Goal: Communication & Community: Answer question/provide support

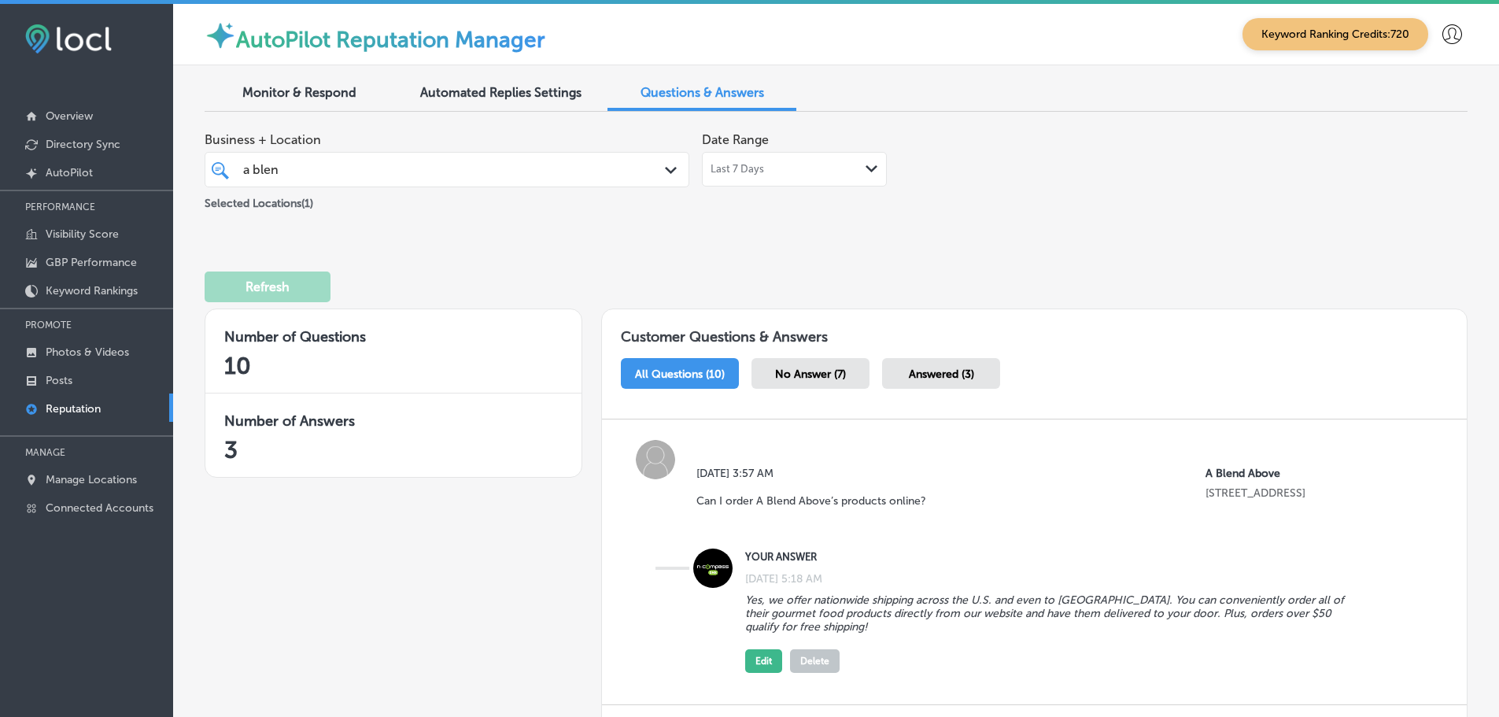
click at [271, 95] on span "Monitor & Respond" at bounding box center [299, 92] width 114 height 15
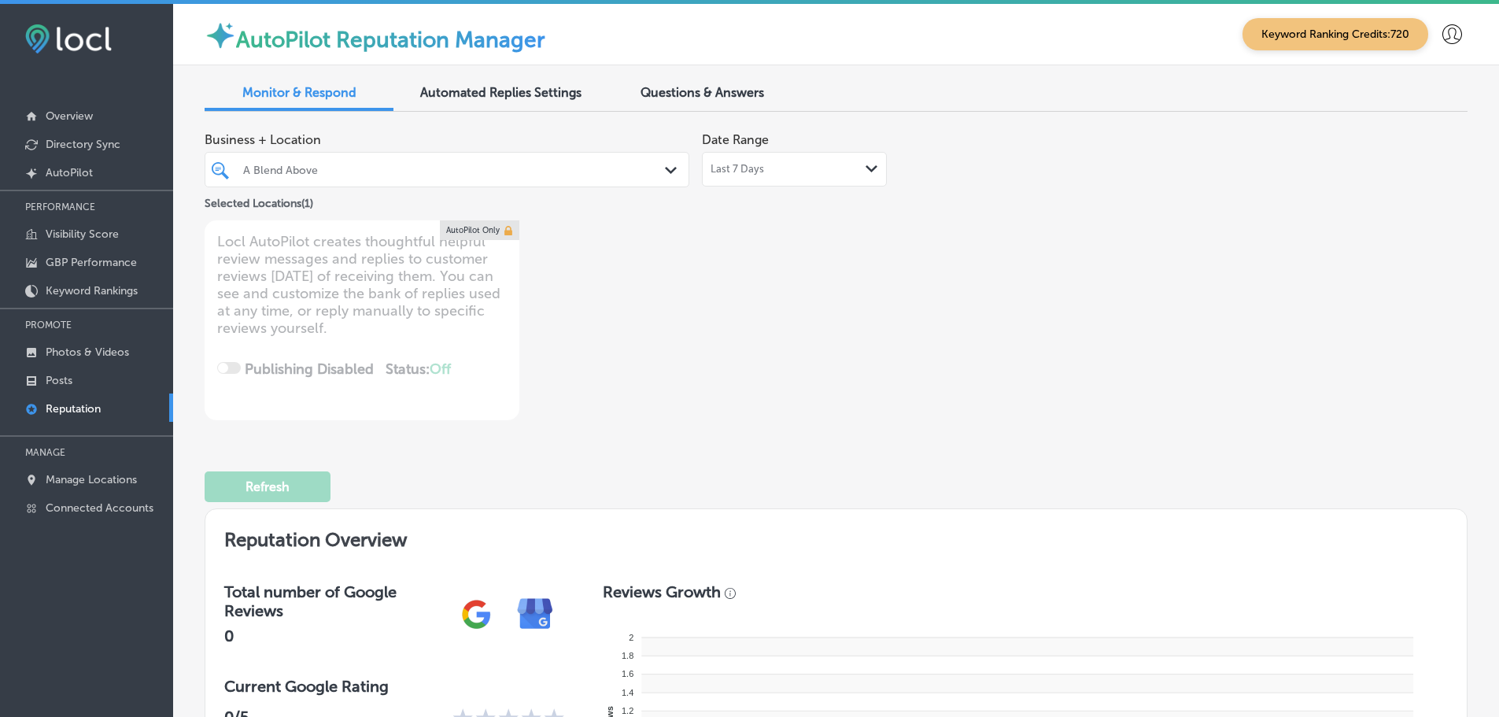
click at [665, 168] on polygon at bounding box center [671, 170] width 12 height 7
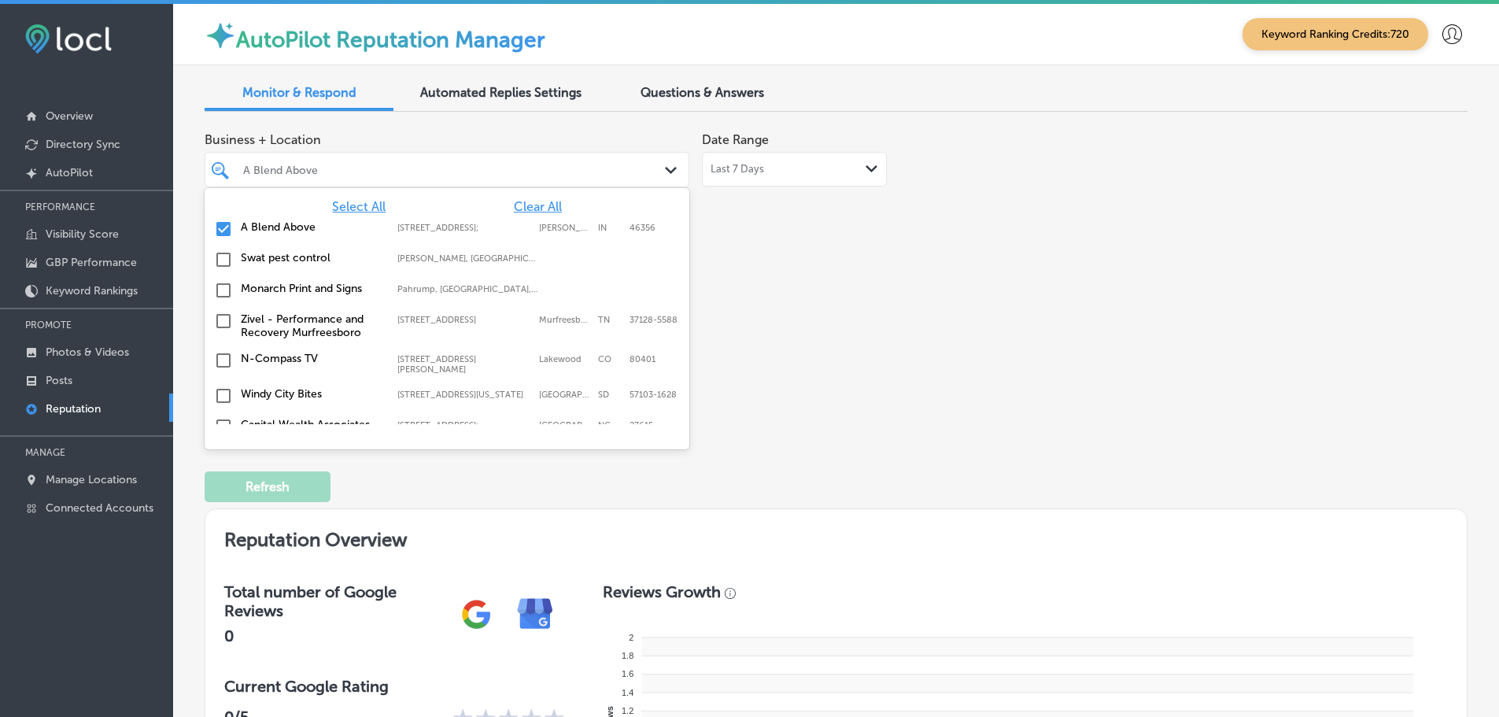
click at [342, 206] on span "Select All" at bounding box center [359, 206] width 54 height 15
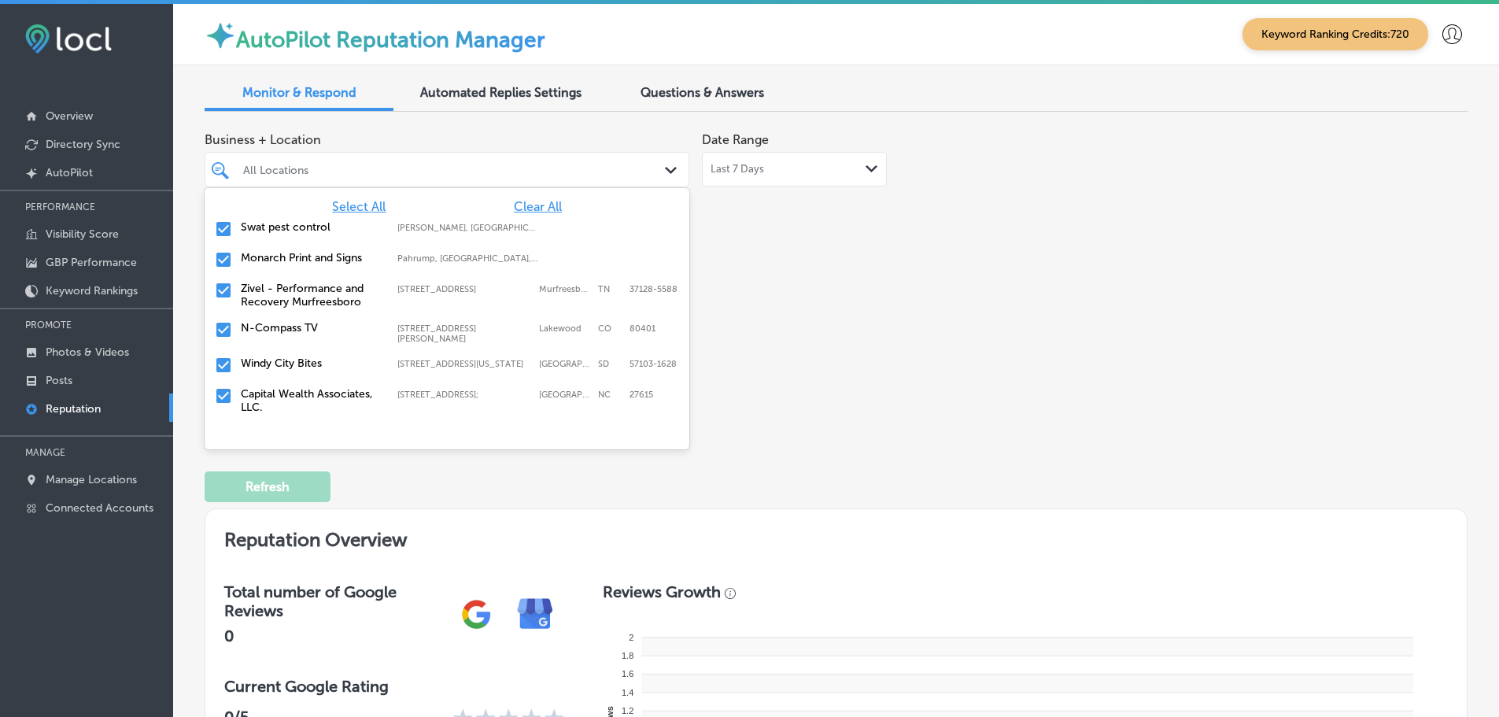
click at [302, 222] on label "Swat pest control" at bounding box center [311, 226] width 141 height 13
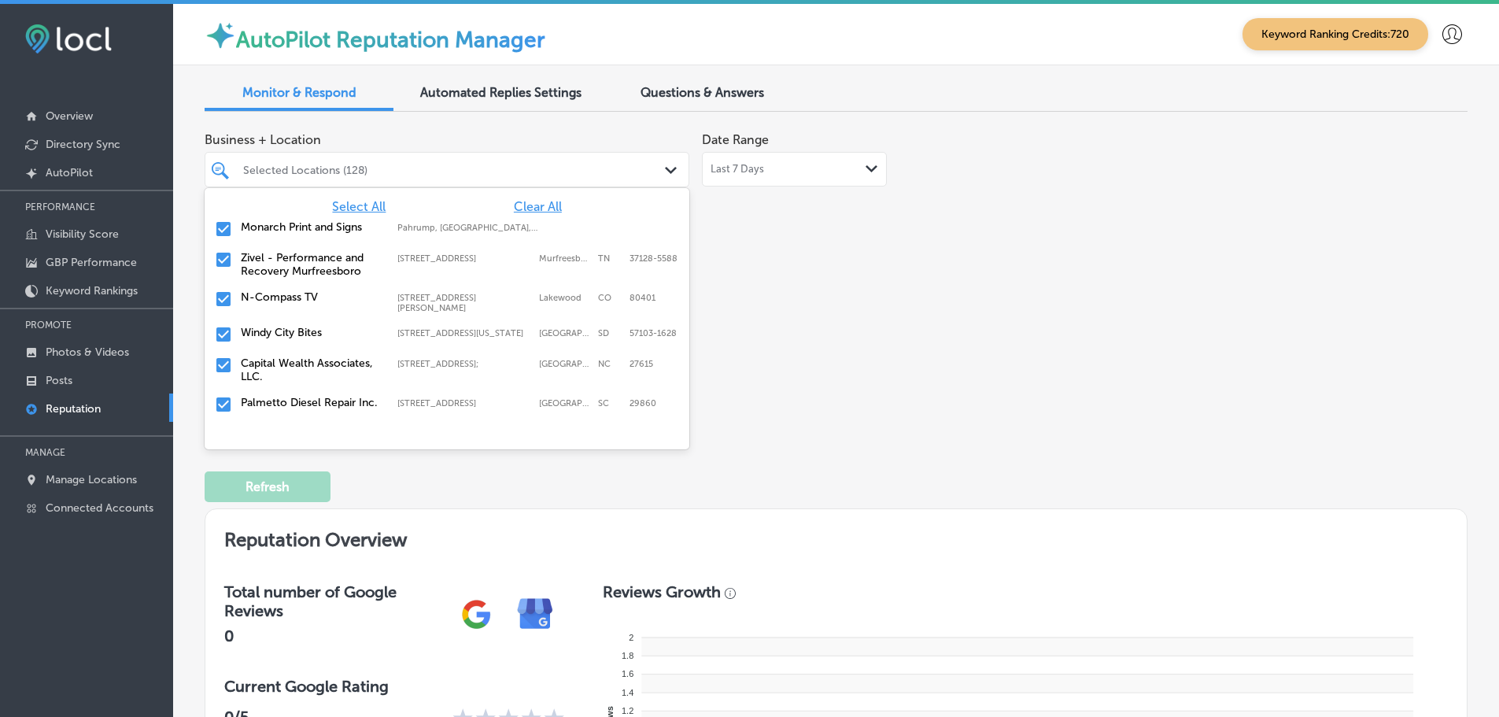
click at [302, 223] on label "Monarch Print and Signs" at bounding box center [311, 226] width 141 height 13
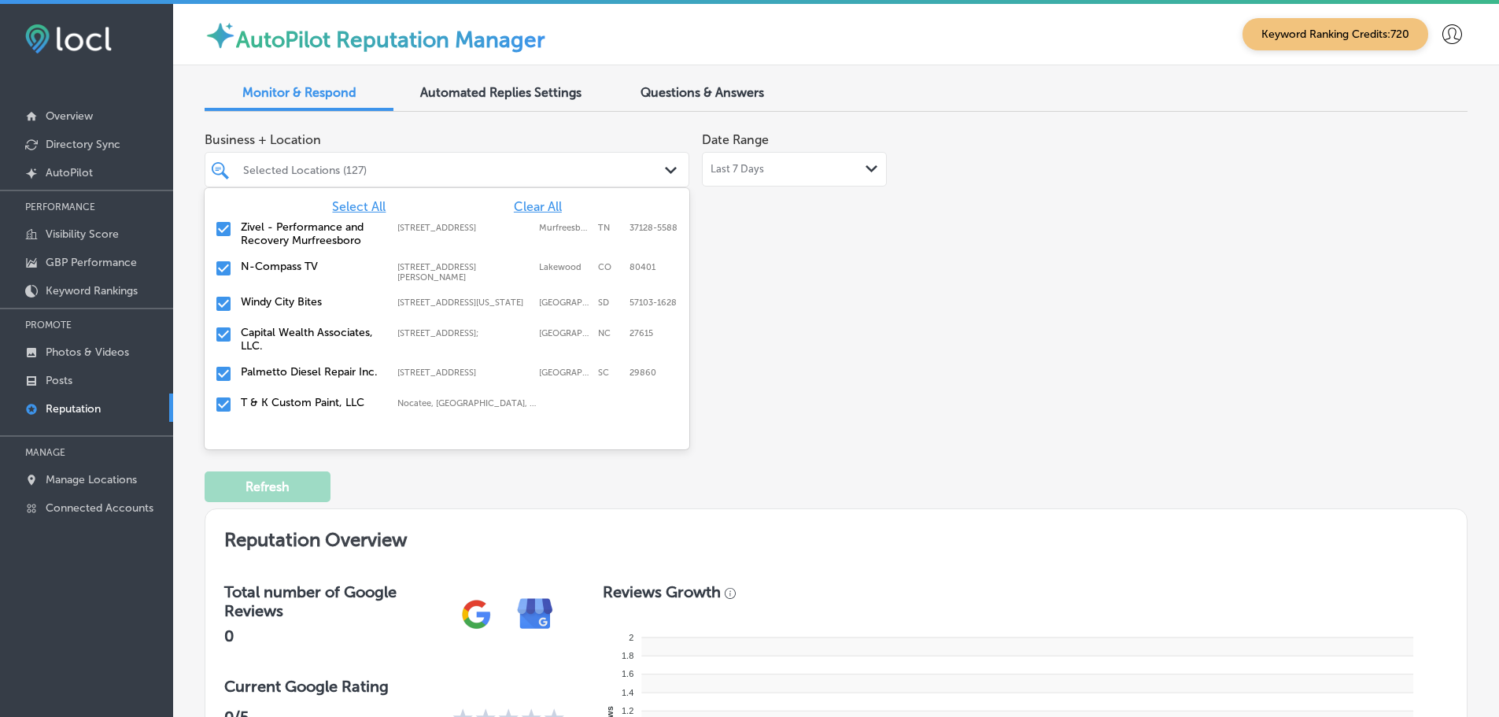
click at [302, 223] on label "Zivel - Performance and Recovery Murfreesboro" at bounding box center [311, 233] width 141 height 27
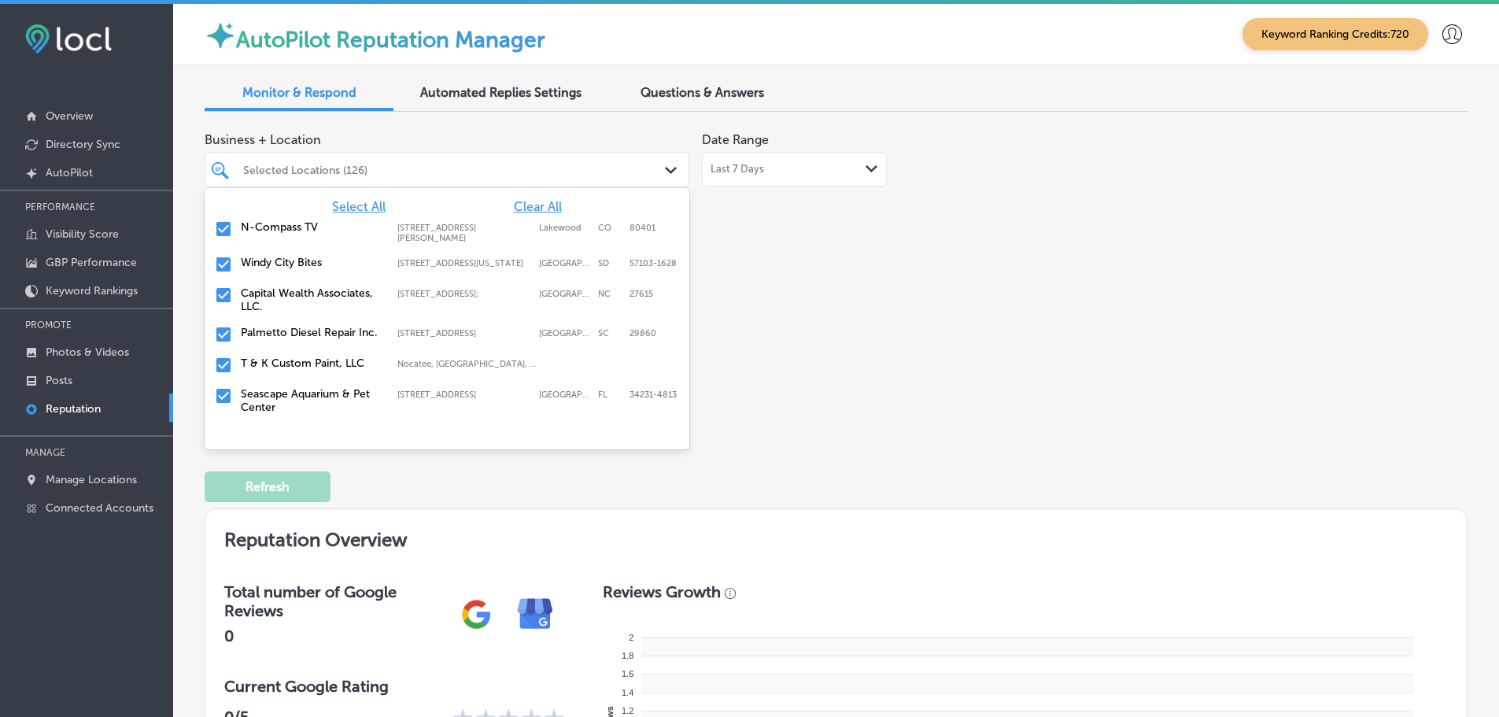
click at [311, 264] on label "Windy City Bites" at bounding box center [311, 262] width 141 height 13
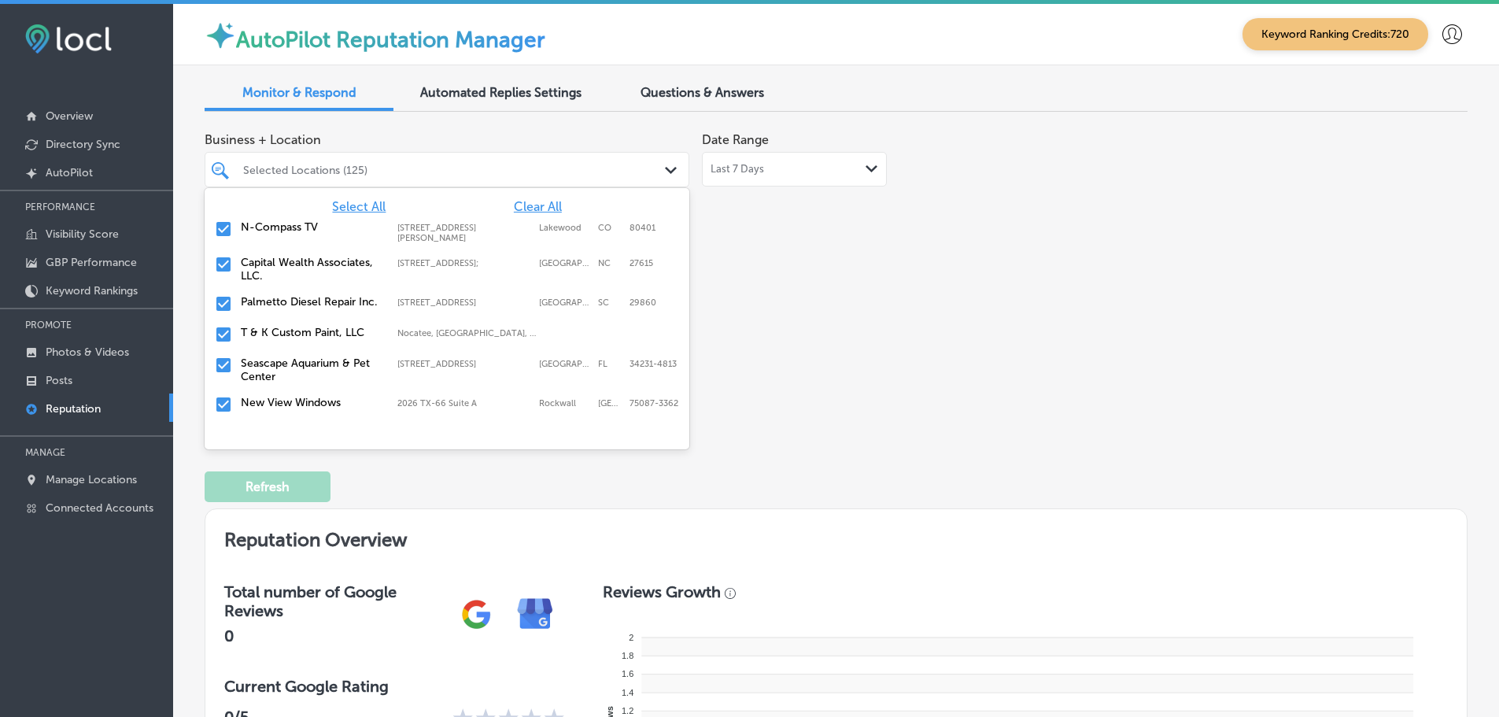
click at [302, 305] on label "Palmetto Diesel Repair Inc." at bounding box center [311, 301] width 141 height 13
click at [302, 305] on label "T & K Custom Paint, LLC" at bounding box center [311, 301] width 141 height 13
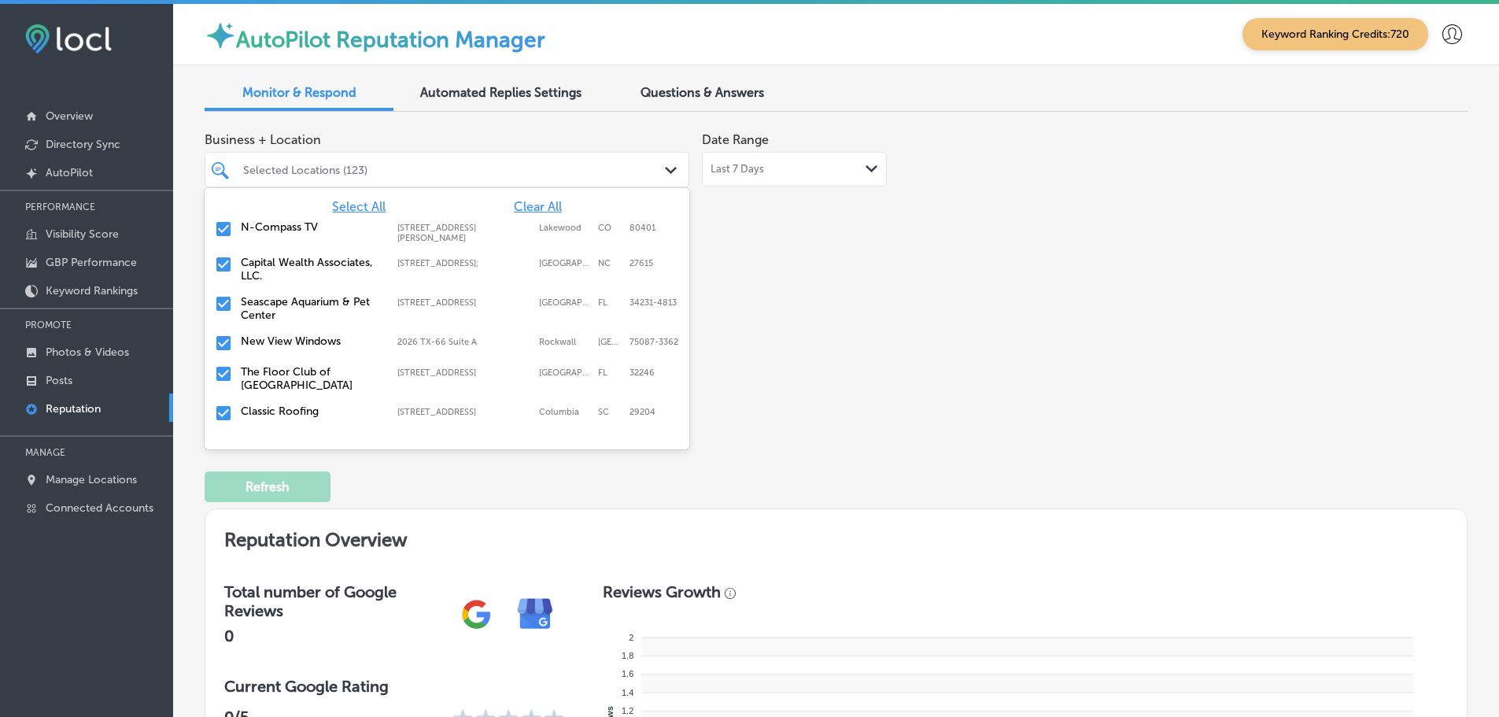
click at [302, 305] on label "Seascape Aquarium & Pet Center" at bounding box center [311, 308] width 141 height 27
click at [302, 305] on label "New View Windows" at bounding box center [311, 301] width 141 height 13
click at [302, 305] on label "The Floor Club of [GEOGRAPHIC_DATA]" at bounding box center [311, 308] width 141 height 27
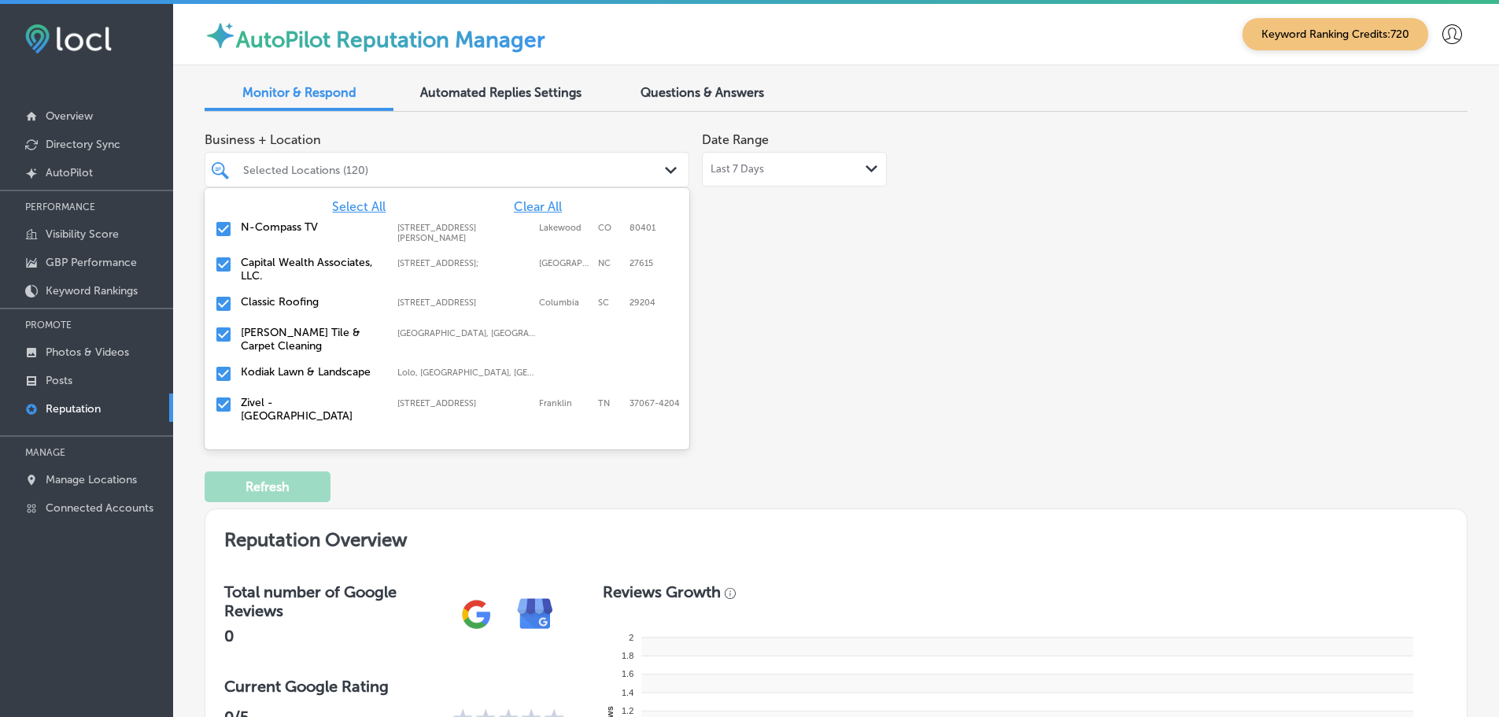
click at [275, 300] on label "Classic Roofing" at bounding box center [311, 301] width 141 height 13
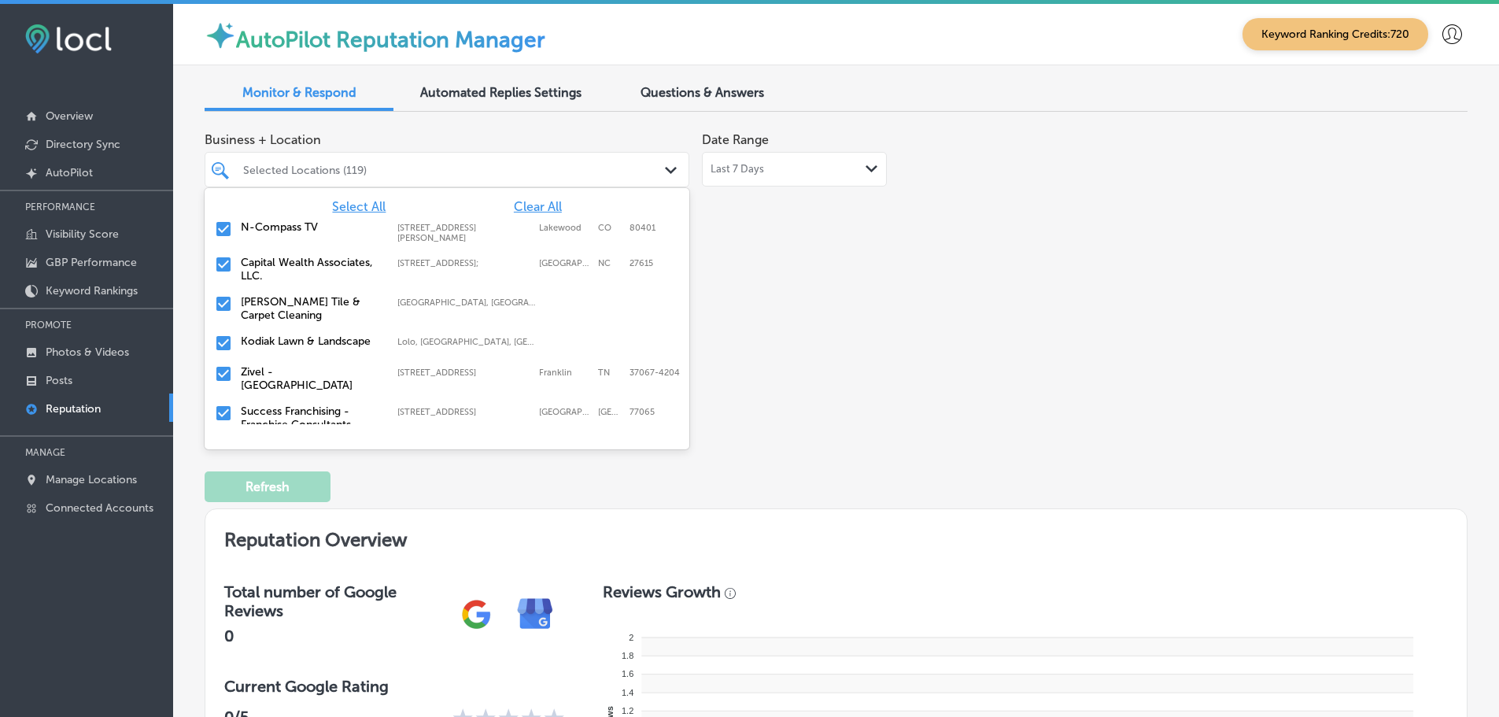
click at [278, 342] on label "Kodiak Lawn & Landscape" at bounding box center [311, 340] width 141 height 13
click at [289, 384] on label "Success Franchising - Franchise Consultants" at bounding box center [311, 387] width 141 height 27
click at [289, 384] on label "Royal Garage Doors" at bounding box center [311, 380] width 141 height 13
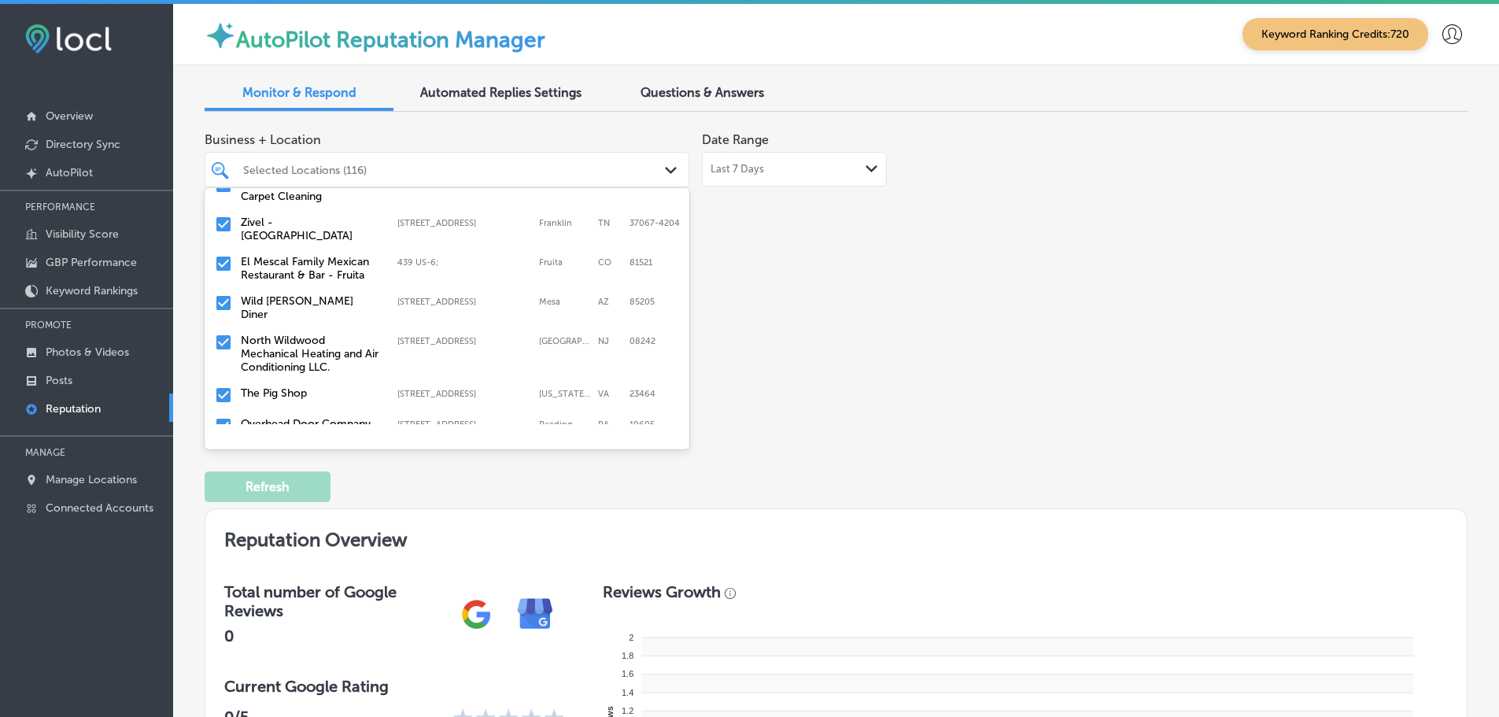
scroll to position [157, 0]
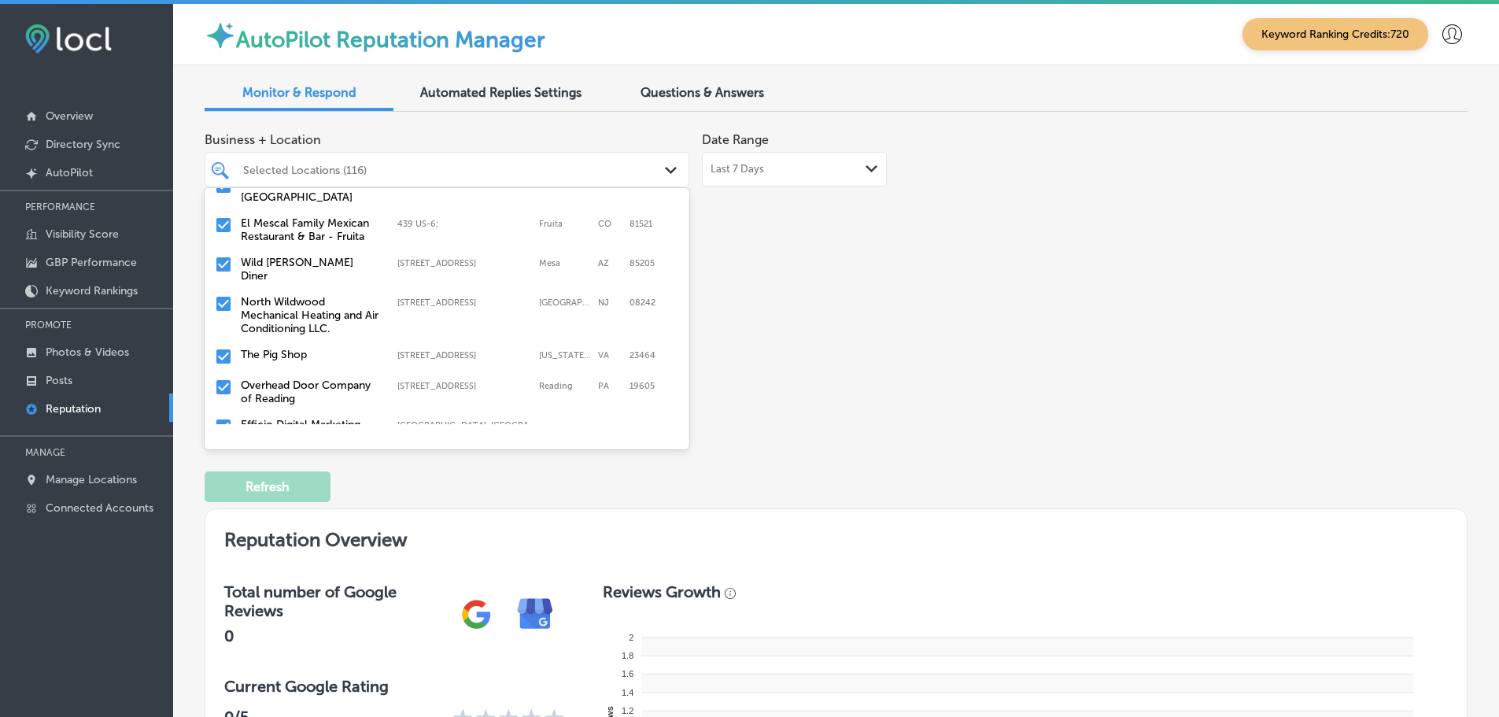
click at [307, 310] on label "North Wildwood Mechanical Heating and Air Conditioning LLC." at bounding box center [311, 315] width 141 height 40
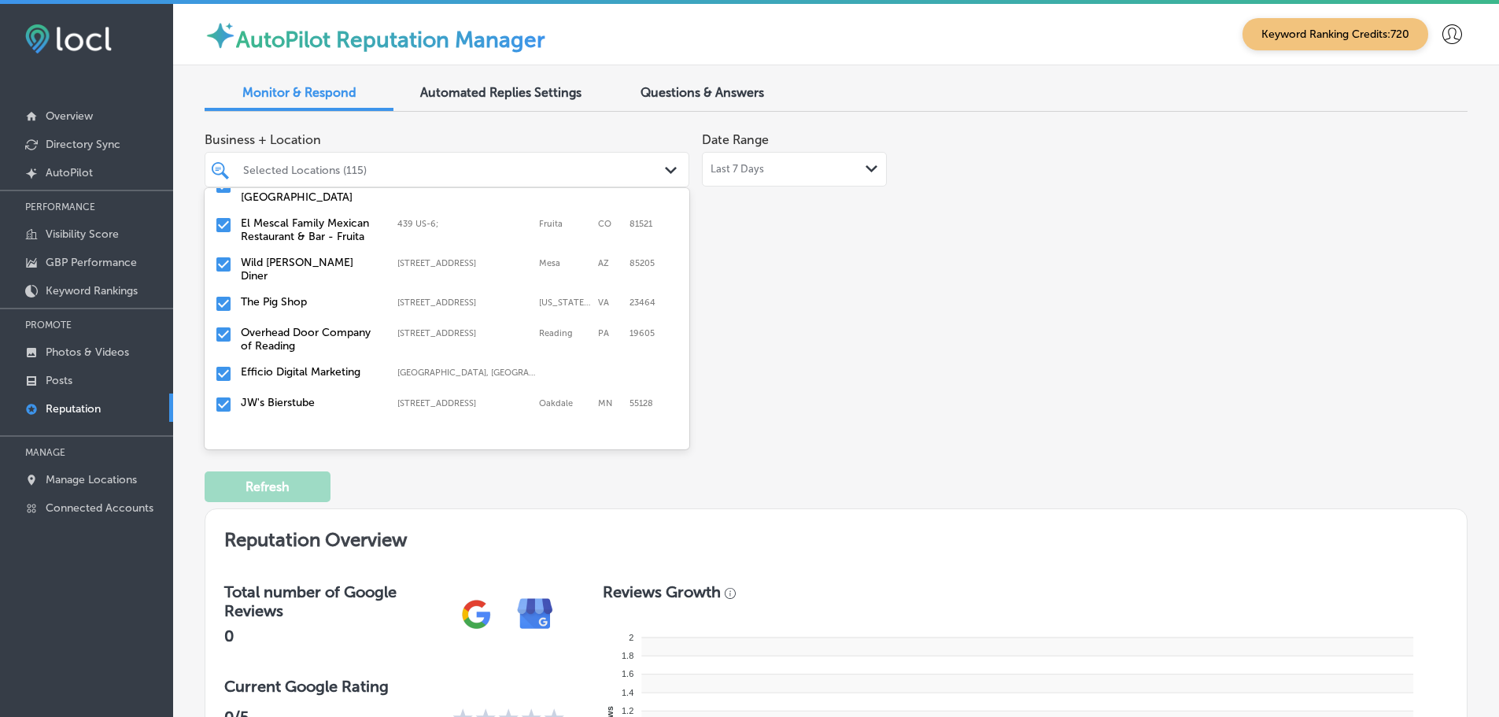
click at [308, 303] on div "The Pig Shop [STREET_ADDRESS][US_STATE] [STREET_ADDRESS][US_STATE]" at bounding box center [447, 304] width 472 height 24
click at [308, 303] on label "Overhead Door Company of Reading" at bounding box center [311, 308] width 141 height 27
click at [306, 326] on label "JW's Bierstube" at bounding box center [311, 332] width 141 height 13
click at [306, 326] on label "[GEOGRAPHIC_DATA][DEMOGRAPHIC_DATA]" at bounding box center [311, 339] width 141 height 27
click at [306, 326] on label "Valley Remodeling" at bounding box center [311, 332] width 141 height 13
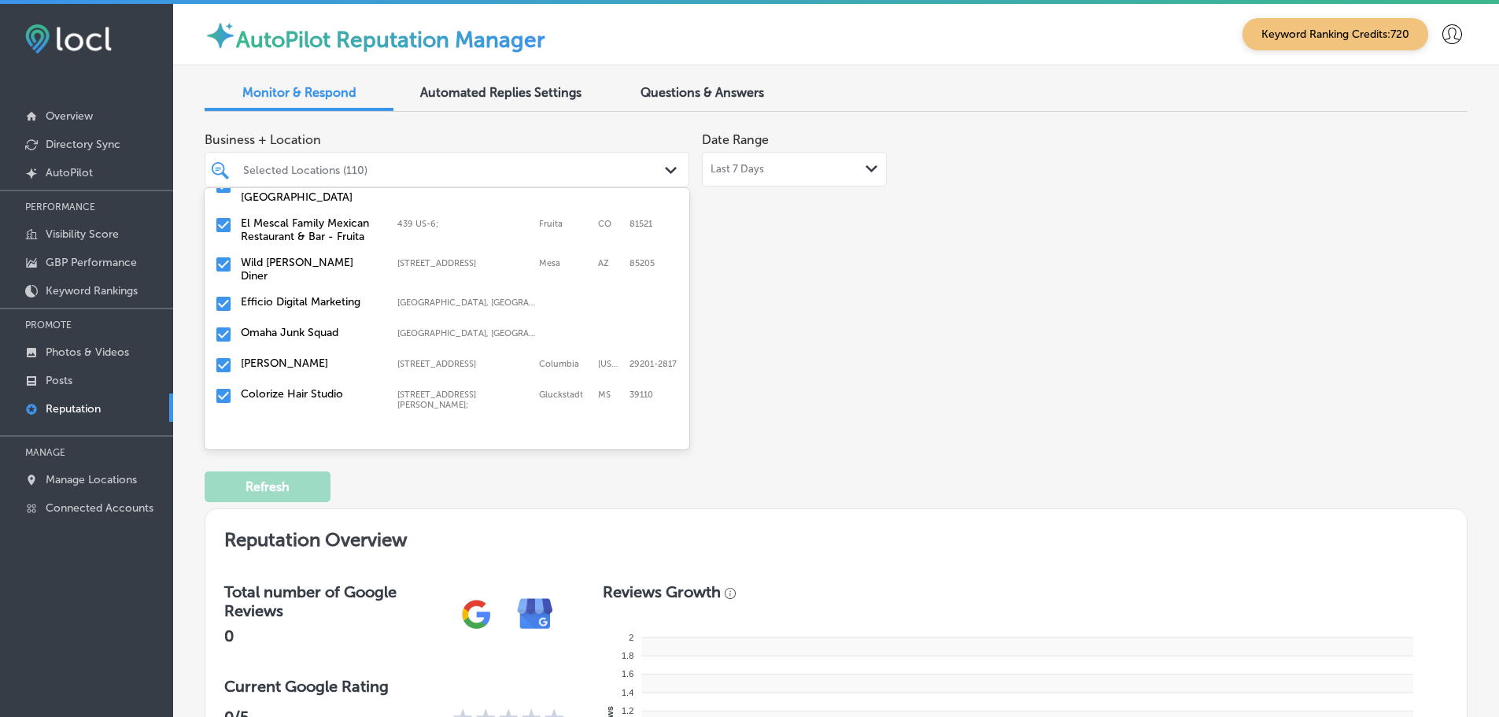
click at [306, 326] on label "Omaha Junk Squad" at bounding box center [311, 332] width 141 height 13
click at [306, 326] on label "[PERSON_NAME]" at bounding box center [311, 332] width 141 height 13
click at [306, 326] on label "Colorize Hair Studio" at bounding box center [311, 332] width 141 height 13
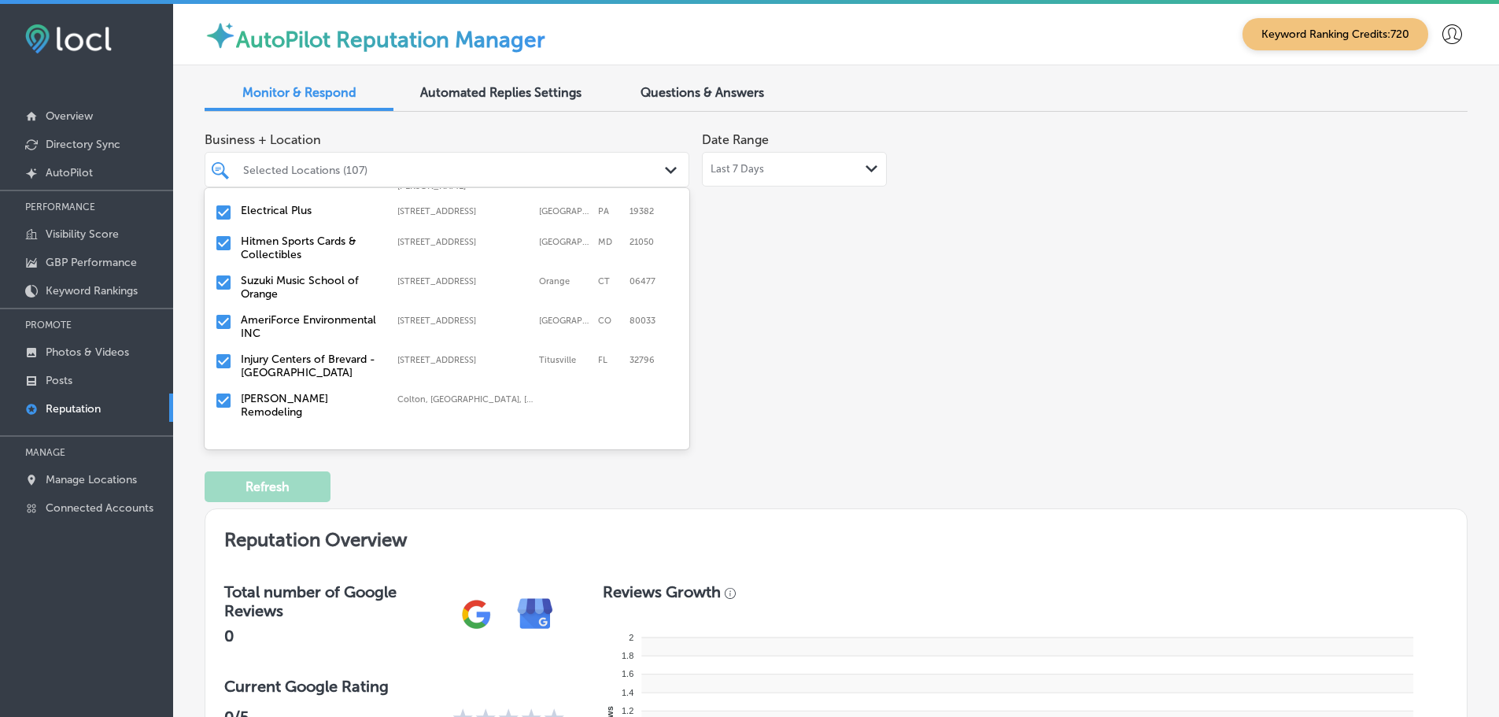
scroll to position [393, 0]
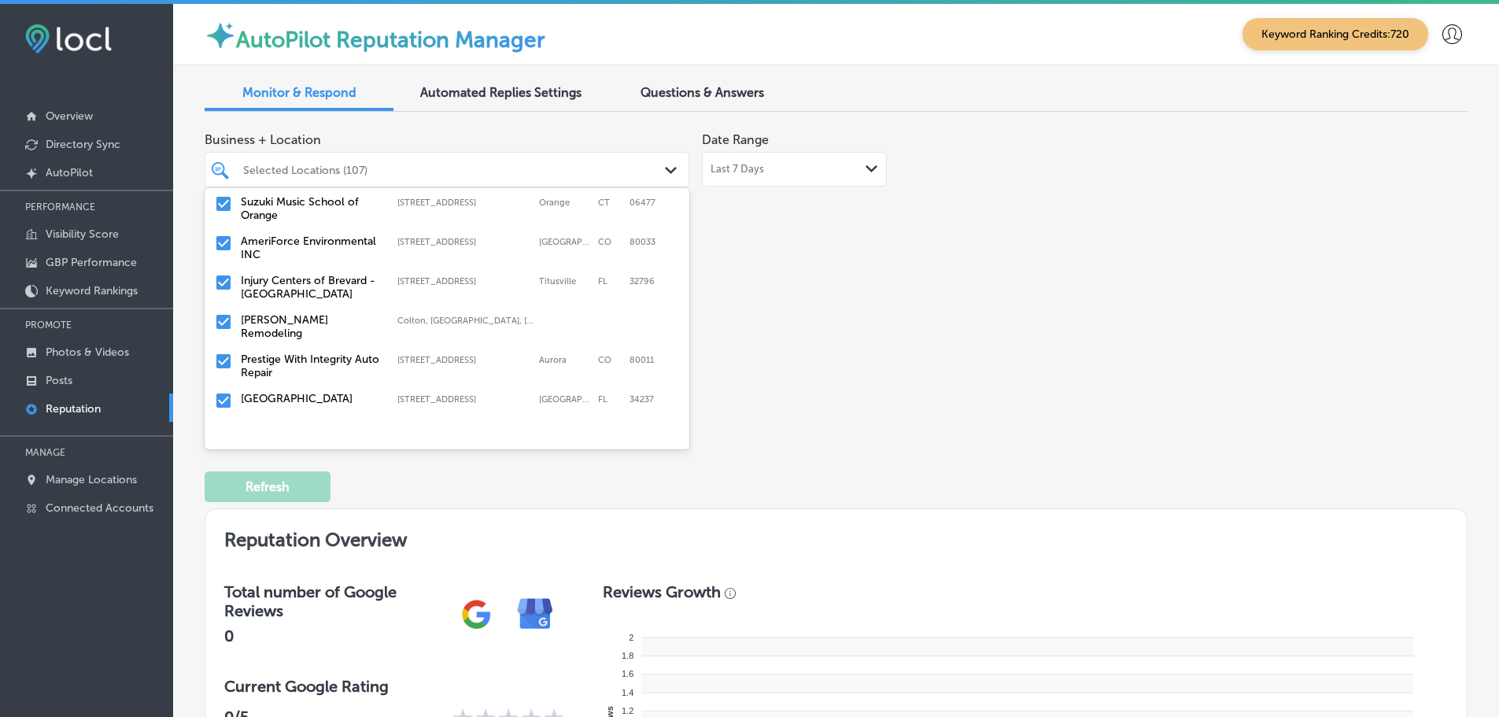
click at [306, 320] on div "[PERSON_NAME] Remodeling [GEOGRAPHIC_DATA], [GEOGRAPHIC_DATA], [GEOGRAPHIC_DATA…" at bounding box center [447, 326] width 472 height 33
click at [306, 320] on label "Prestige With Integrity Auto Repair" at bounding box center [311, 326] width 141 height 27
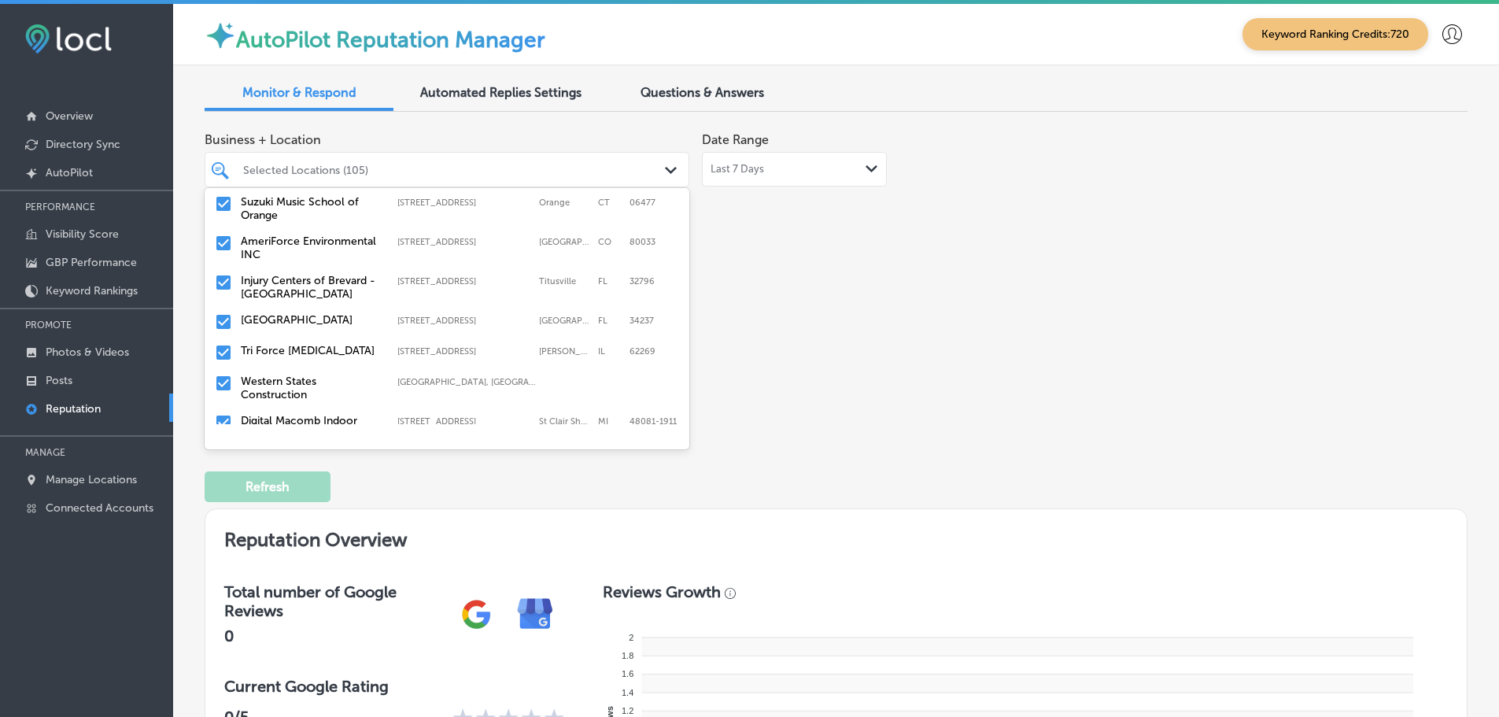
click at [303, 344] on label "Tri Force [MEDICAL_DATA]" at bounding box center [311, 350] width 141 height 13
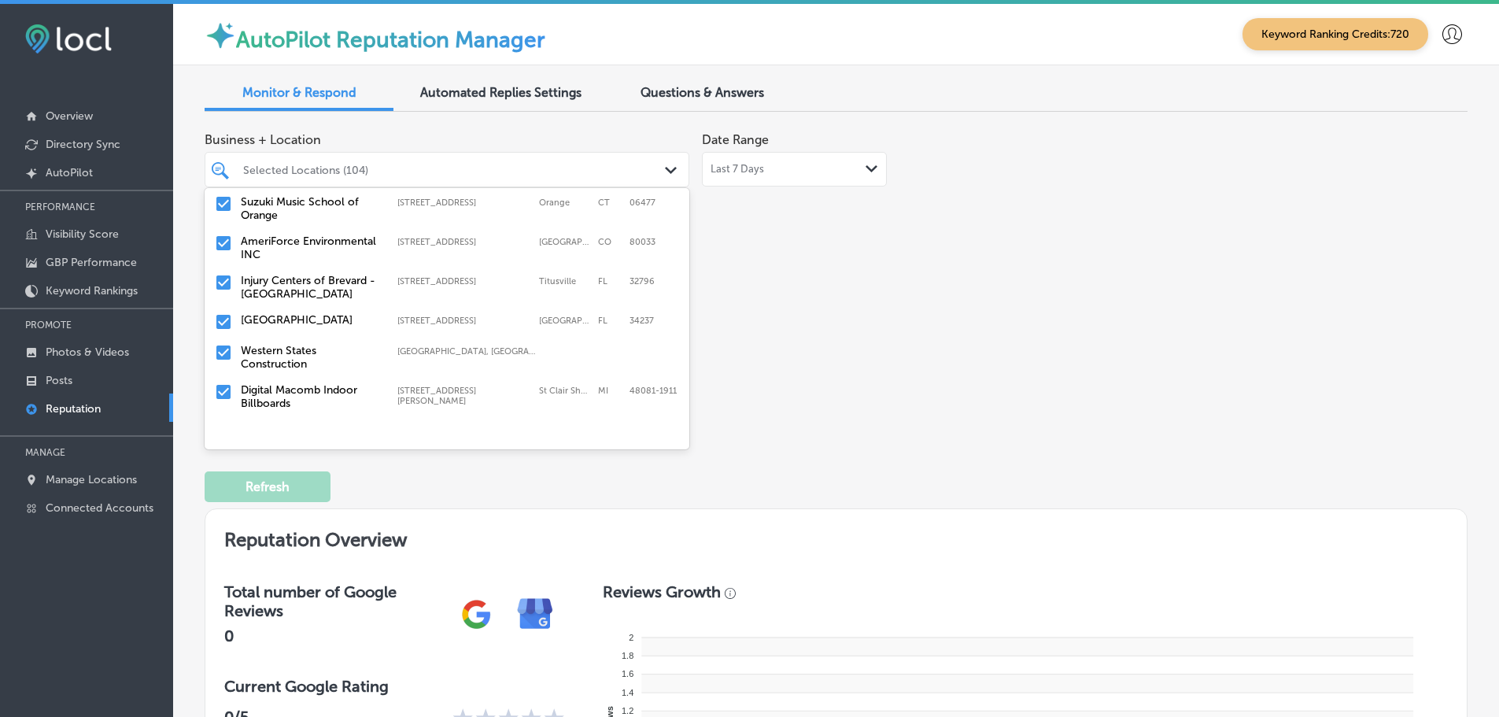
click at [308, 344] on label "Western States Construction" at bounding box center [311, 357] width 141 height 27
click at [352, 383] on label "[PERSON_NAME] Electric LLC" at bounding box center [311, 396] width 141 height 27
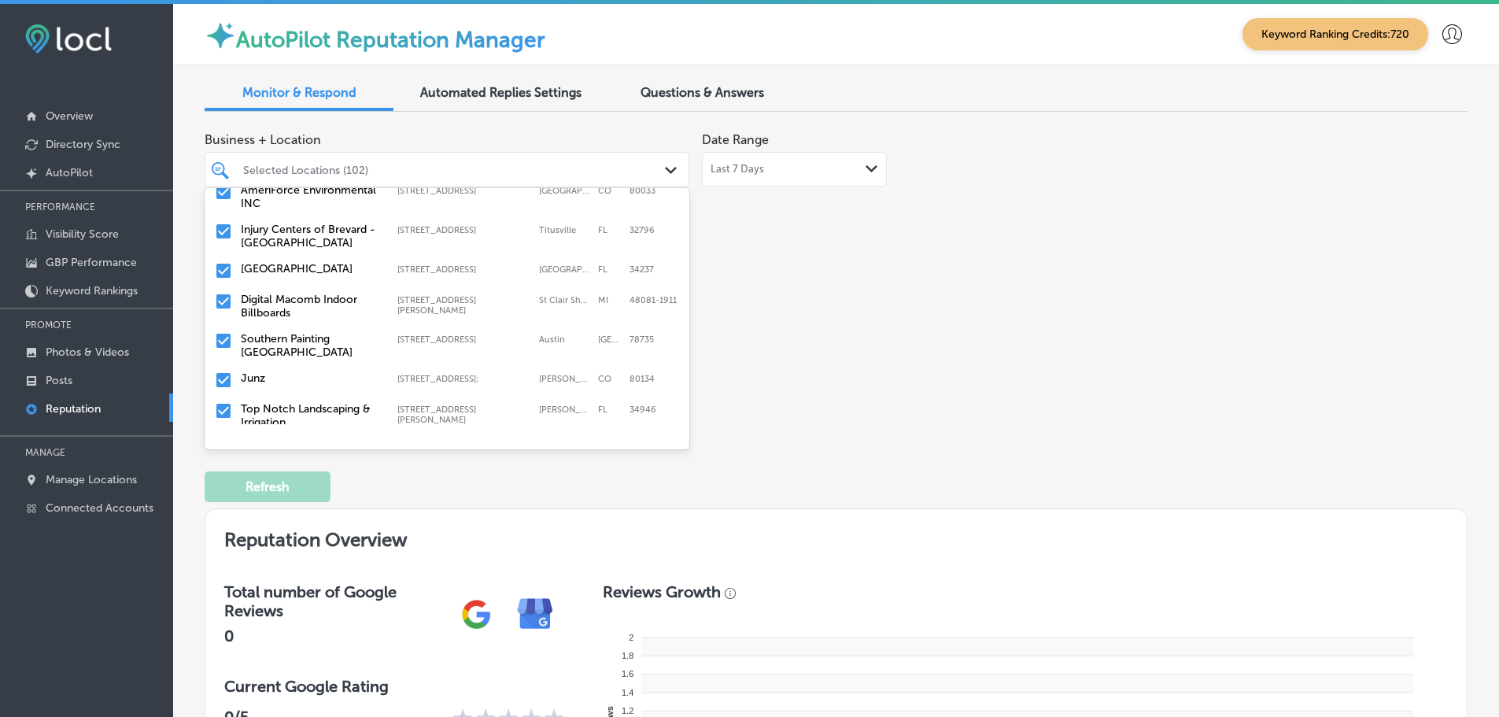
scroll to position [472, 0]
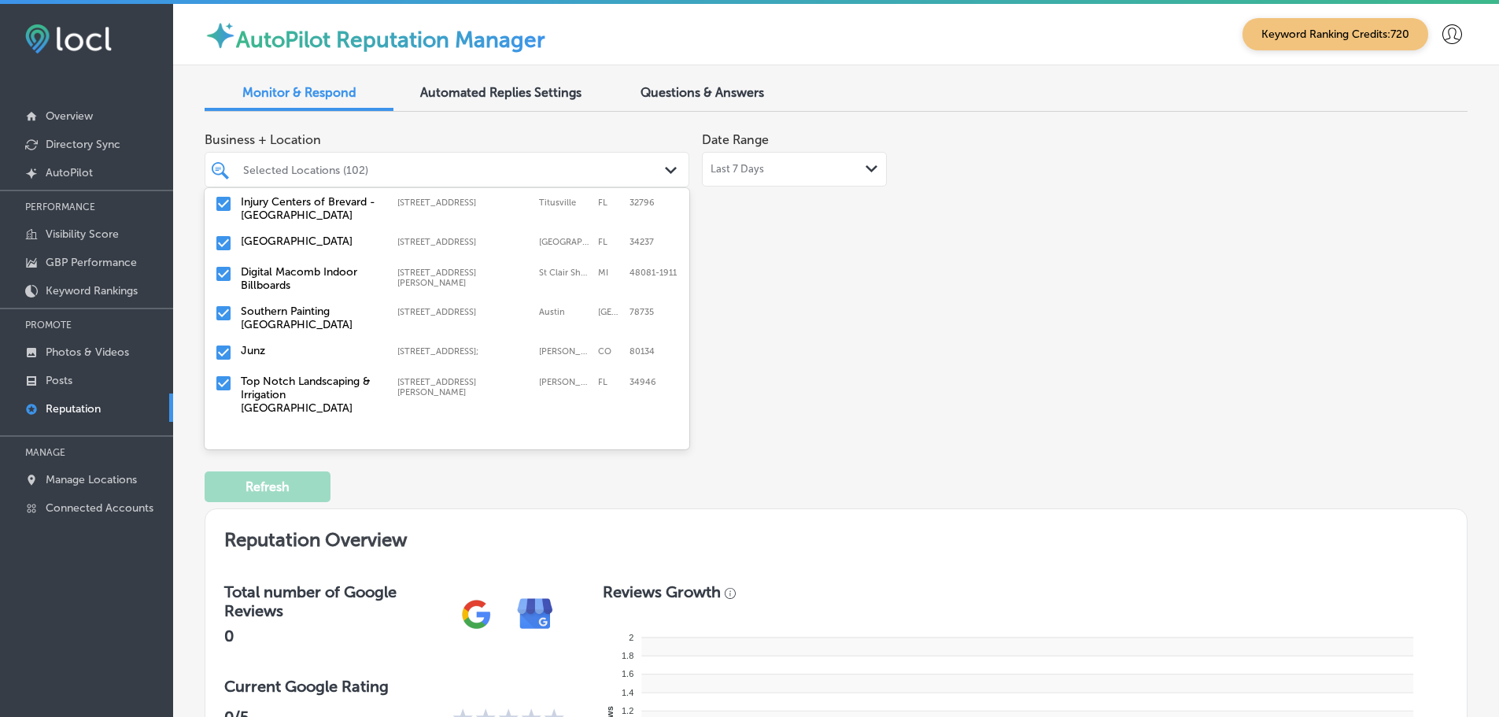
click at [337, 319] on div "[GEOGRAPHIC_DATA][STREET_ADDRESS][STREET_ADDRESS]" at bounding box center [447, 317] width 472 height 33
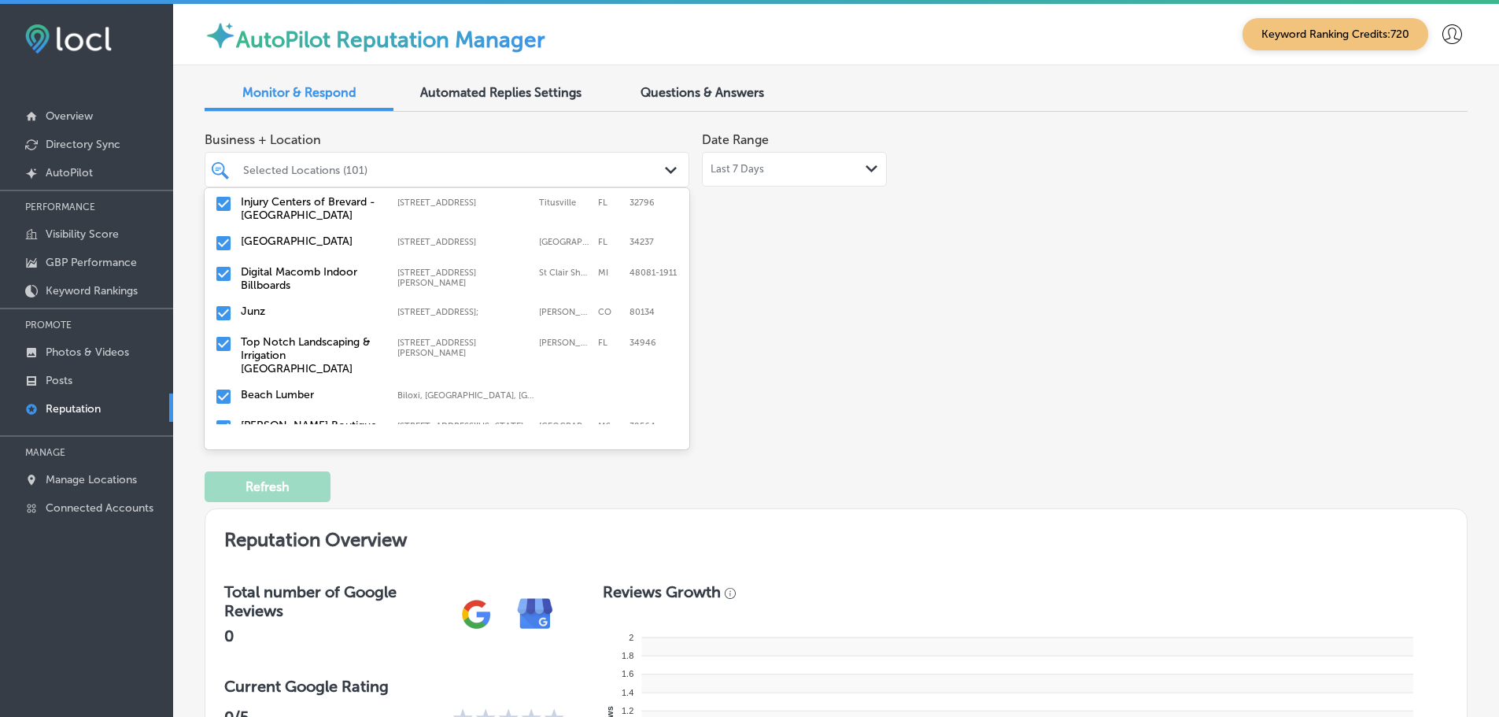
click at [338, 332] on div "Top Notch Landscaping & Irrigation [GEOGRAPHIC_DATA] [STREET_ADDRESS][GEOGRAPHI…" at bounding box center [447, 355] width 472 height 46
click at [338, 332] on div "Beach Lumber Biloxi, [GEOGRAPHIC_DATA], [GEOGRAPHIC_DATA] | [GEOGRAPHIC_DATA], …" at bounding box center [447, 344] width 472 height 24
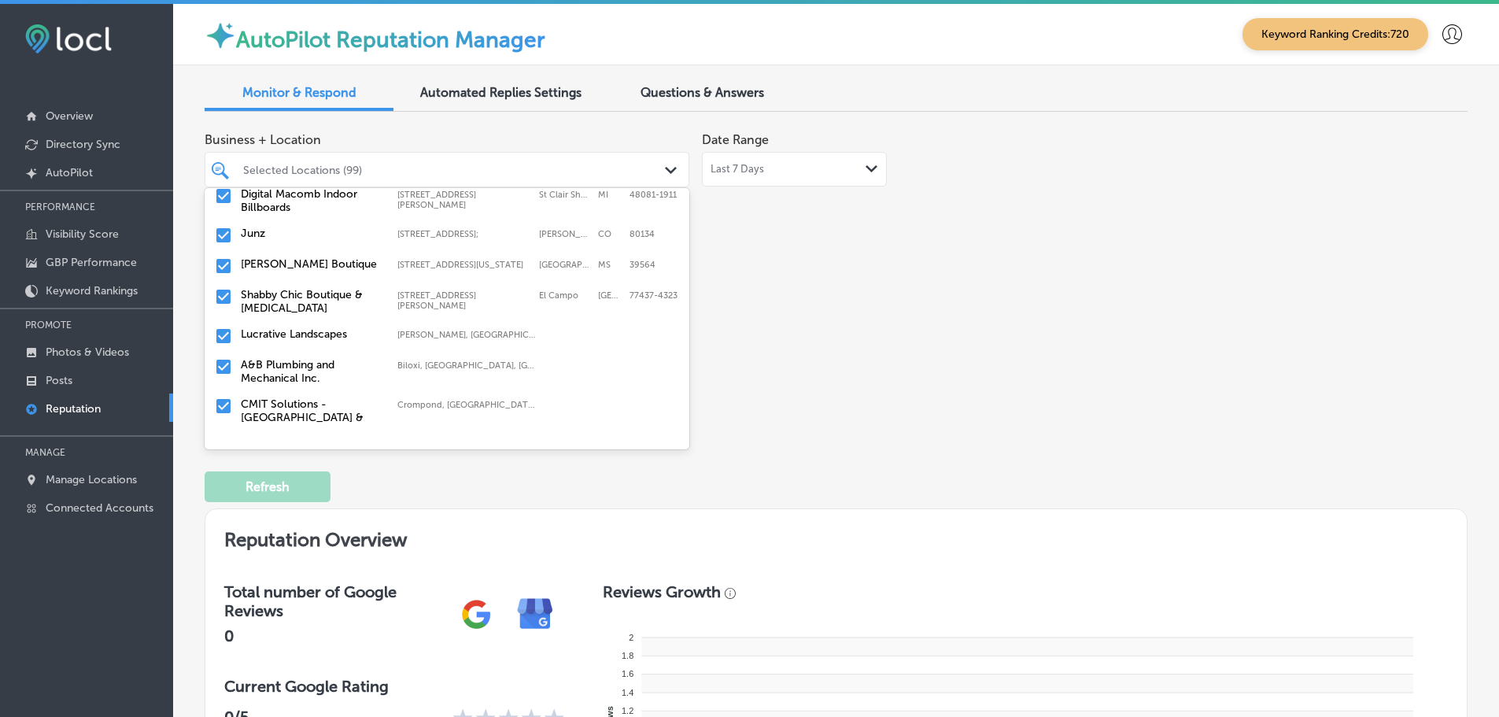
scroll to position [551, 0]
click at [345, 295] on label "Shabby Chic Boutique & [MEDICAL_DATA]" at bounding box center [311, 300] width 141 height 27
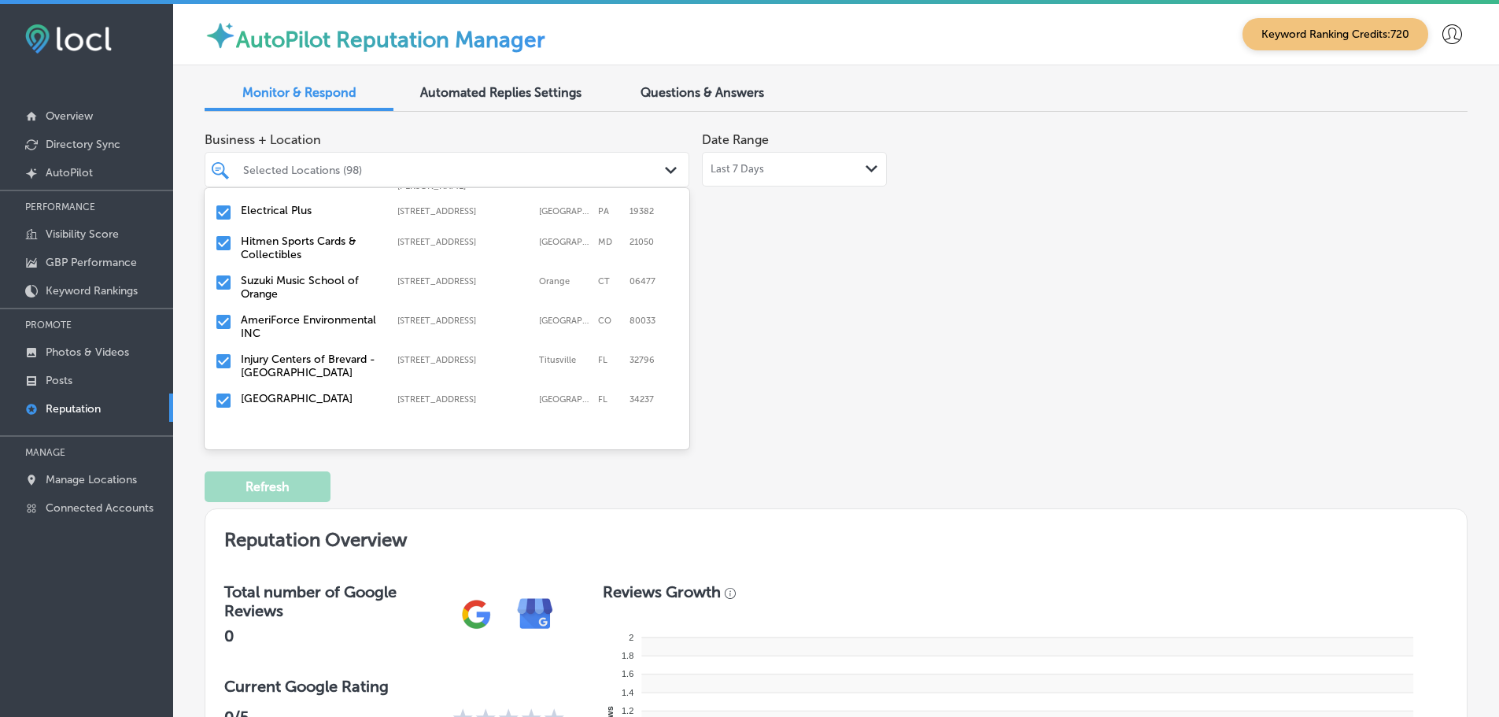
scroll to position [472, 0]
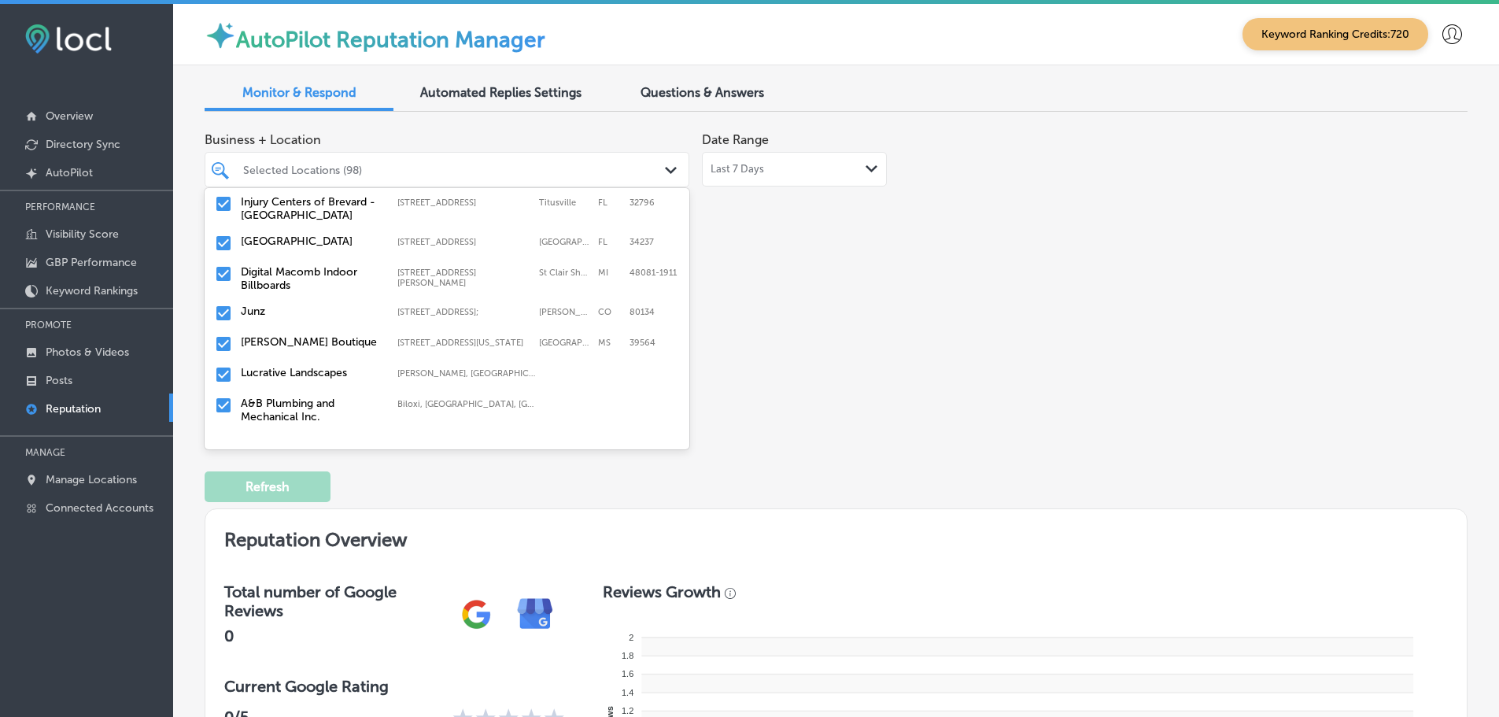
click at [340, 369] on div "Lucrative Landscapes [PERSON_NAME], [GEOGRAPHIC_DATA], [GEOGRAPHIC_DATA] | [GEO…" at bounding box center [447, 375] width 472 height 24
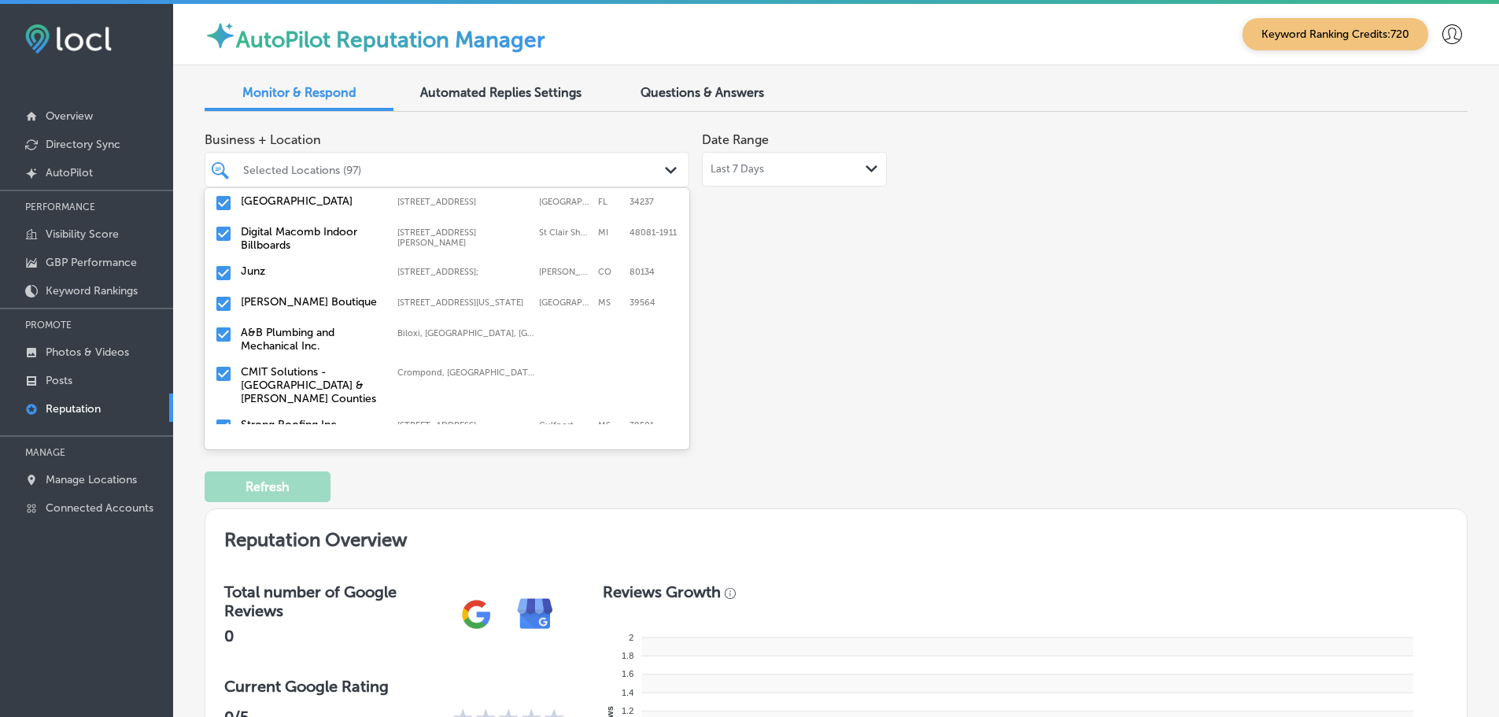
scroll to position [551, 0]
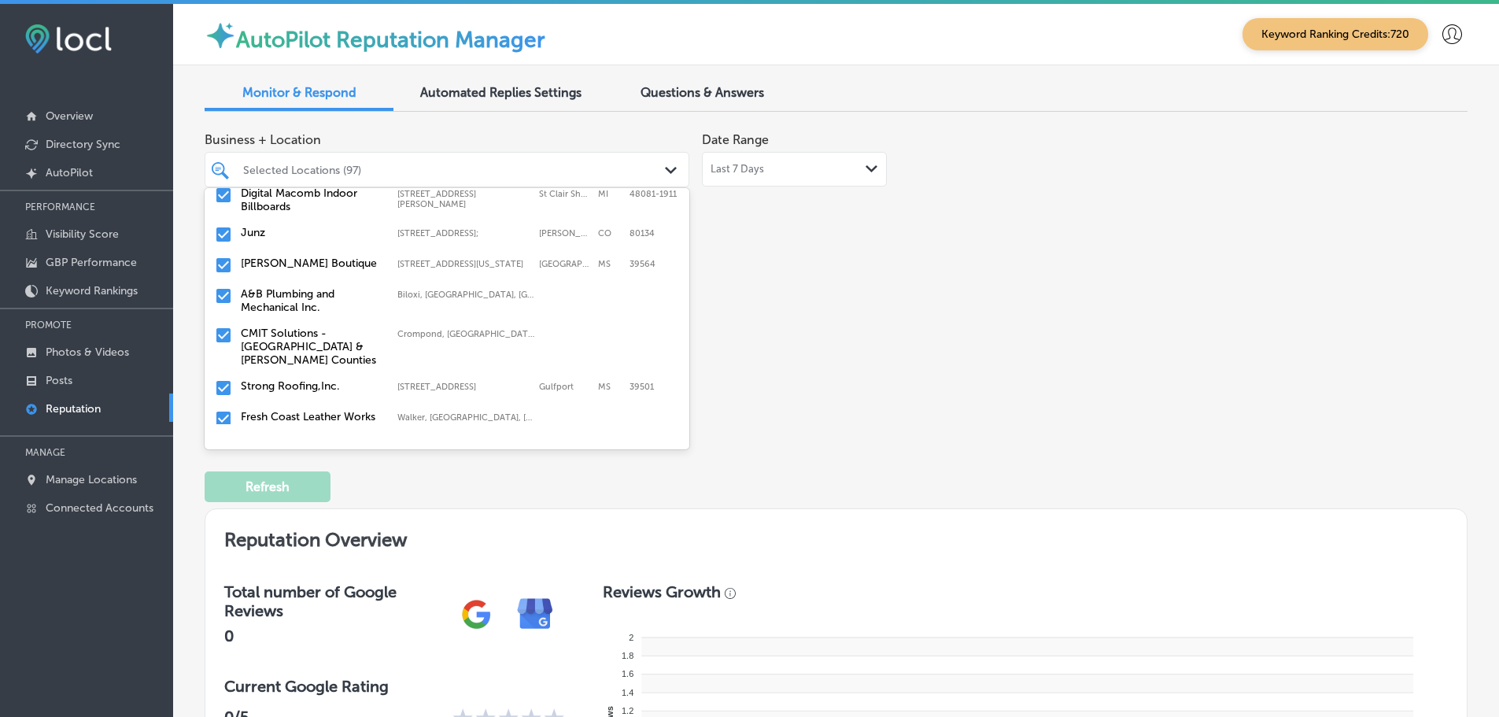
click at [349, 293] on label "A&B Plumbing and Mechanical Inc." at bounding box center [311, 300] width 141 height 27
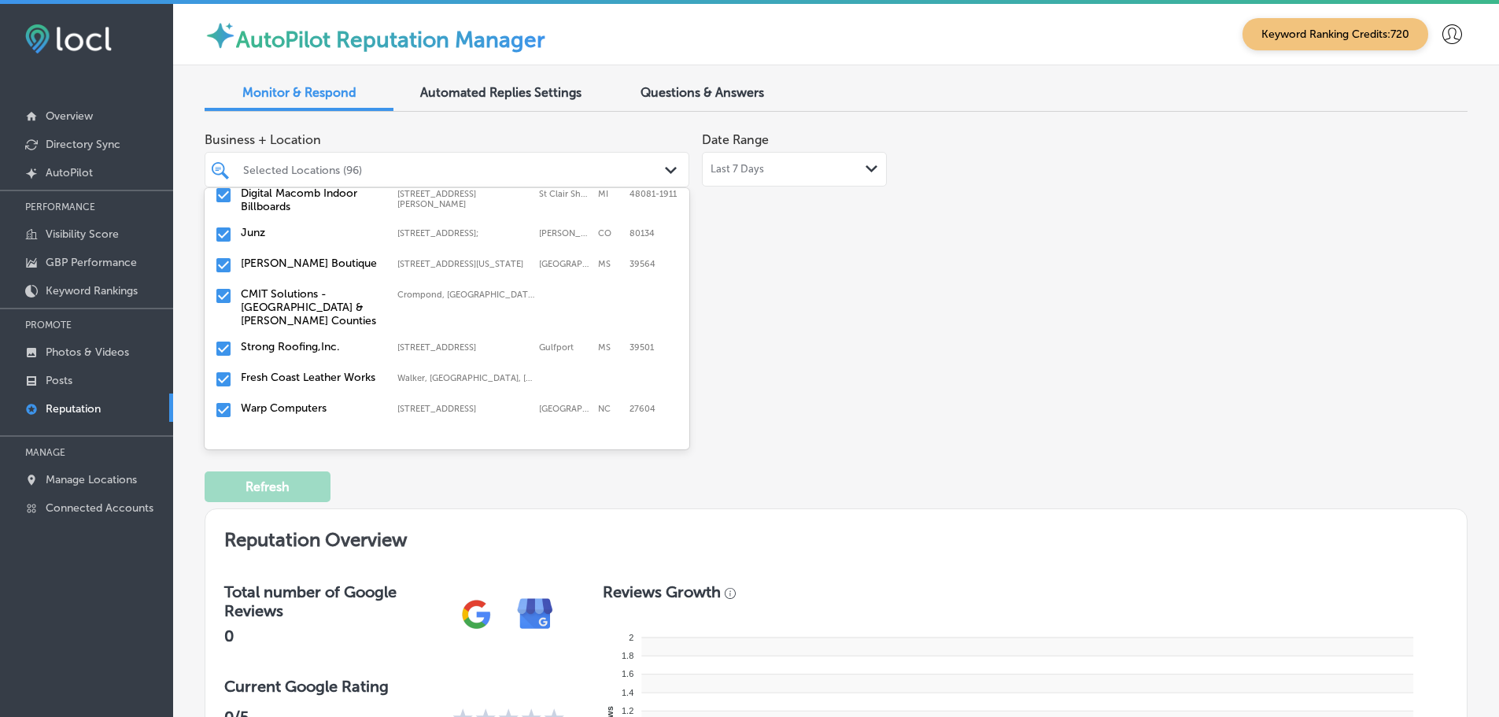
click at [343, 301] on label "CMIT Solutions - [GEOGRAPHIC_DATA] & [PERSON_NAME] Counties" at bounding box center [311, 307] width 141 height 40
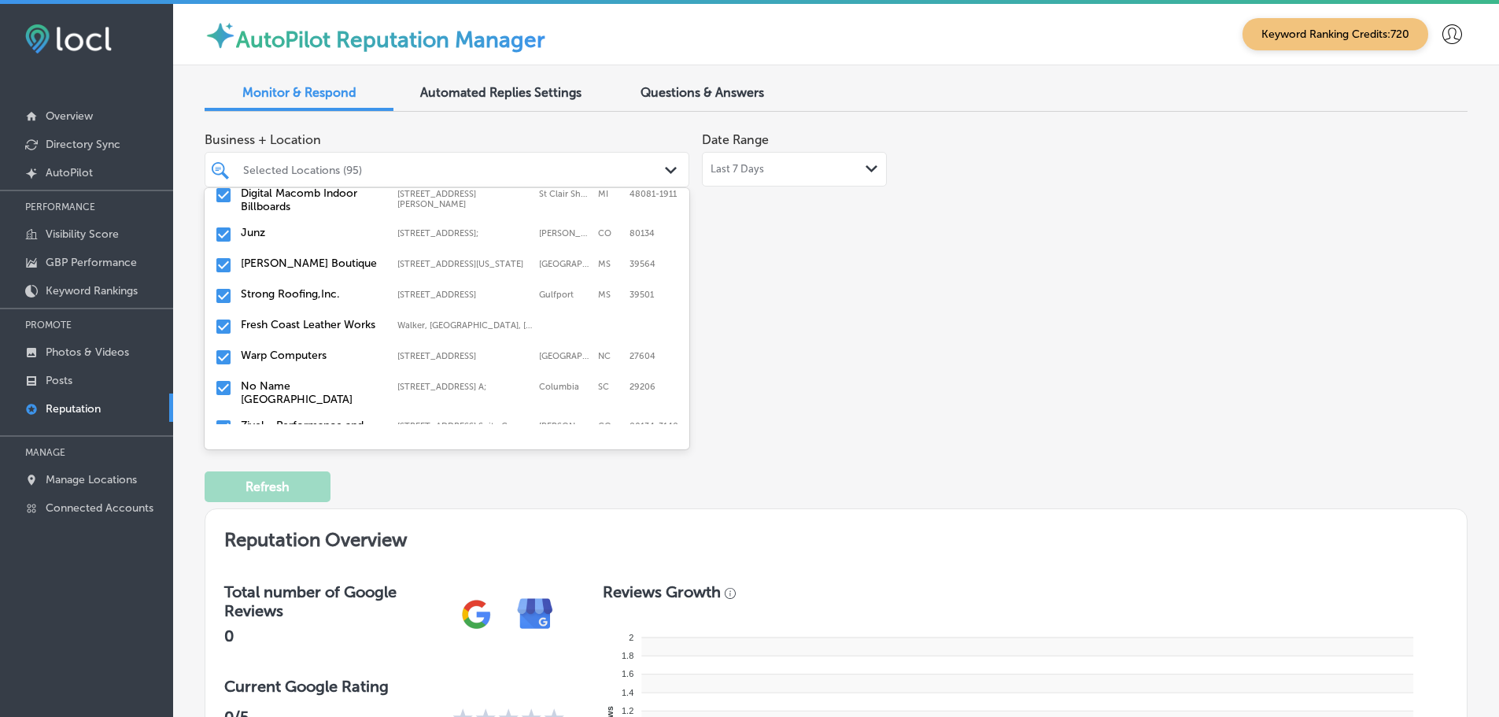
click at [347, 289] on div "Strong Roofing,Inc. [STREET_ADDRESS][GEOGRAPHIC_DATA][STREET_ADDRESS]" at bounding box center [447, 296] width 472 height 24
click at [345, 298] on label "Fresh Coast Leather Works" at bounding box center [311, 293] width 141 height 13
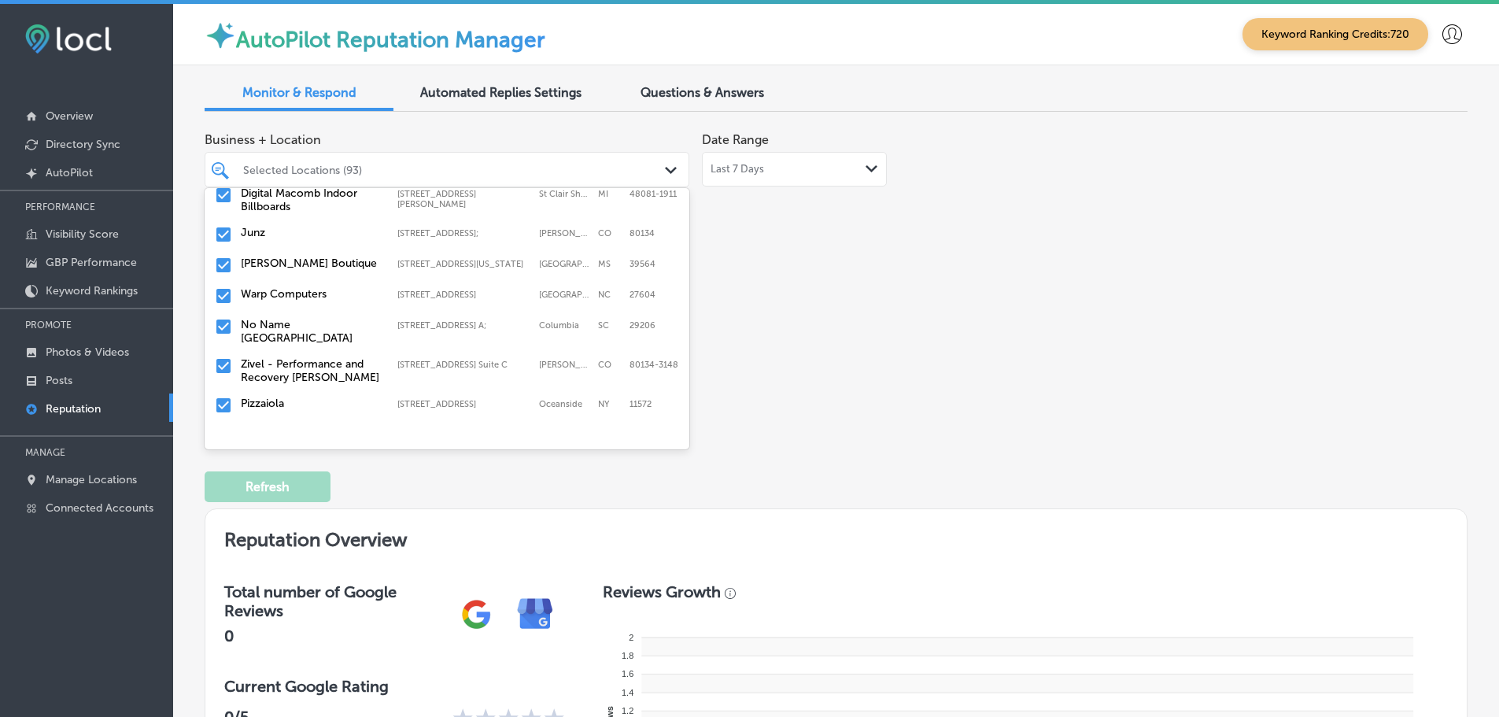
click at [318, 287] on label "Warp Computers" at bounding box center [311, 293] width 141 height 13
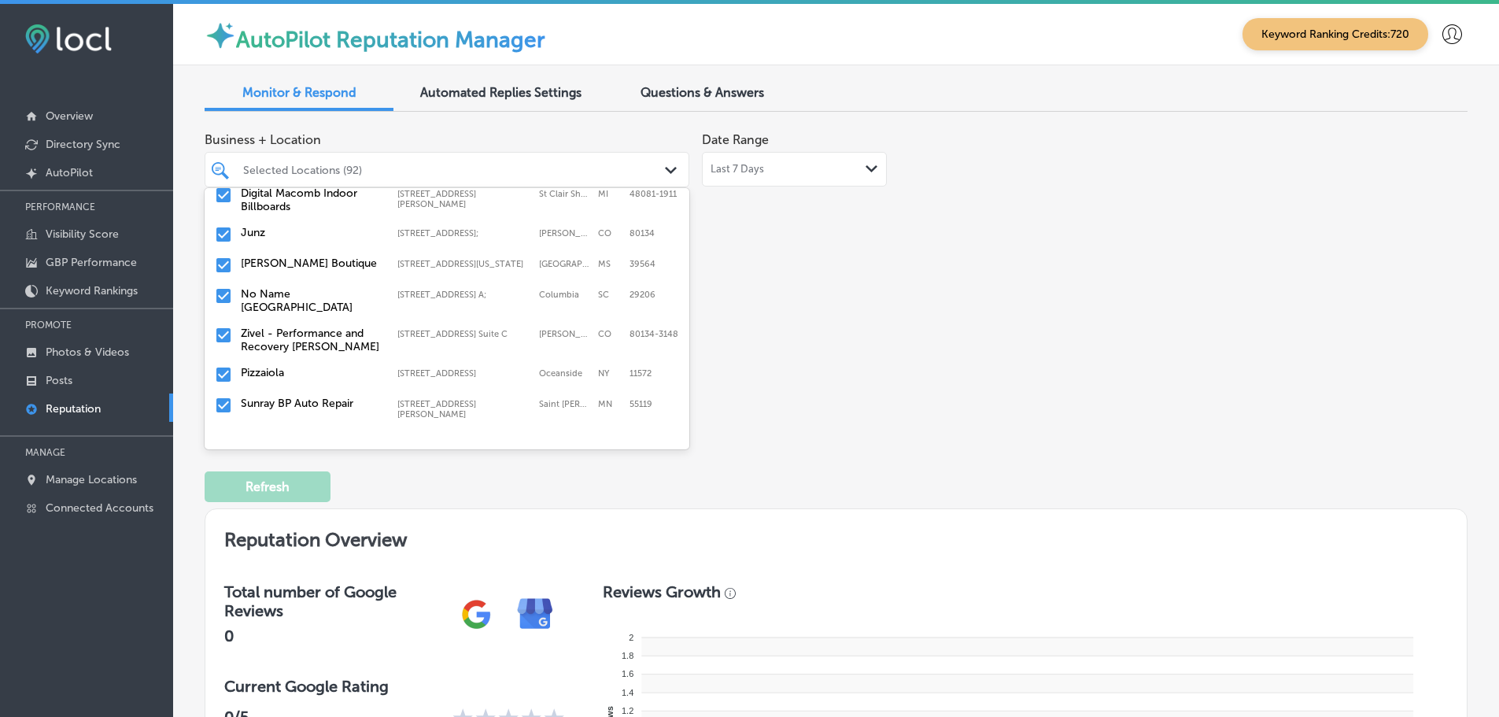
click at [332, 287] on label "No Name [GEOGRAPHIC_DATA]" at bounding box center [311, 300] width 141 height 27
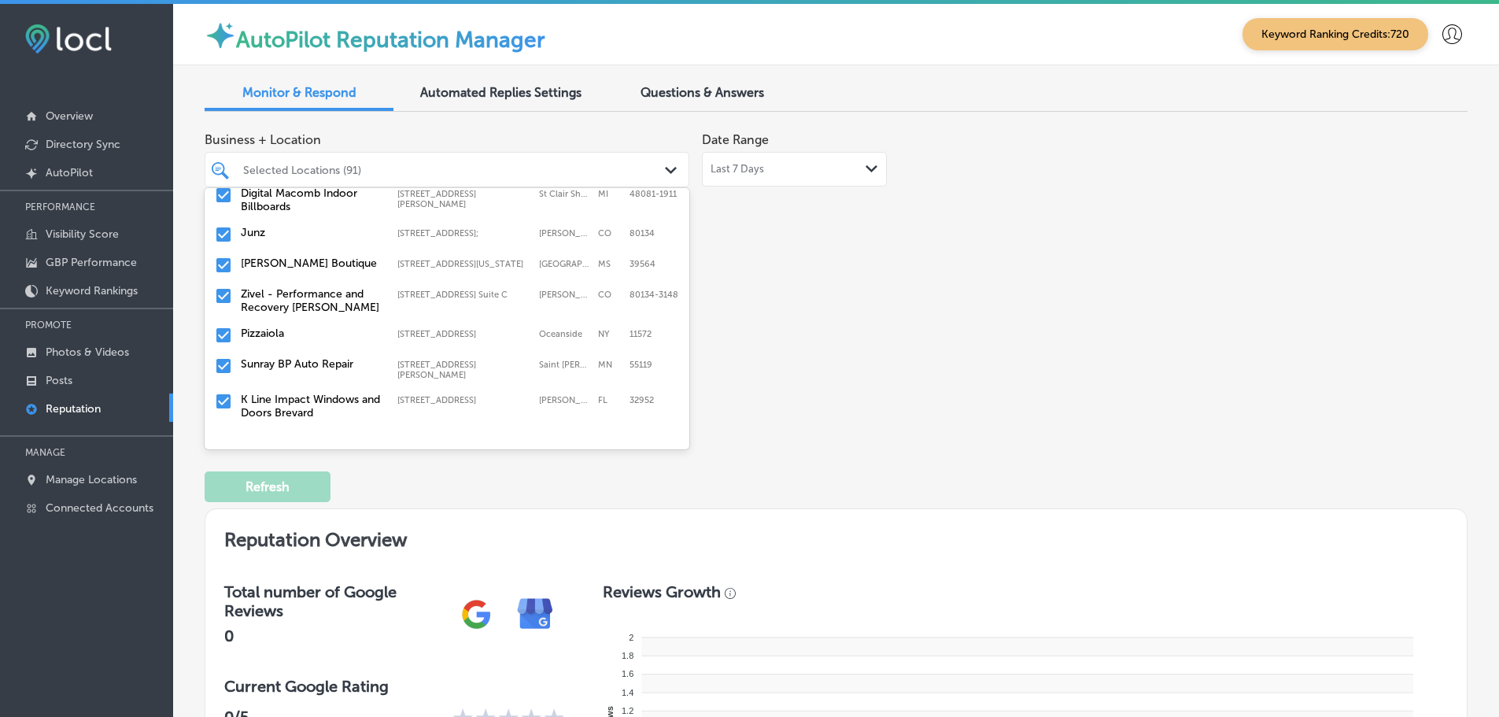
click at [336, 299] on label "Zivel - Performance and Recovery [PERSON_NAME]" at bounding box center [311, 300] width 141 height 27
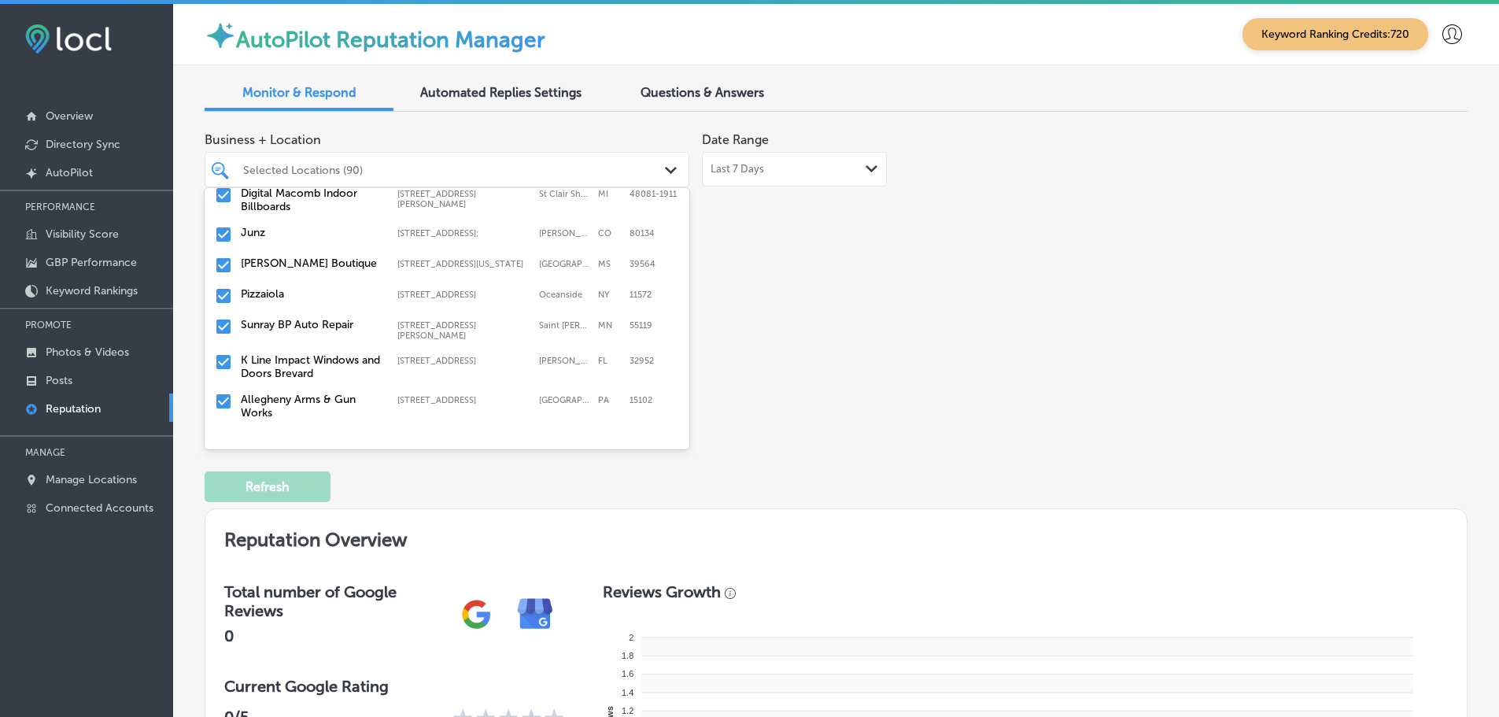
click at [340, 353] on label "K Line Impact Windows and Doors Brevard" at bounding box center [311, 366] width 141 height 27
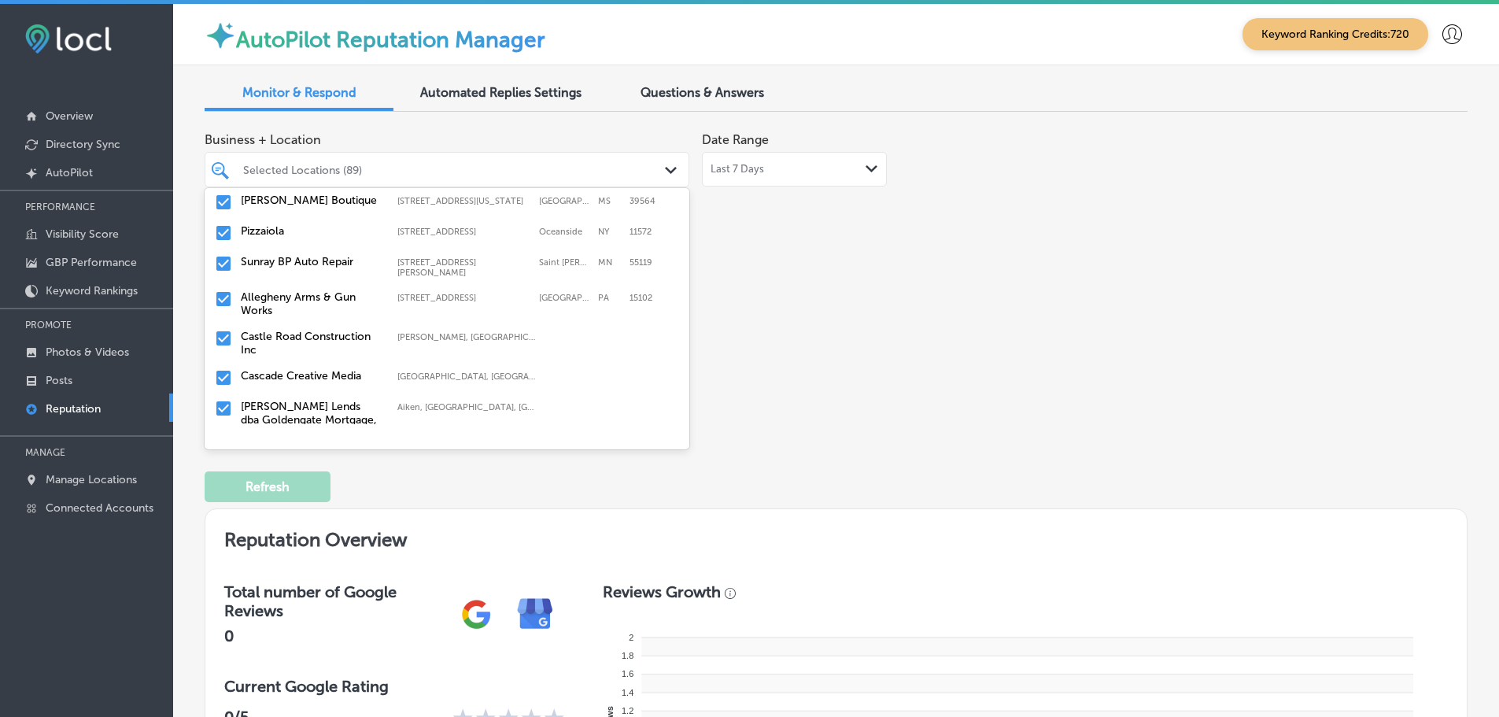
scroll to position [630, 0]
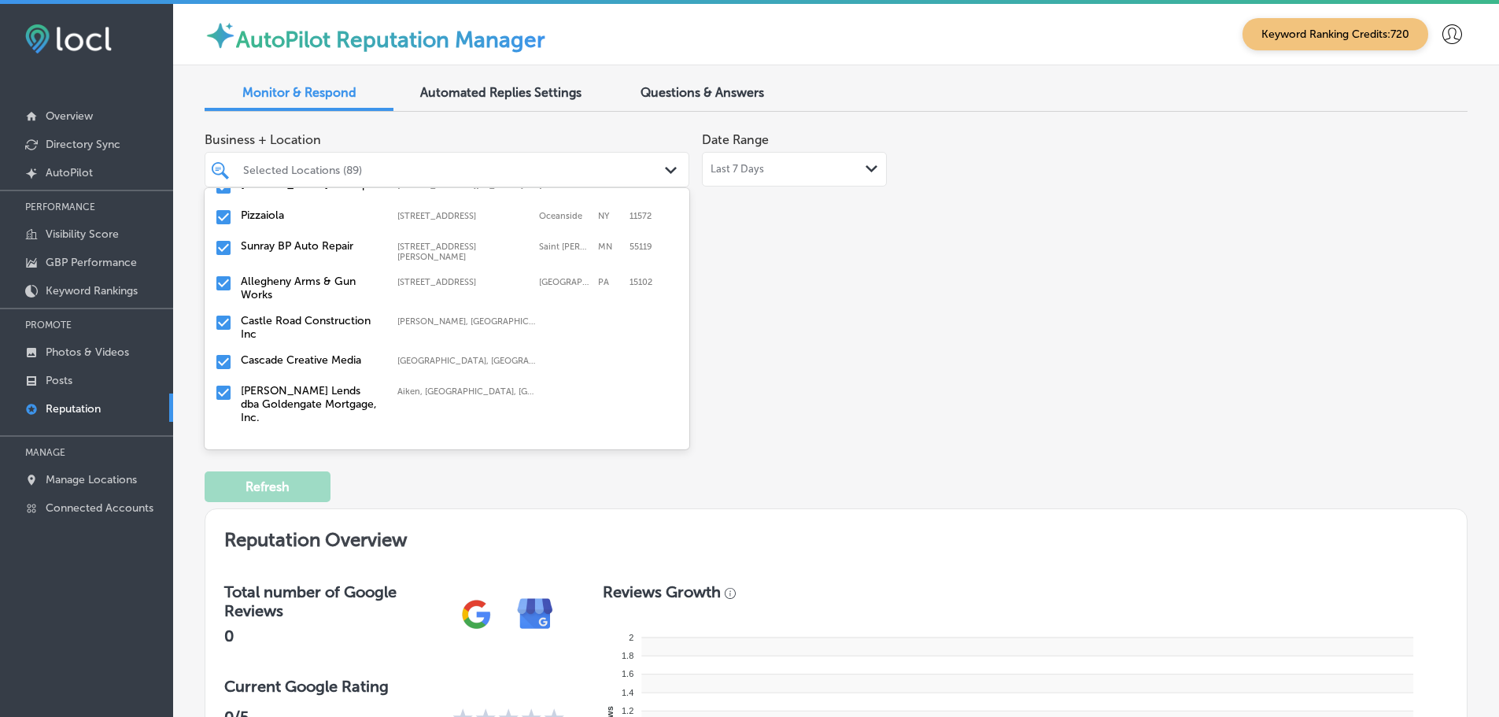
click at [325, 314] on label "Castle Road Construction Inc" at bounding box center [311, 327] width 141 height 27
click at [316, 311] on div "Cascade Creative Media Salem, [GEOGRAPHIC_DATA], [GEOGRAPHIC_DATA] | [GEOGRAPHI…" at bounding box center [447, 323] width 472 height 24
click at [316, 314] on label "[PERSON_NAME] Lends dba Goldengate Mortgage, Inc." at bounding box center [311, 334] width 141 height 40
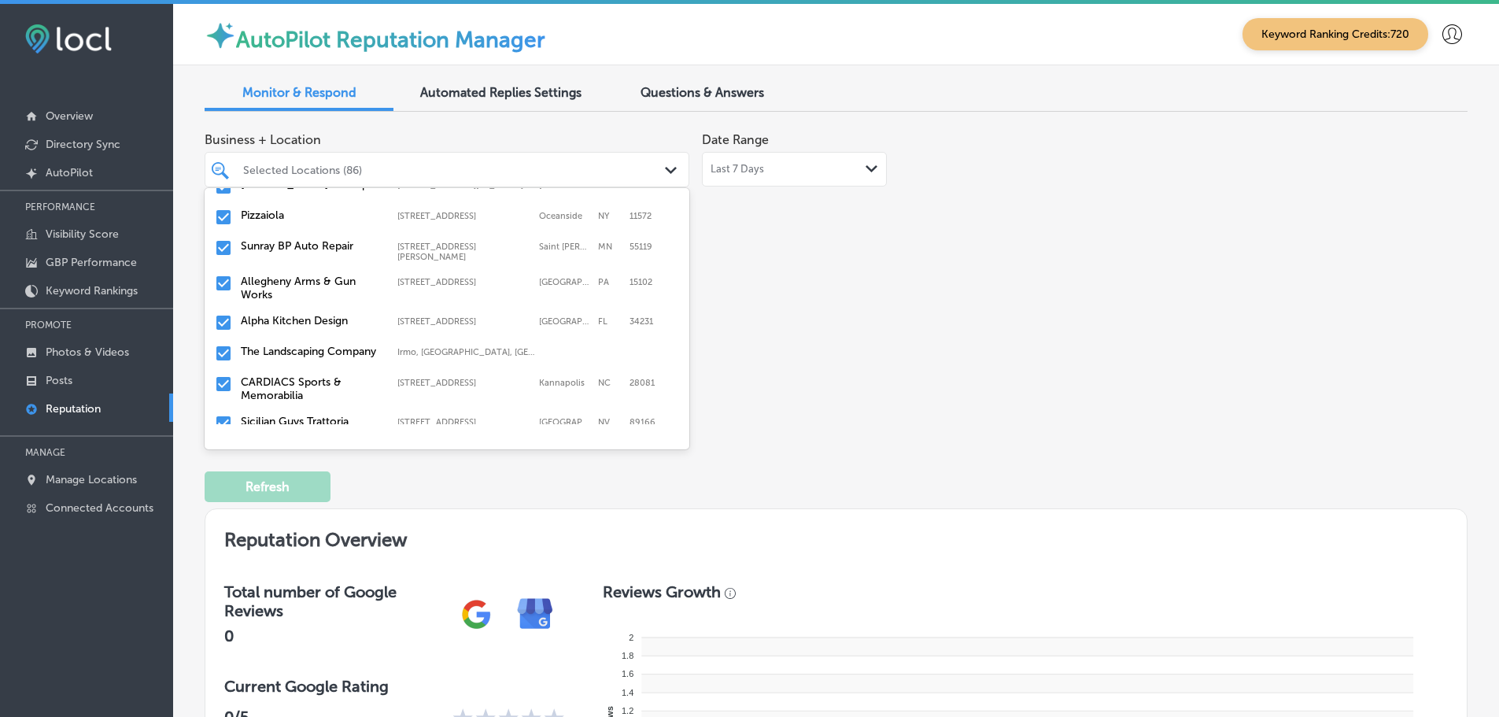
click at [312, 345] on label "The Landscaping Company" at bounding box center [311, 351] width 141 height 13
click at [319, 345] on label "CARDIACS Sports & Memorabilia" at bounding box center [311, 358] width 141 height 27
click at [321, 345] on label "Sicilian Guys Trattoria" at bounding box center [311, 351] width 141 height 13
click at [321, 345] on label "Stethoscope Staffing and In-Home Care LLC" at bounding box center [311, 358] width 141 height 27
click at [321, 345] on label "Refine Physical Therapy" at bounding box center [311, 351] width 141 height 13
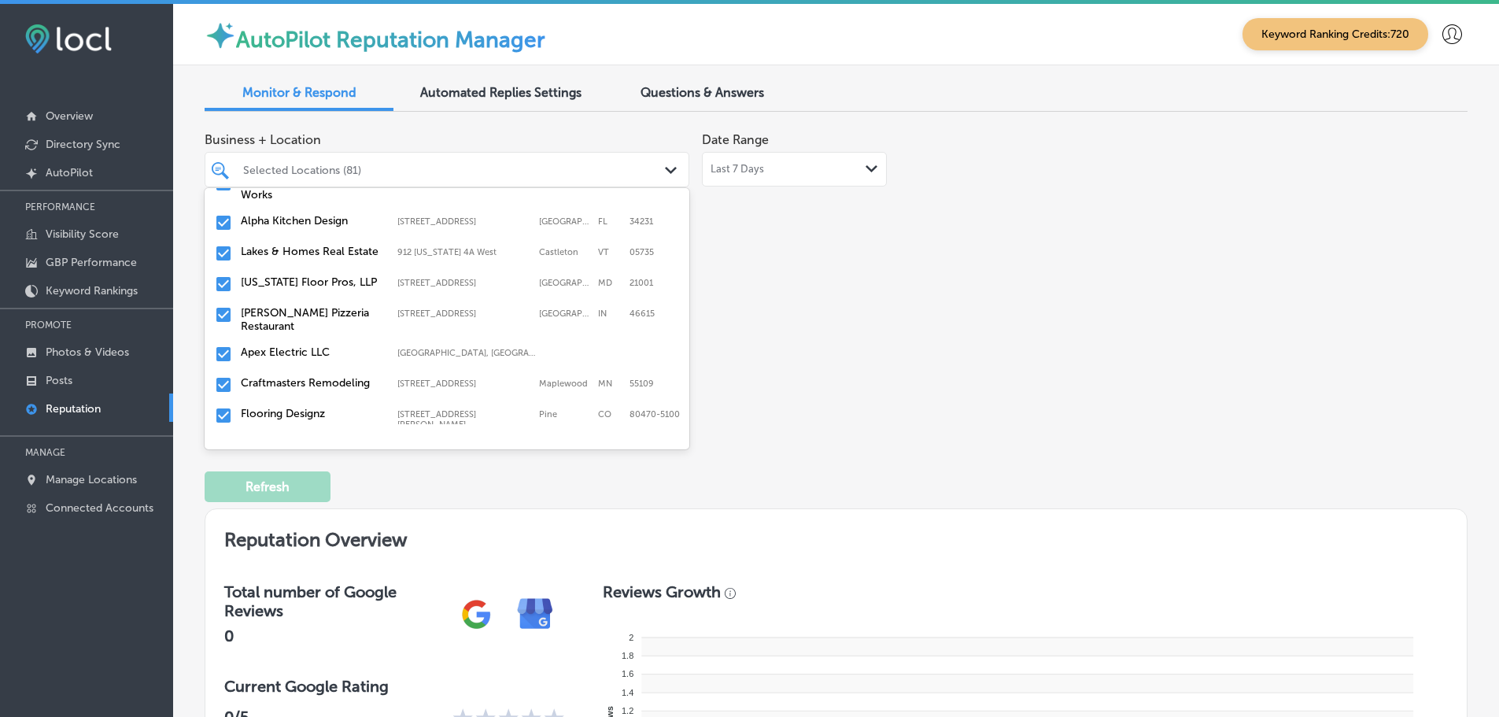
scroll to position [708, 0]
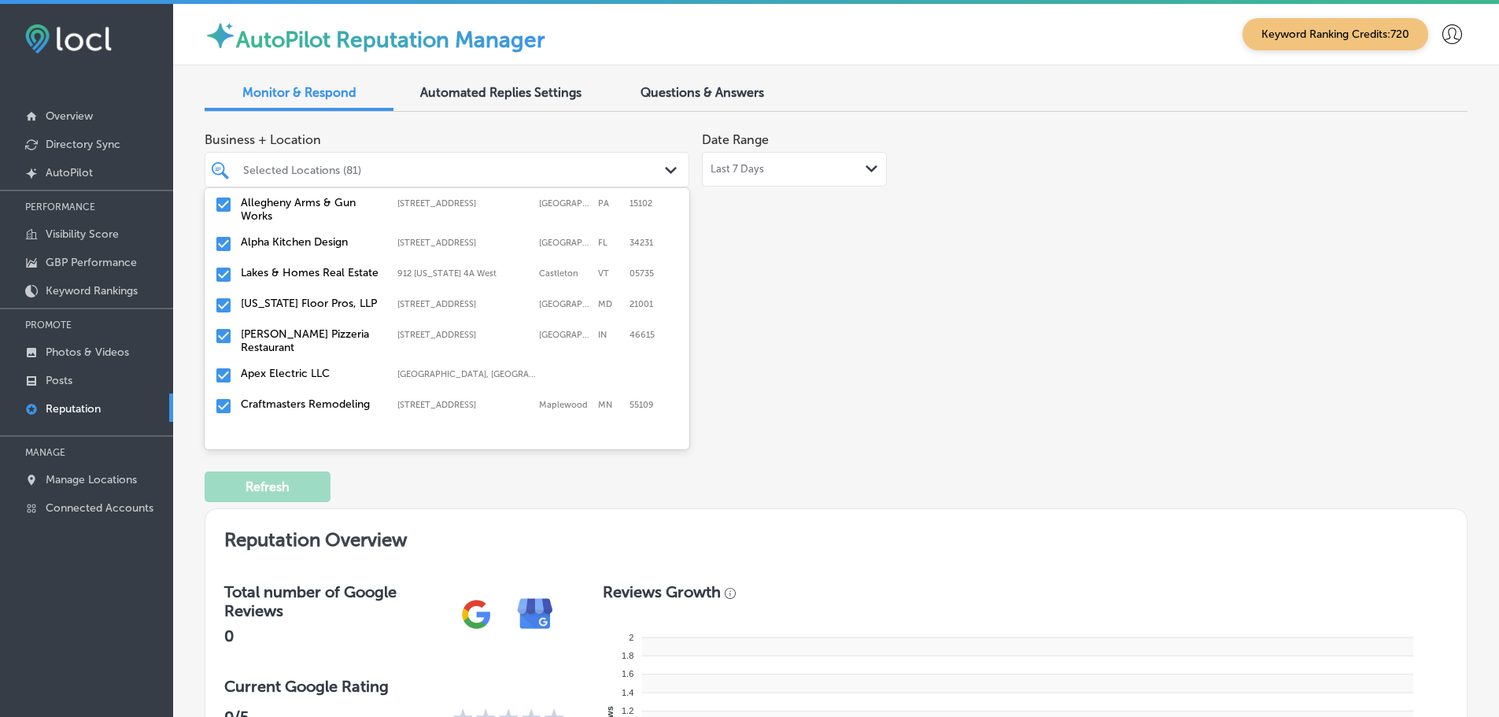
click at [322, 305] on div "[US_STATE][GEOGRAPHIC_DATA][STREET_ADDRESS][STREET_ADDRESS]" at bounding box center [447, 306] width 472 height 24
click at [319, 309] on label "[PERSON_NAME] Pizzeria Restaurant" at bounding box center [311, 310] width 141 height 27
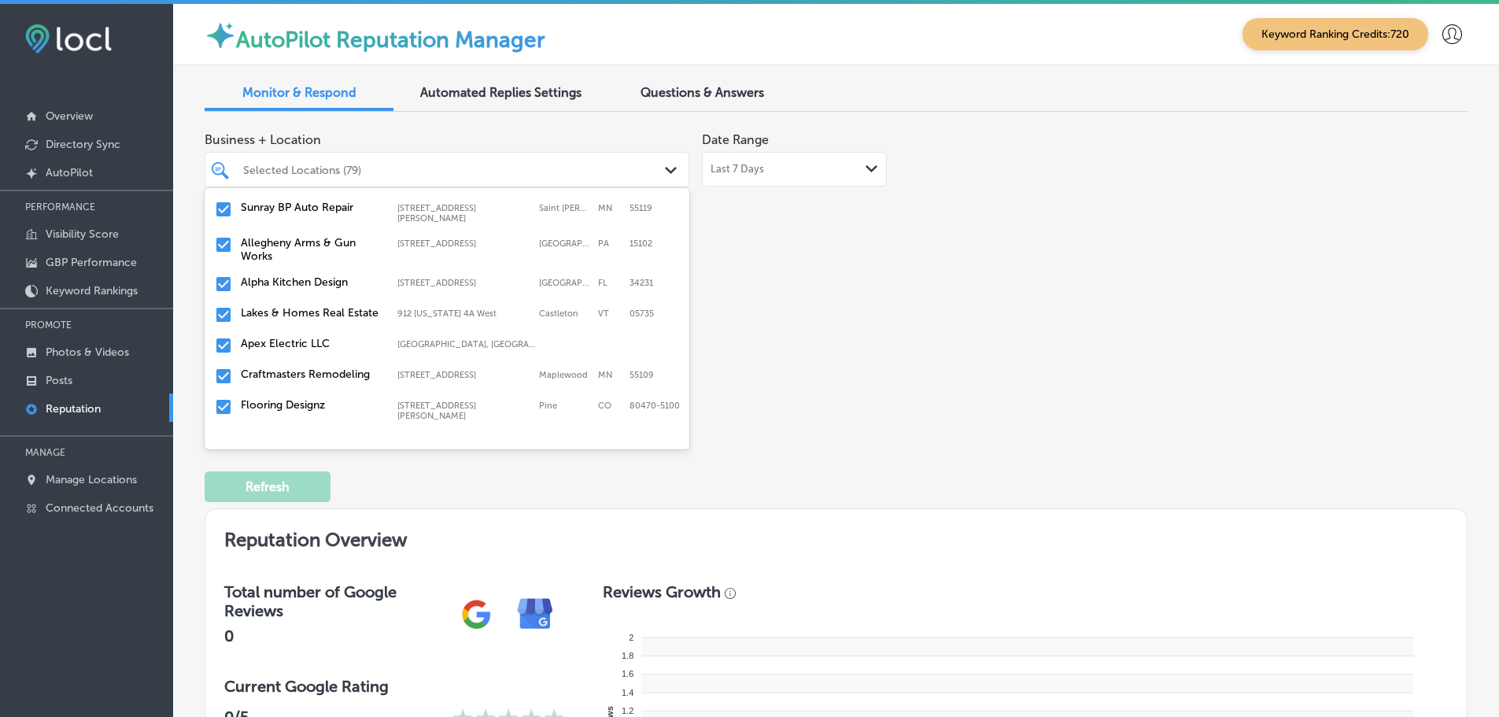
scroll to position [630, 0]
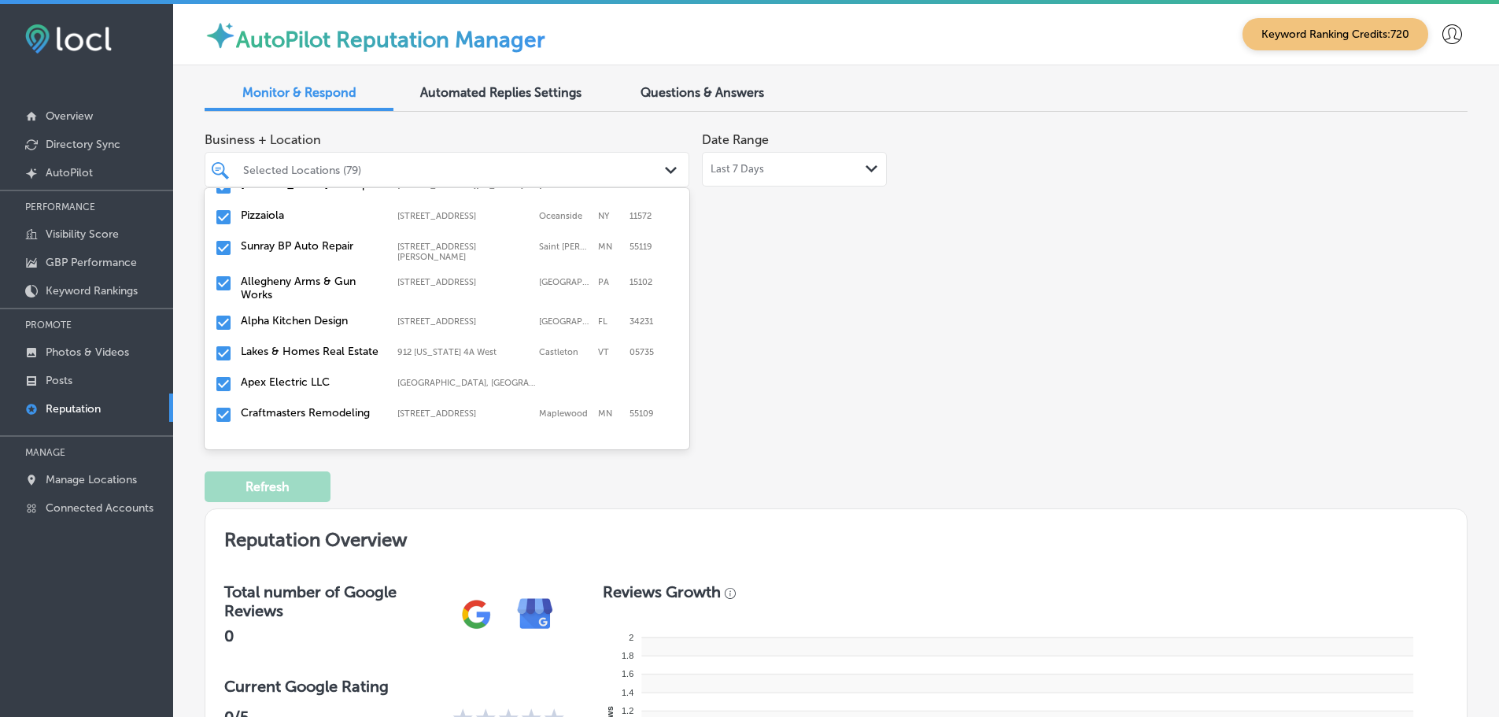
click at [304, 375] on label "Apex Electric LLC" at bounding box center [311, 381] width 141 height 13
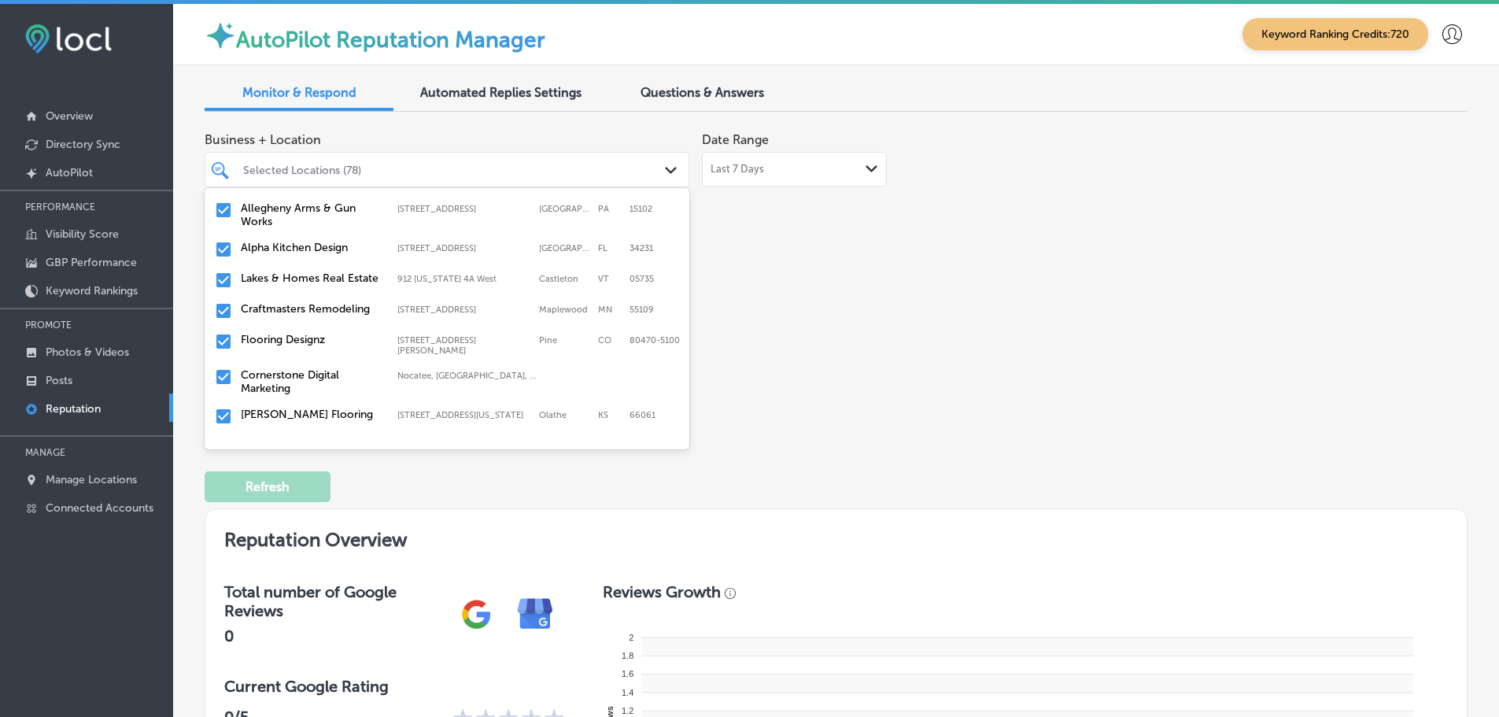
scroll to position [708, 0]
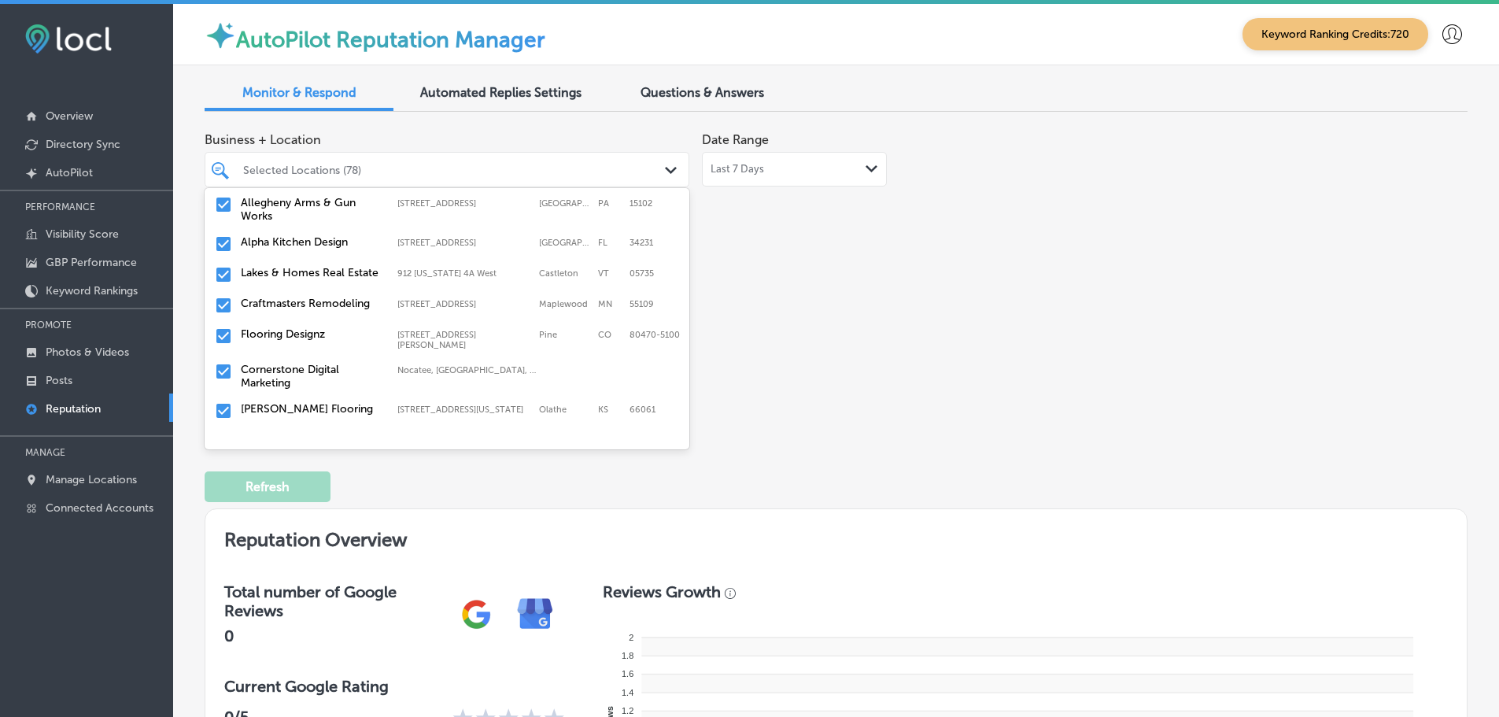
click at [316, 297] on label "Craftmasters Remodeling" at bounding box center [311, 303] width 141 height 13
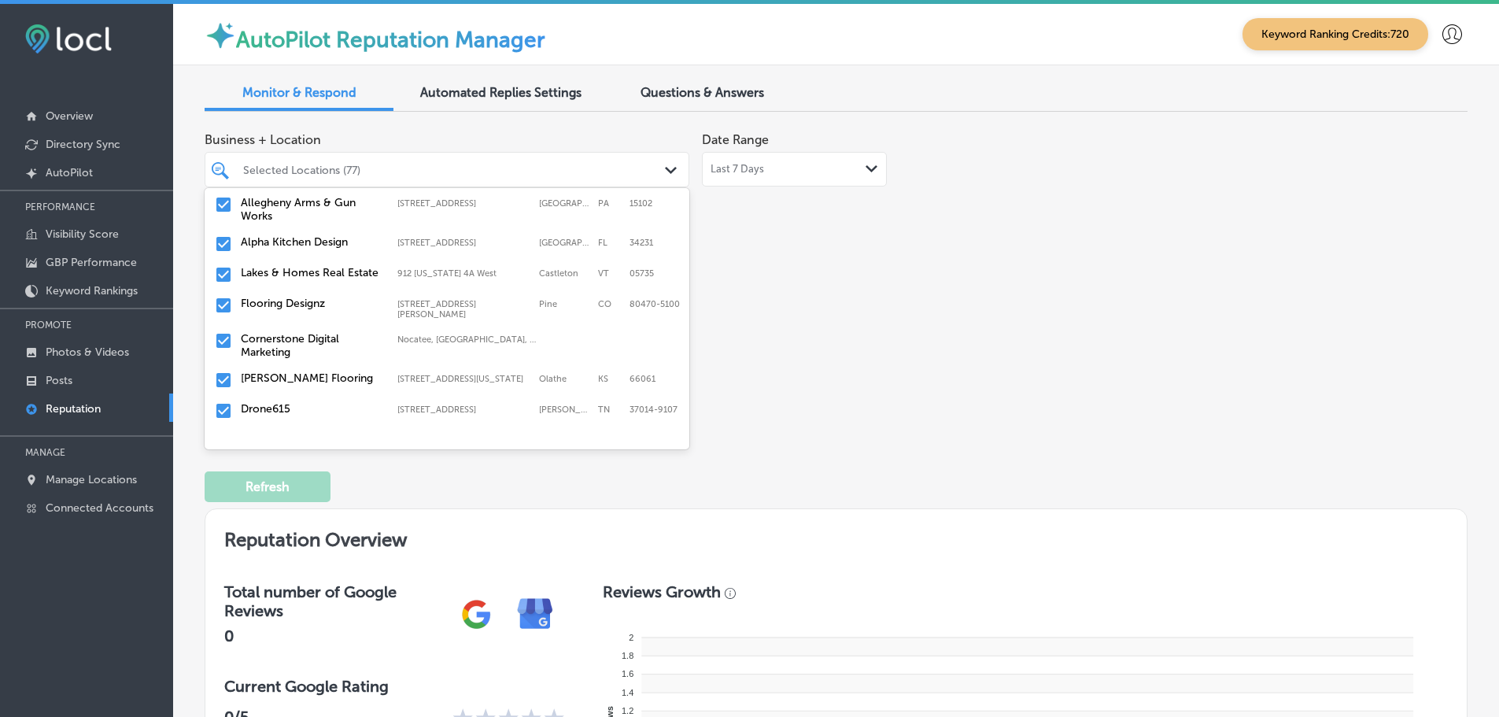
click at [302, 299] on label "Flooring Designz" at bounding box center [311, 303] width 141 height 13
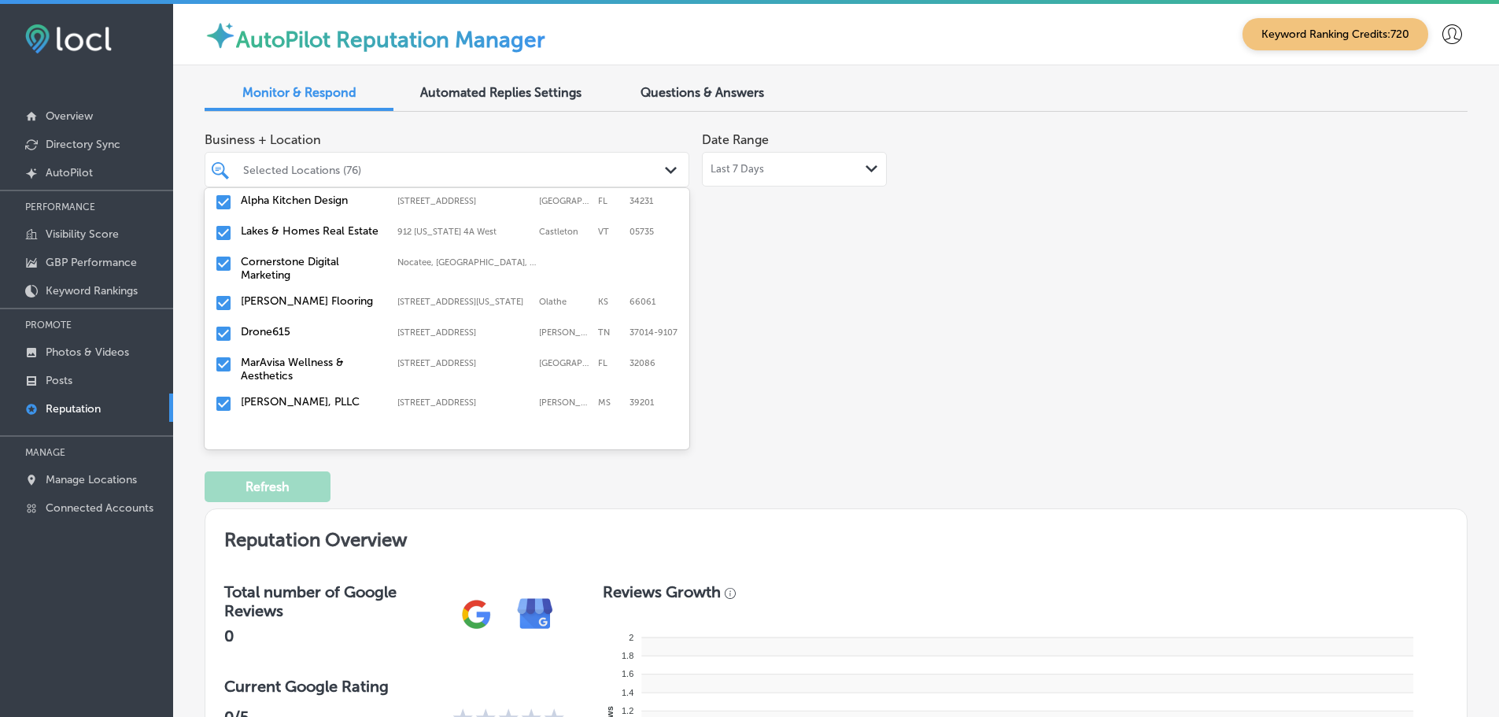
scroll to position [787, 0]
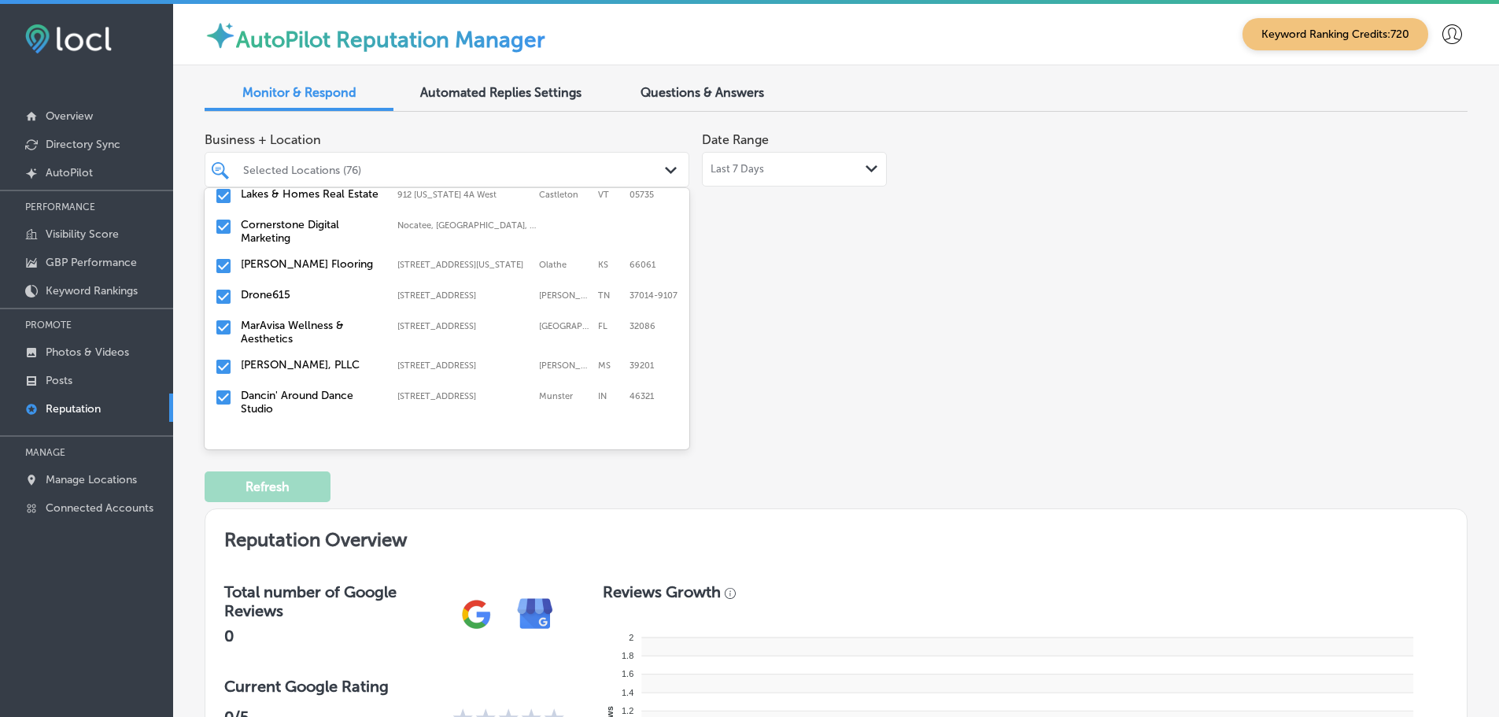
click at [305, 261] on div "[PERSON_NAME] Flooring [STREET_ADDRESS][US_STATE] [STREET_ADDRESS][US_STATE]" at bounding box center [447, 266] width 472 height 24
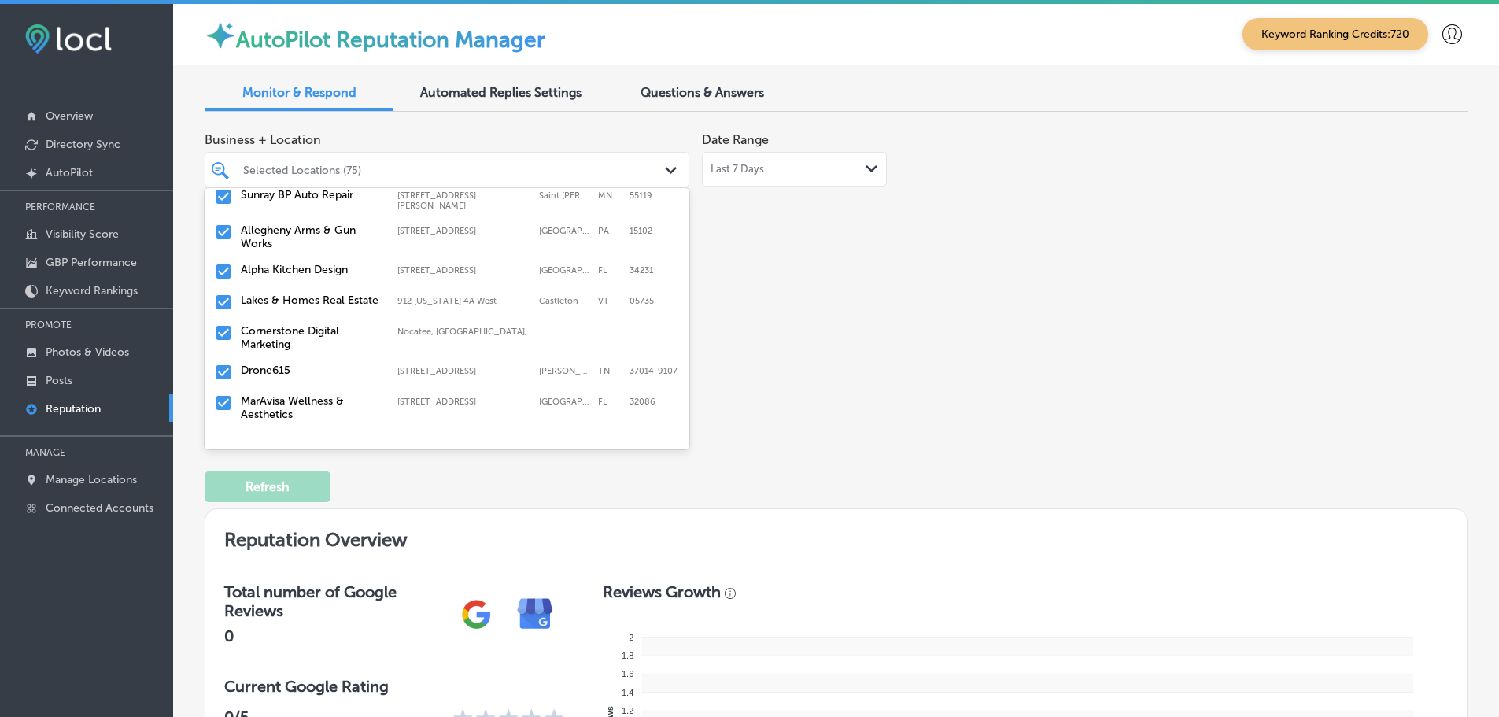
scroll to position [708, 0]
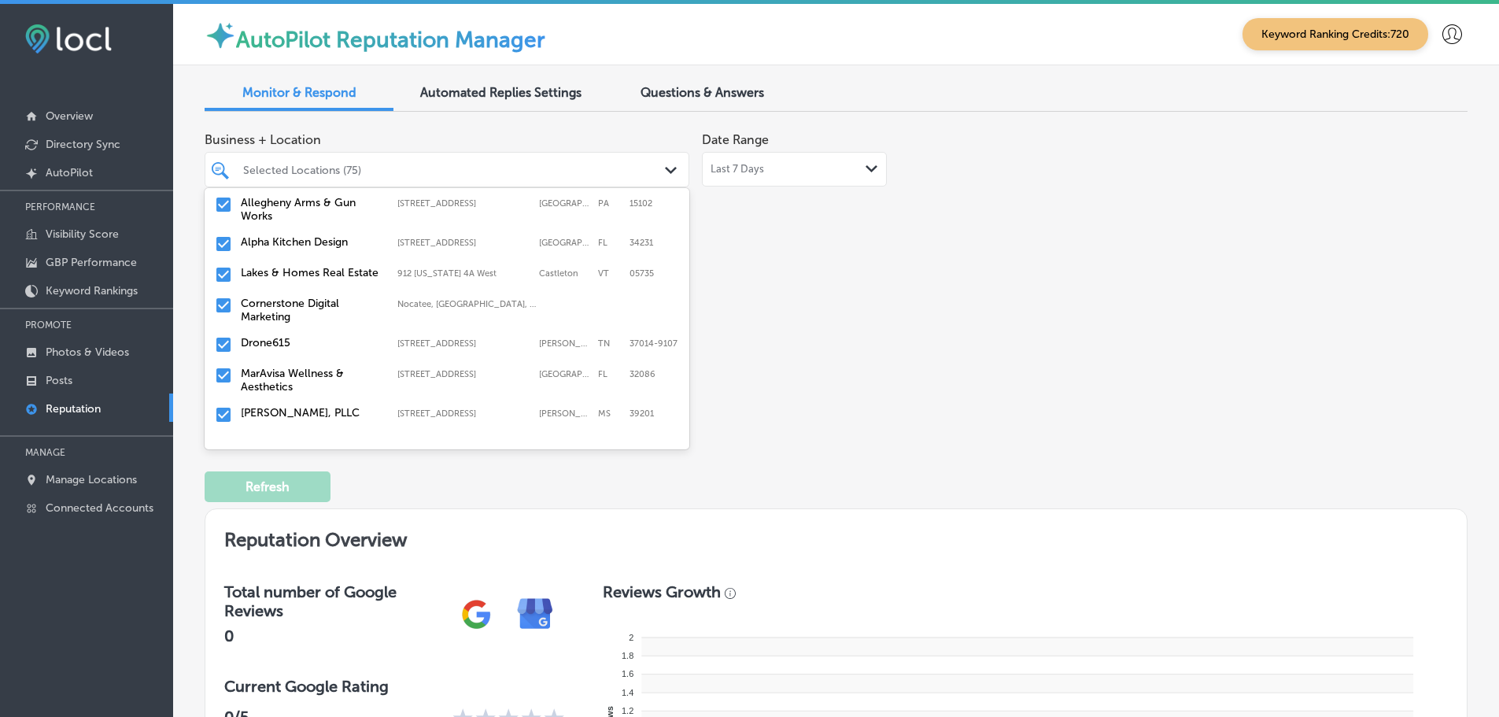
click at [304, 341] on div "Drone615 [STREET_ADDRESS][PERSON_NAME] [STREET_ADDRESS][PERSON_NAME]" at bounding box center [447, 345] width 472 height 24
click at [305, 341] on label "MarAvisa Wellness & Aesthetics" at bounding box center [311, 349] width 141 height 27
click at [305, 341] on div "[PERSON_NAME], PLLC [STREET_ADDRESS] [STREET_ADDRESS]" at bounding box center [447, 345] width 472 height 24
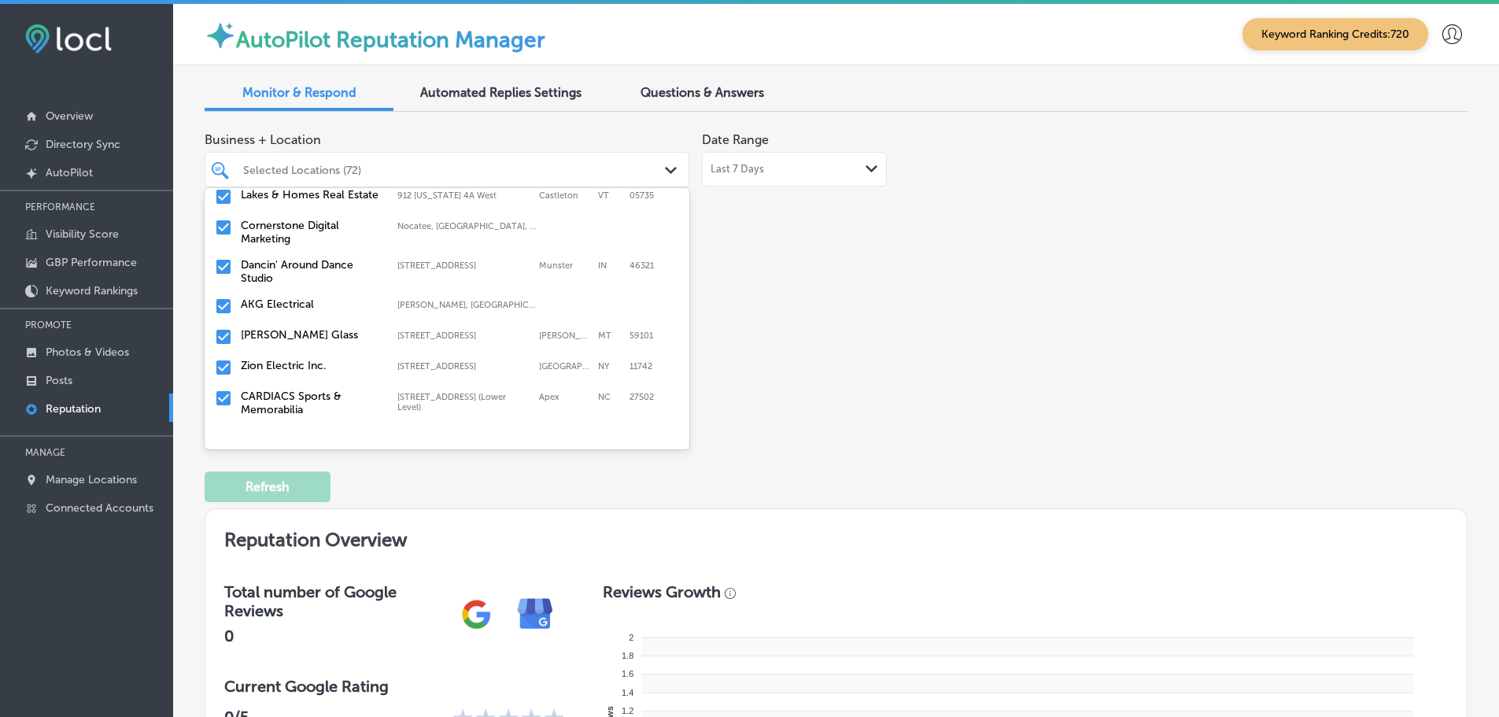
scroll to position [787, 0]
click at [306, 302] on div "AKG Electrical [PERSON_NAME], [GEOGRAPHIC_DATA], [GEOGRAPHIC_DATA] | [GEOGRAPHI…" at bounding box center [447, 306] width 472 height 24
click at [315, 358] on label "CARDIACS Sports & Memorabilia" at bounding box center [311, 371] width 141 height 27
click at [304, 358] on label "[PERSON_NAME] Farm Garden DBA Cobleskill Agway" at bounding box center [311, 378] width 141 height 40
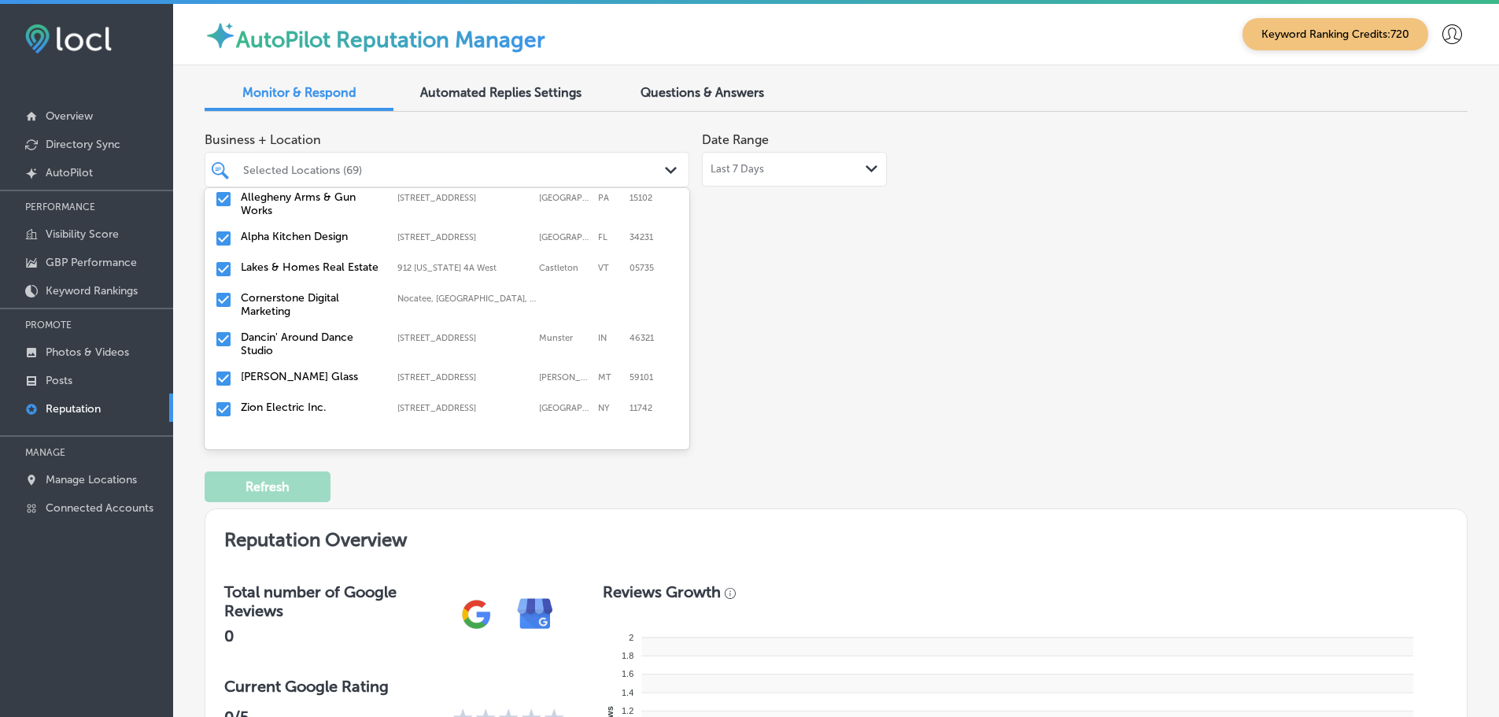
scroll to position [708, 0]
click at [308, 338] on label "Dancin' Around Dance Studio" at bounding box center [311, 349] width 141 height 27
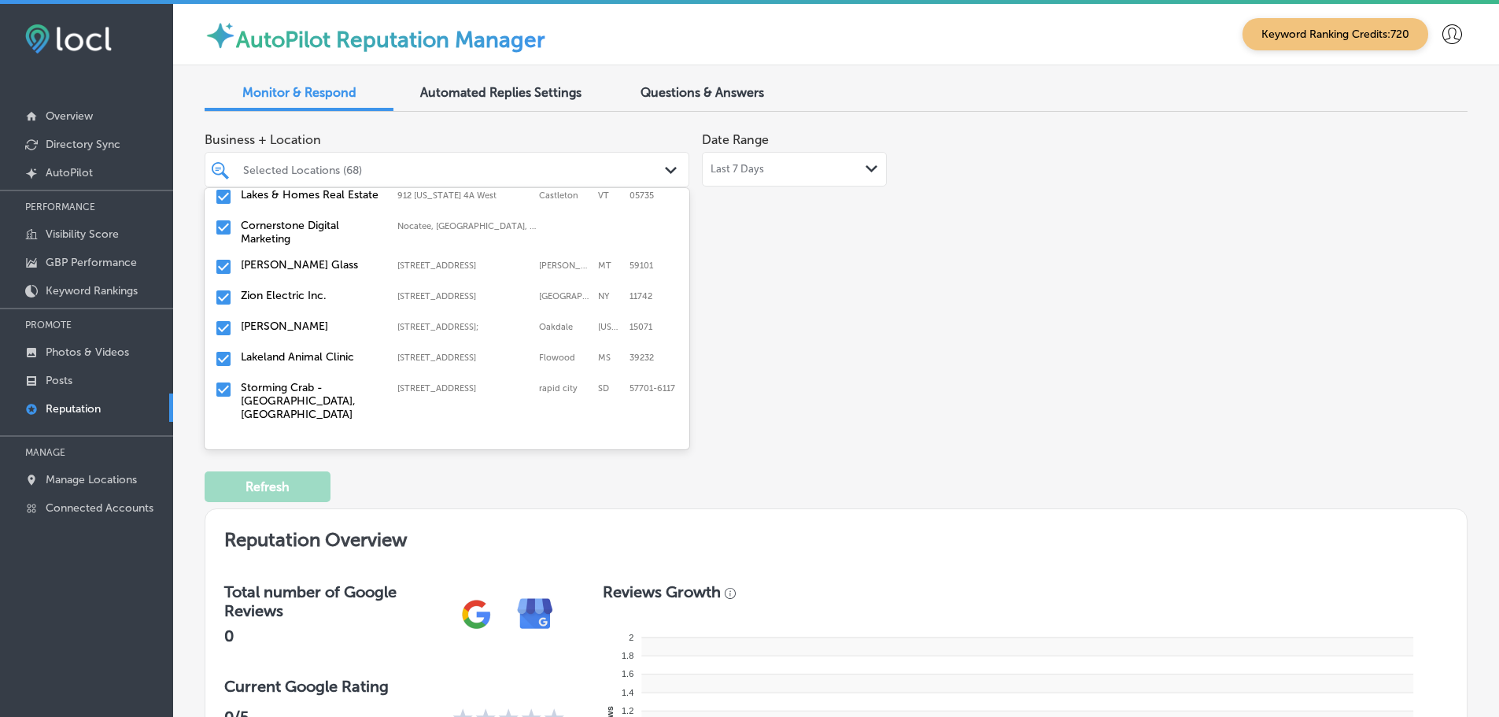
scroll to position [787, 0]
click at [308, 349] on label "Lakeland Animal Clinic" at bounding box center [311, 355] width 141 height 13
click at [305, 349] on label "Storming Crab - [GEOGRAPHIC_DATA], [GEOGRAPHIC_DATA]" at bounding box center [311, 369] width 141 height 40
click at [305, 349] on label "Zivel - Performance & Recovery [GEOGRAPHIC_DATA]" at bounding box center [311, 369] width 141 height 40
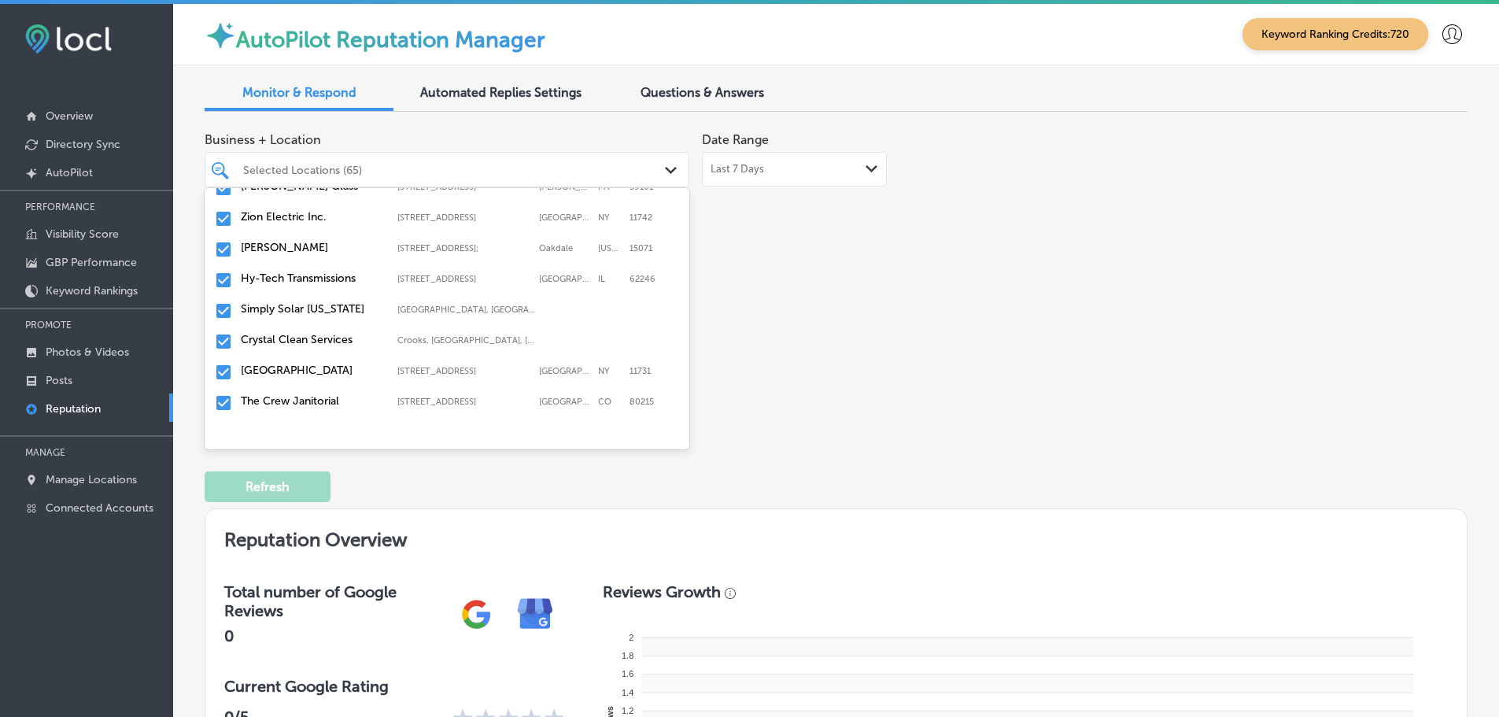
scroll to position [866, 0]
click at [308, 302] on label "Simply Solar [US_STATE]" at bounding box center [311, 307] width 141 height 13
click at [312, 301] on label "Crystal Clean Services" at bounding box center [311, 307] width 141 height 13
click at [294, 342] on label "The Crew Janitorial" at bounding box center [311, 338] width 141 height 13
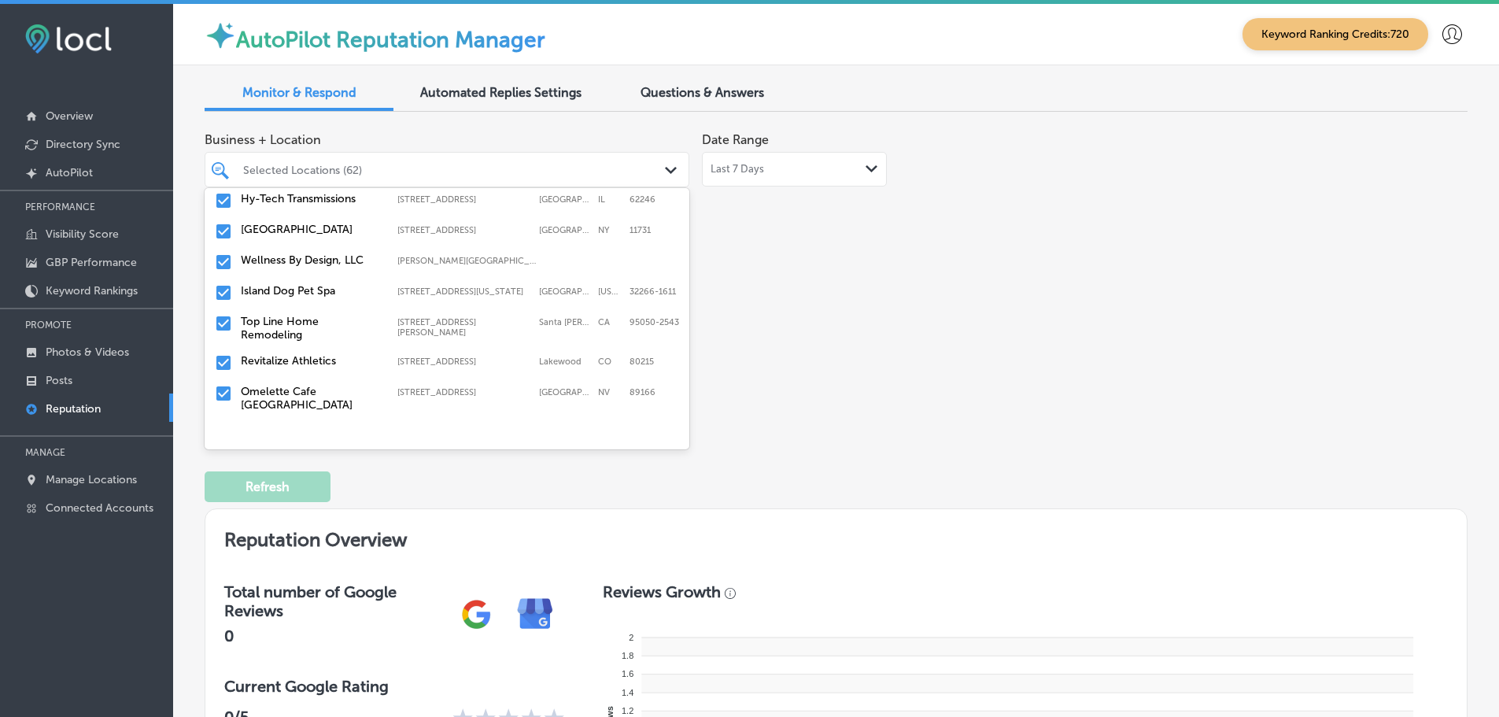
click at [287, 327] on label "Top Line Home Remodeling" at bounding box center [311, 328] width 141 height 27
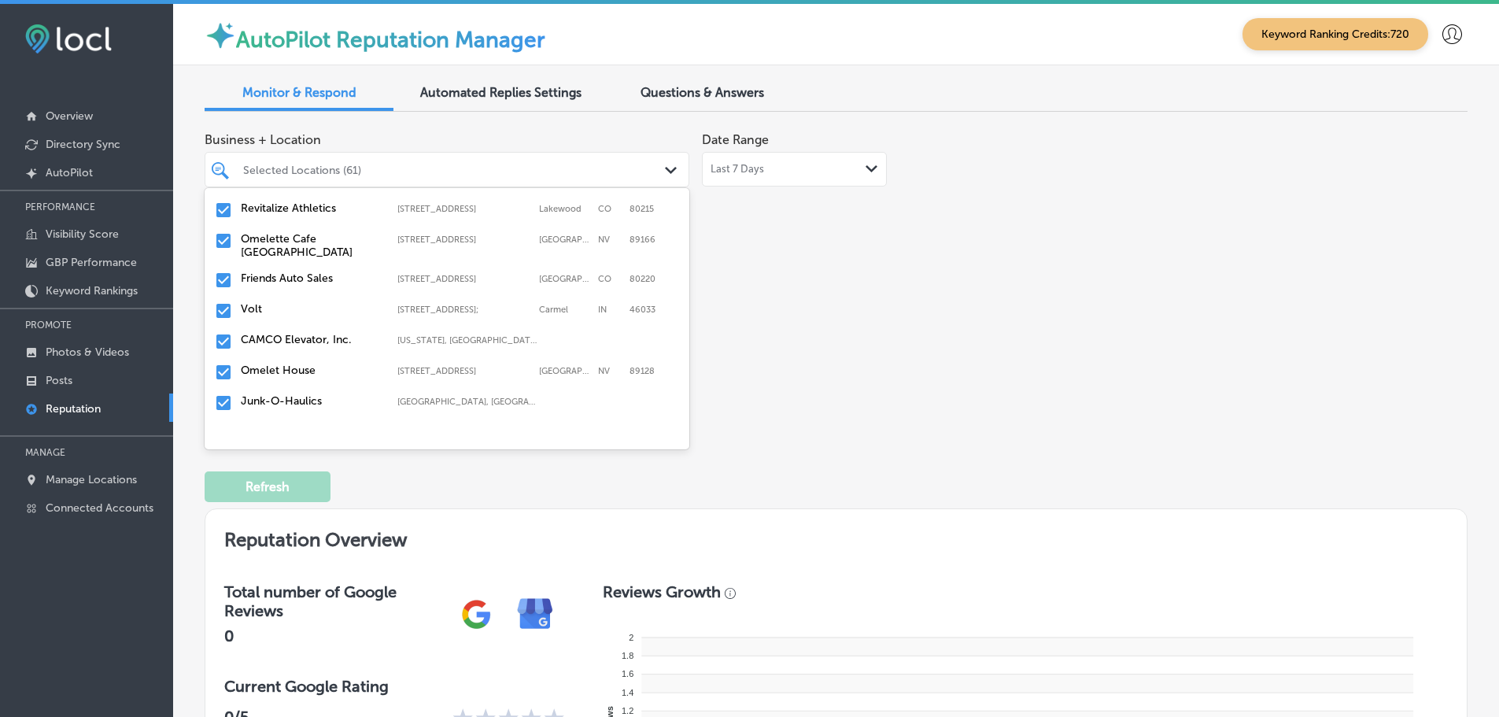
scroll to position [1023, 0]
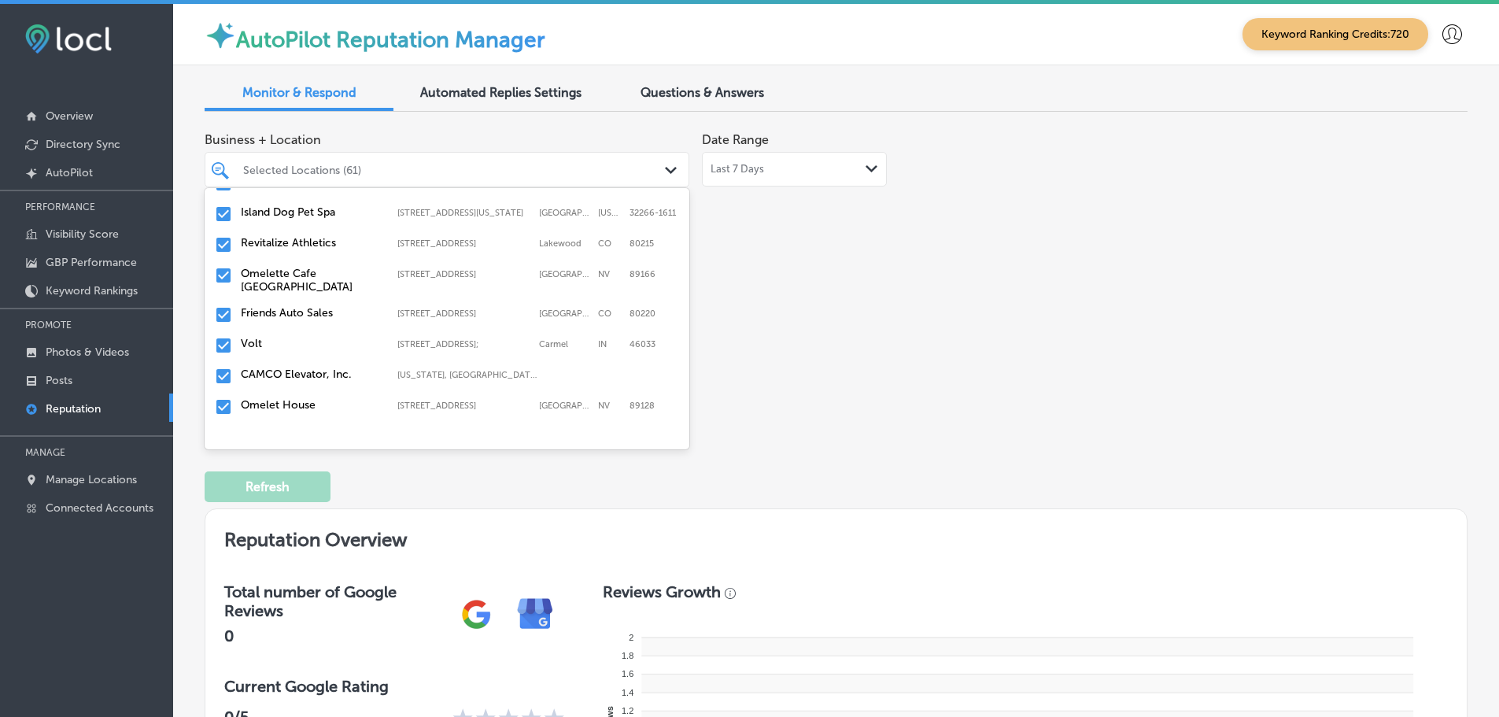
click at [279, 252] on div "Revitalize Athletics [STREET_ADDRESS] [STREET_ADDRESS]" at bounding box center [447, 245] width 472 height 24
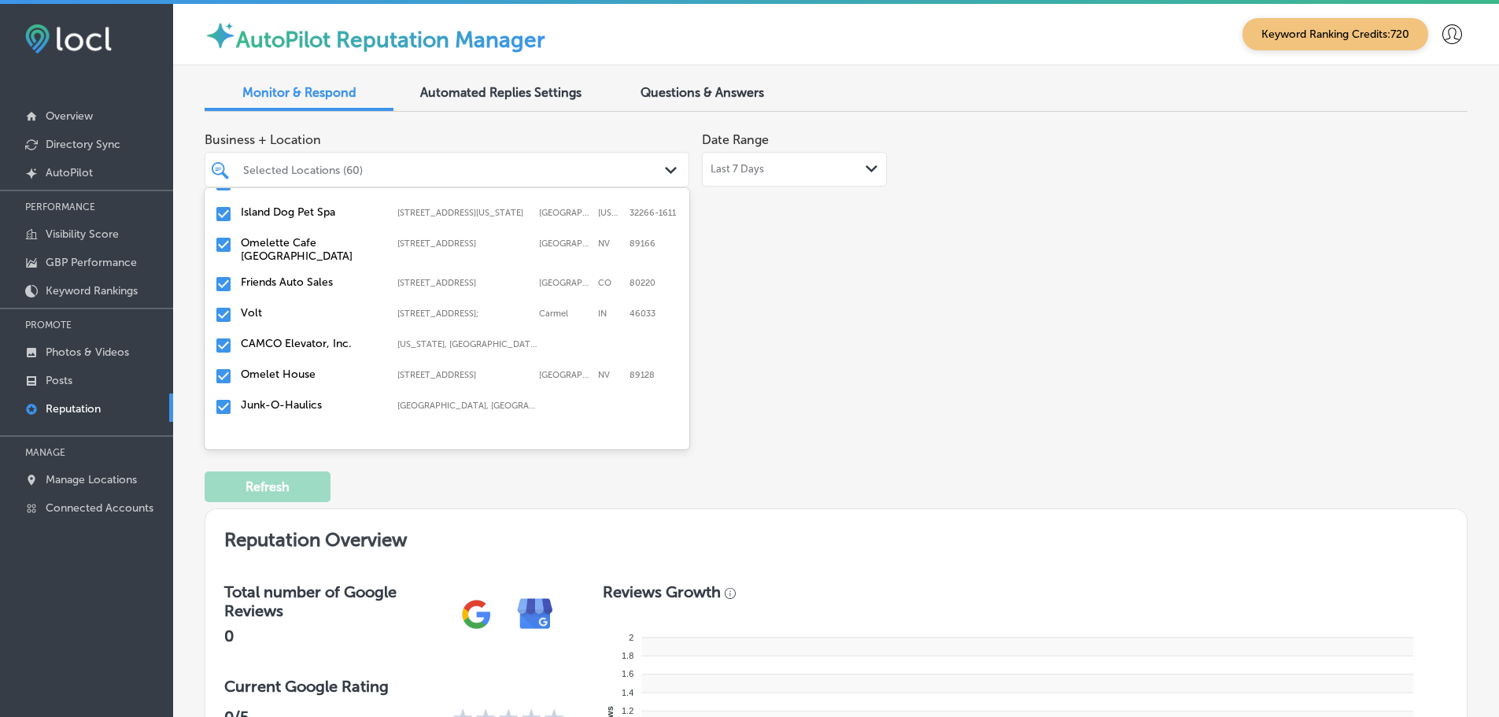
click at [285, 287] on label "Friends Auto Sales" at bounding box center [311, 281] width 141 height 13
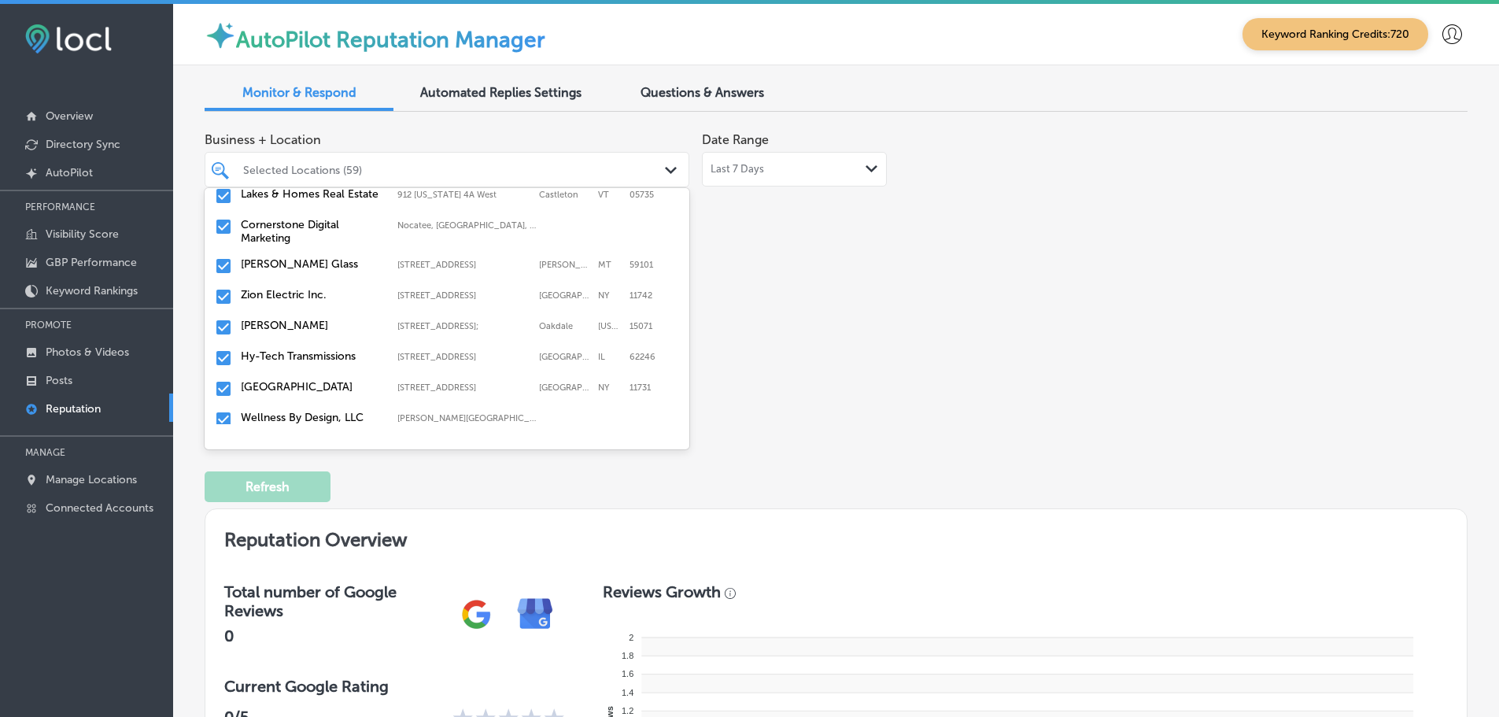
scroll to position [944, 0]
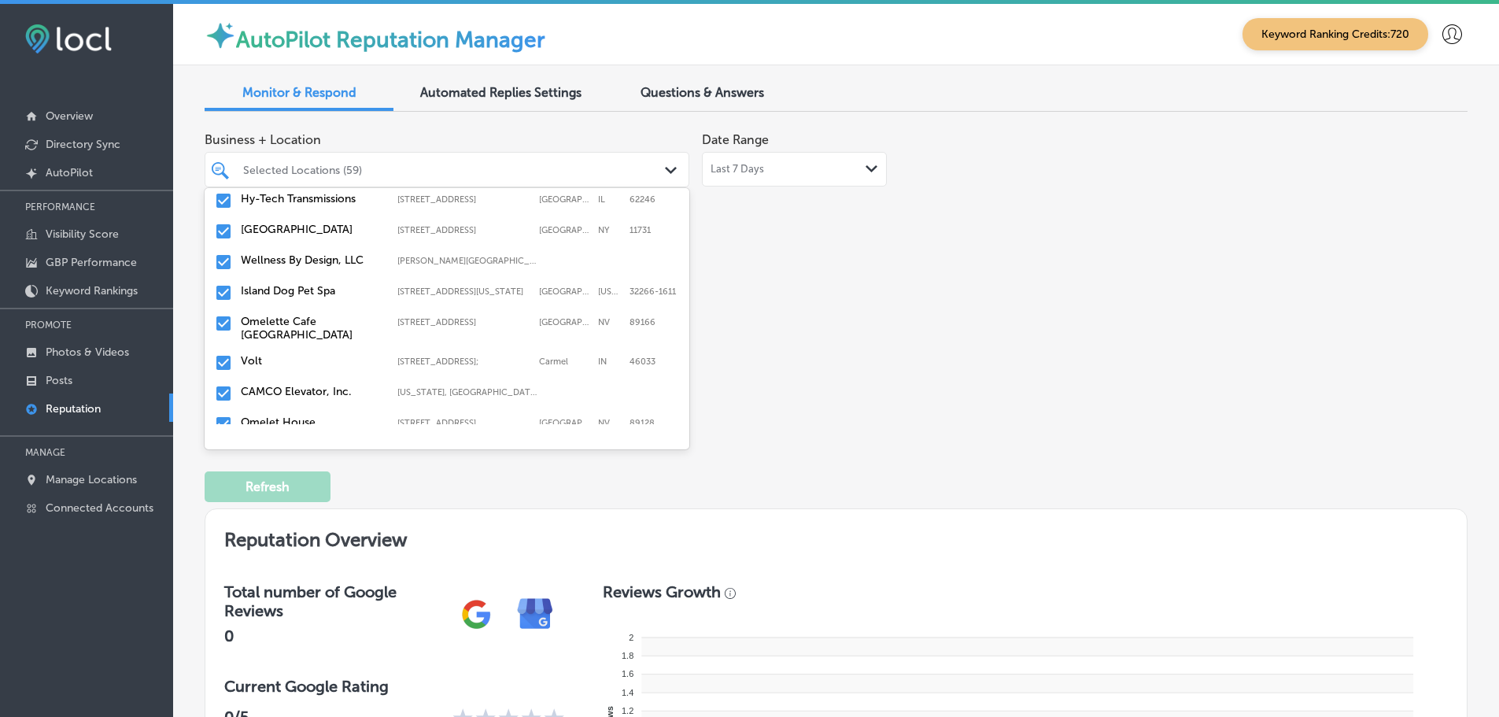
click at [286, 355] on label "Volt" at bounding box center [311, 360] width 141 height 13
click at [302, 358] on label "CAMCO Elevator, Inc." at bounding box center [311, 360] width 141 height 13
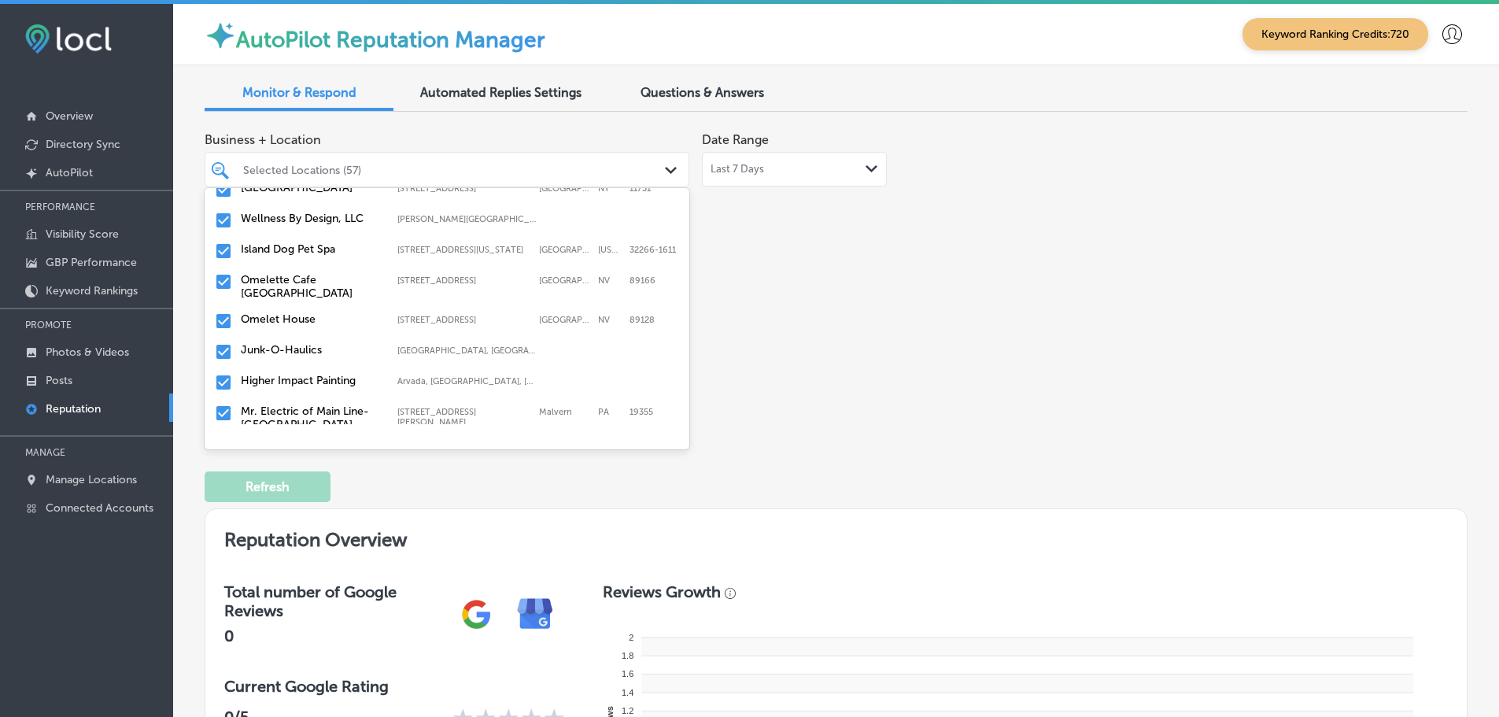
scroll to position [1023, 0]
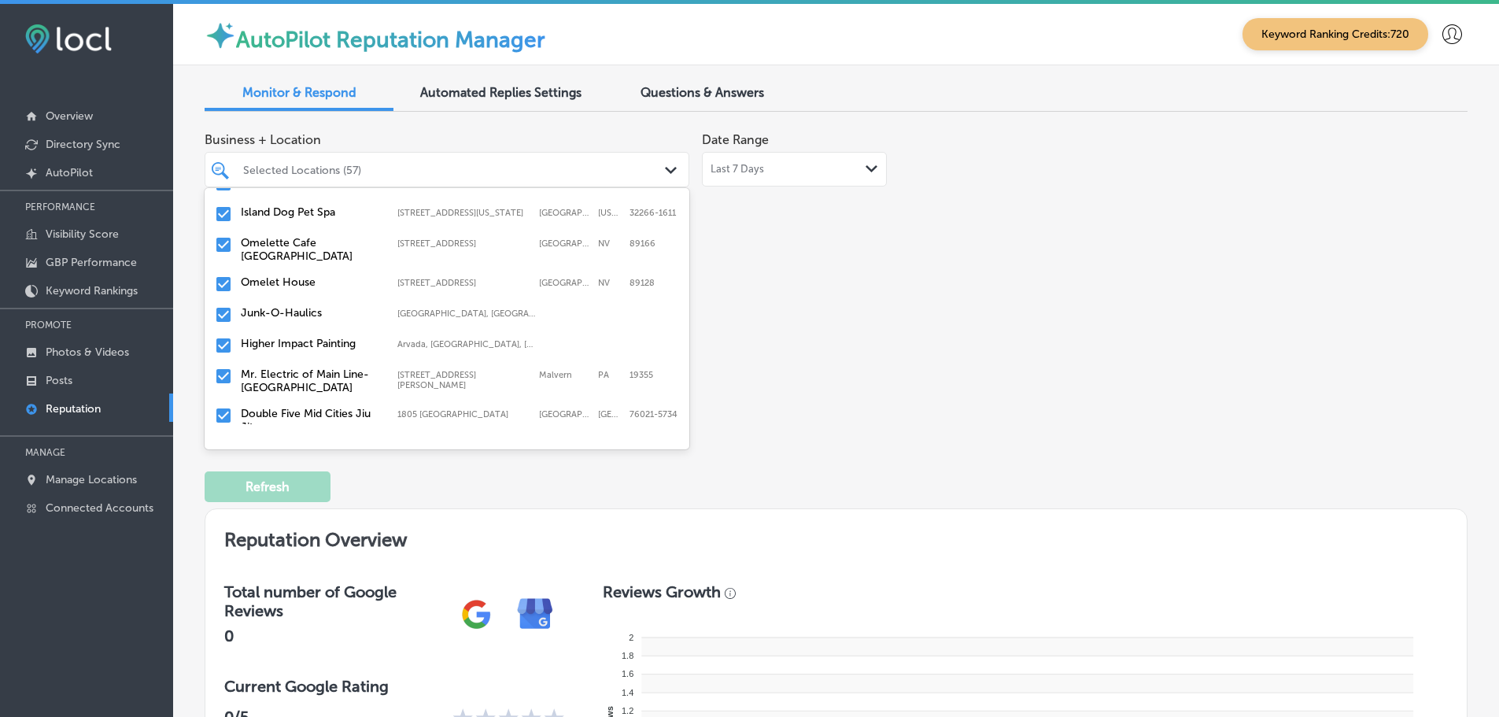
click at [302, 290] on div "[GEOGRAPHIC_DATA] [STREET_ADDRESS][GEOGRAPHIC_DATA][STREET_ADDRESS]" at bounding box center [447, 284] width 472 height 24
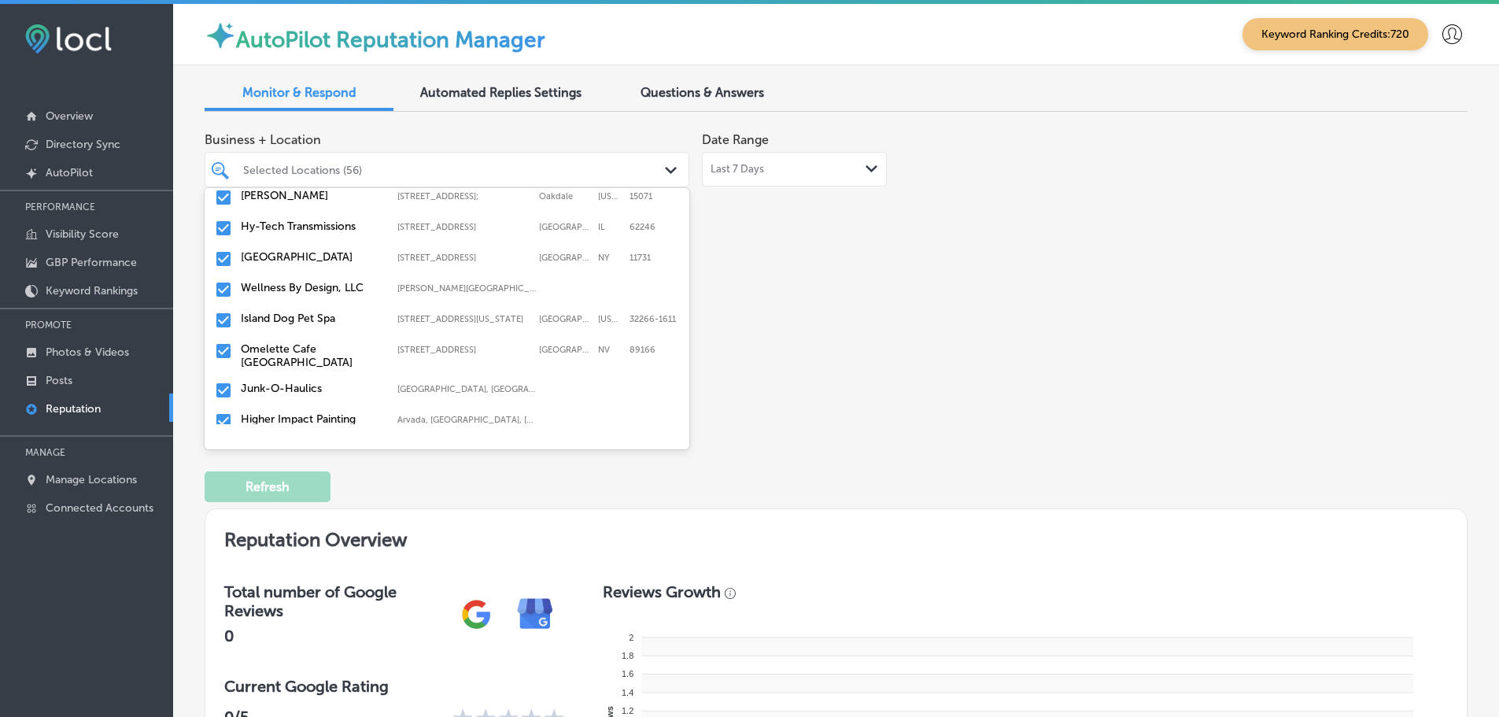
scroll to position [944, 0]
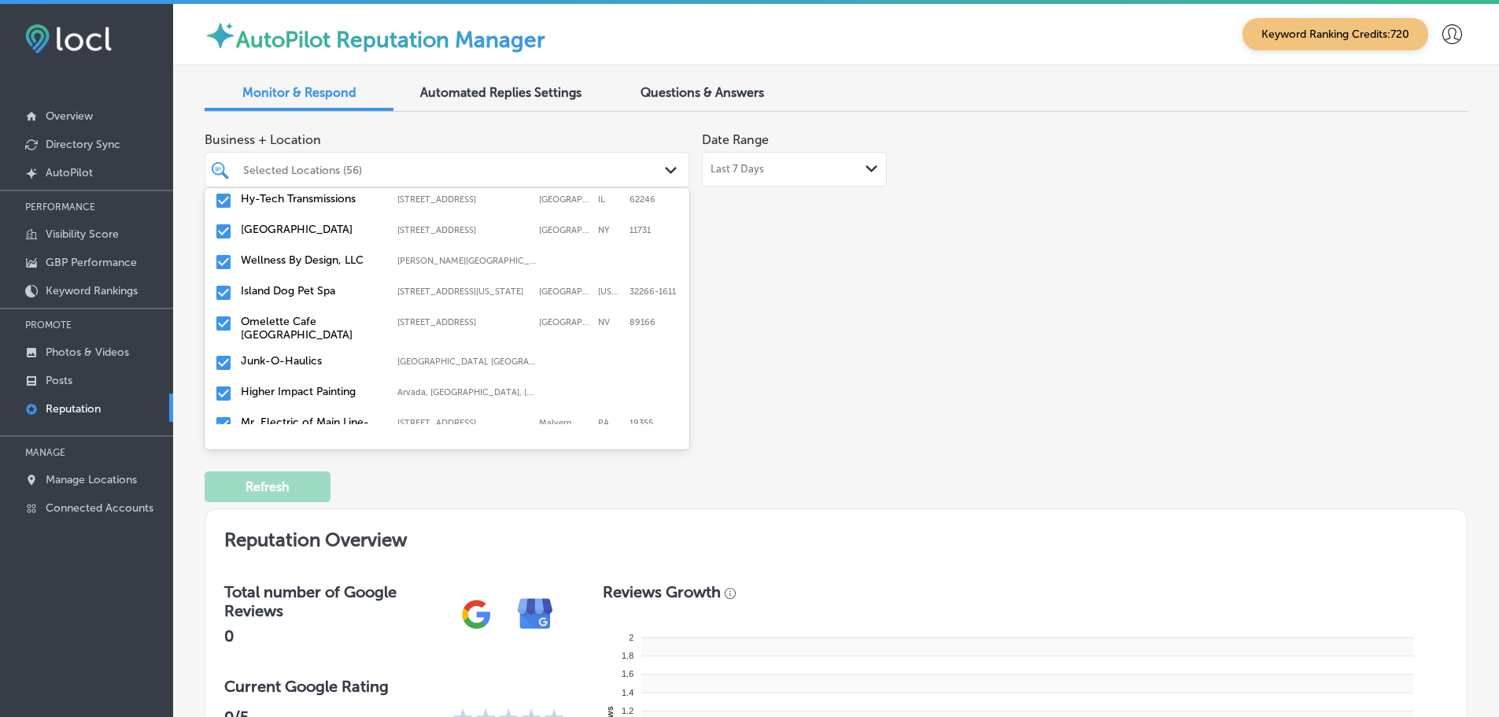
click at [309, 360] on label "Junk-O-Haulics" at bounding box center [311, 360] width 141 height 13
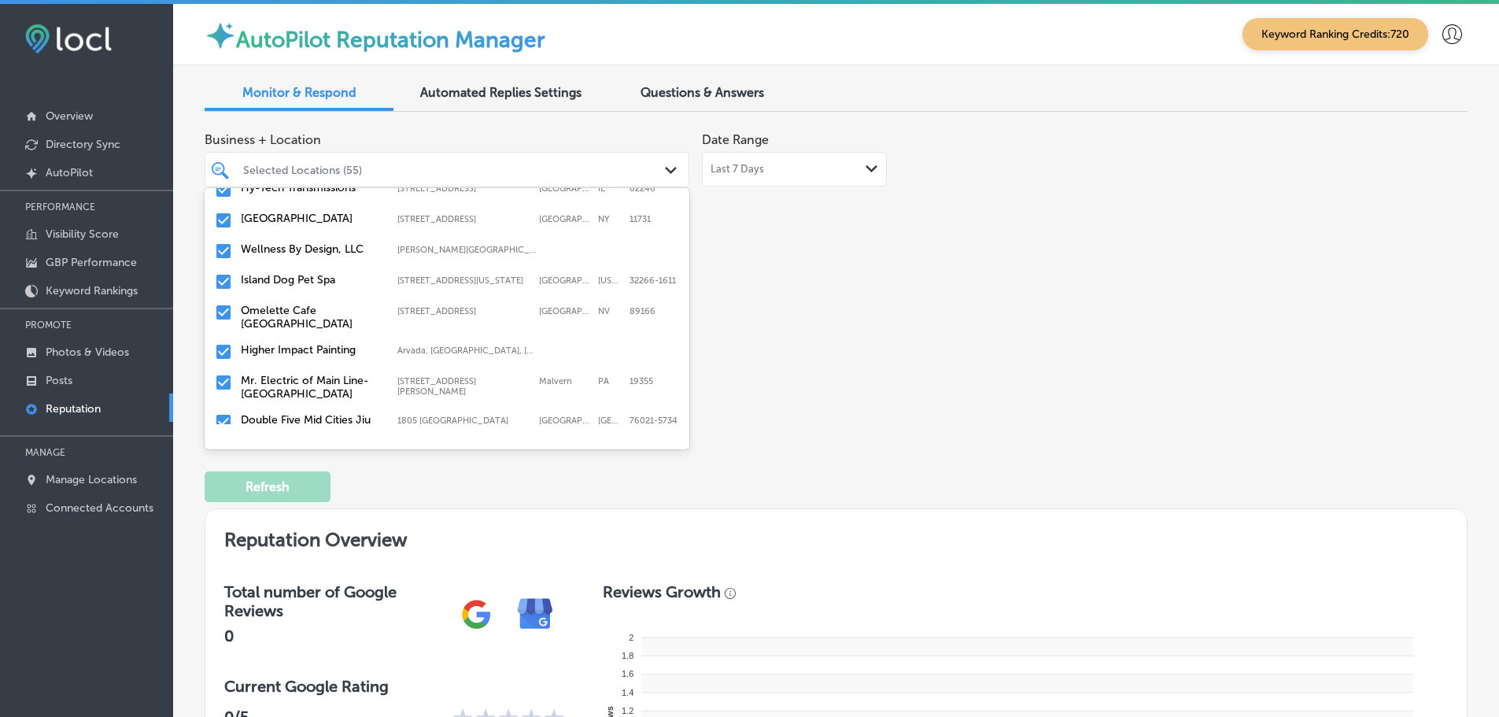
scroll to position [1023, 0]
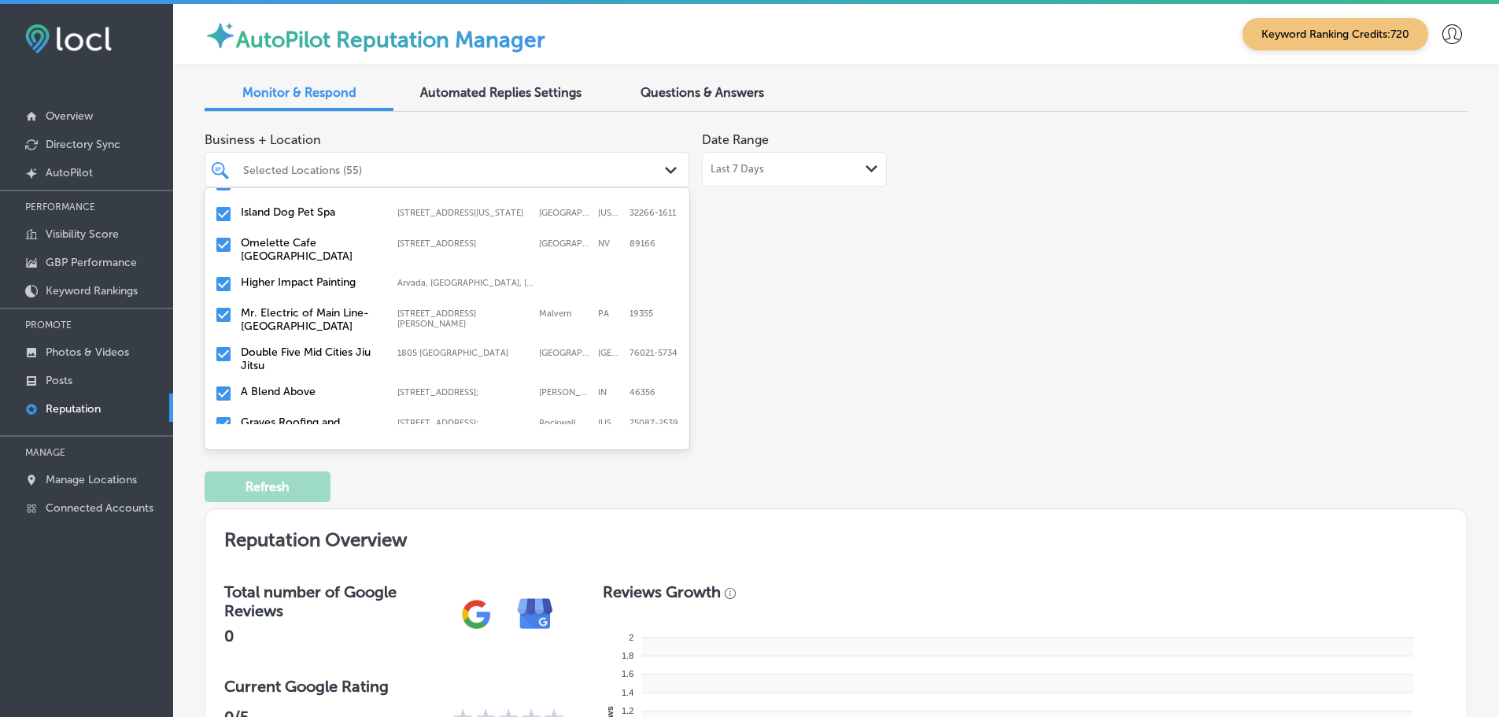
click at [305, 318] on label "Mr. Electric of Main Line-[GEOGRAPHIC_DATA]" at bounding box center [311, 319] width 141 height 27
click at [305, 321] on label "Double Five Mid Cities Jiu Jitsu" at bounding box center [311, 319] width 141 height 27
click at [305, 342] on label "Graves Roofing and Restoration" at bounding box center [311, 350] width 141 height 27
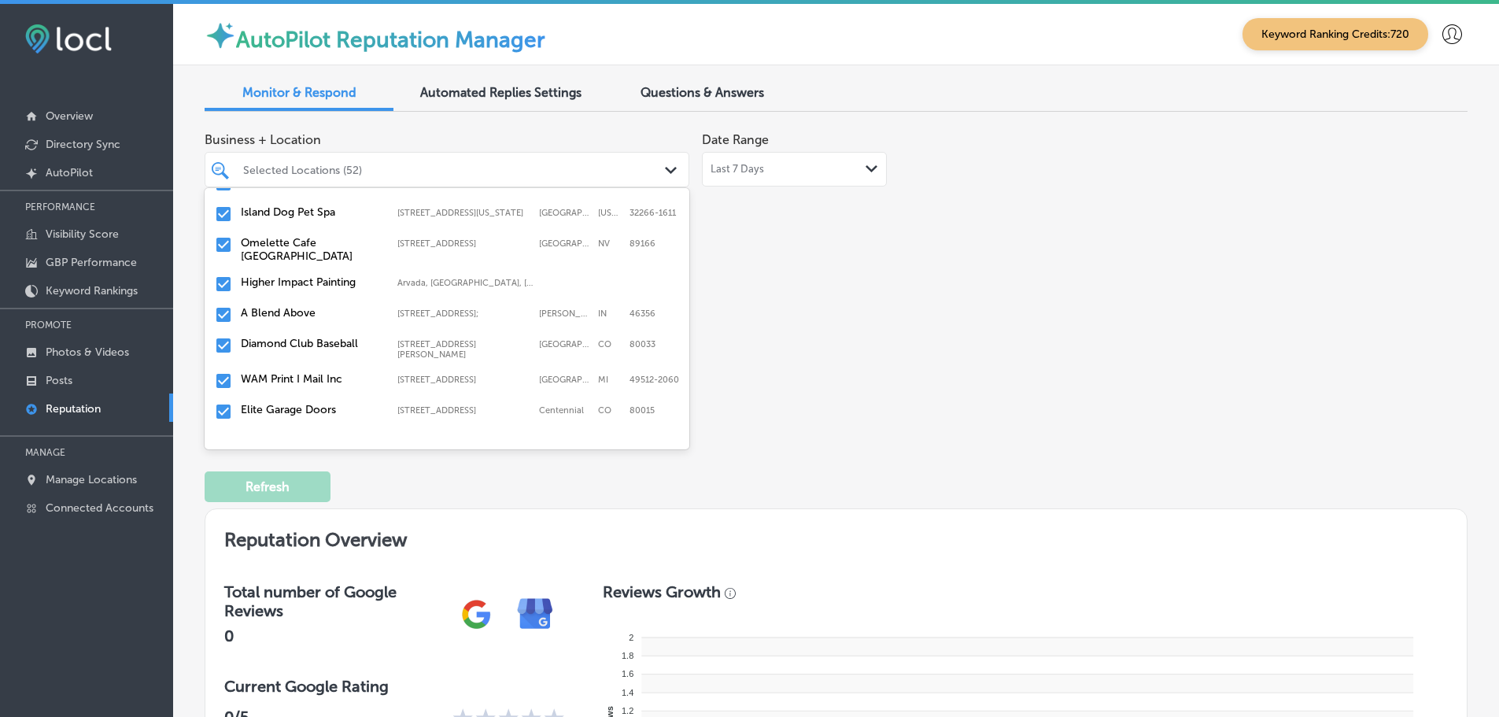
click at [306, 338] on label "Diamond Club Baseball" at bounding box center [311, 343] width 141 height 13
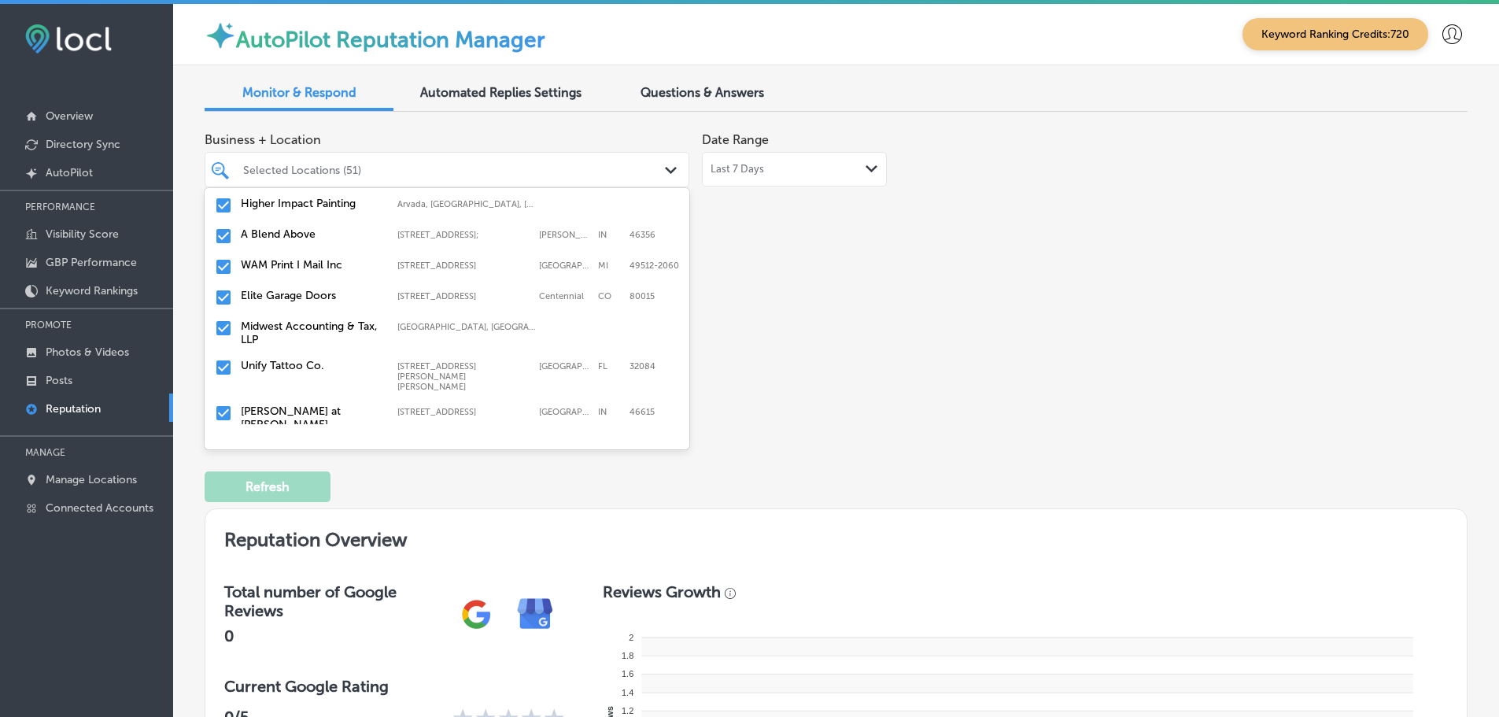
click at [299, 297] on label "Elite Garage Doors" at bounding box center [311, 295] width 141 height 13
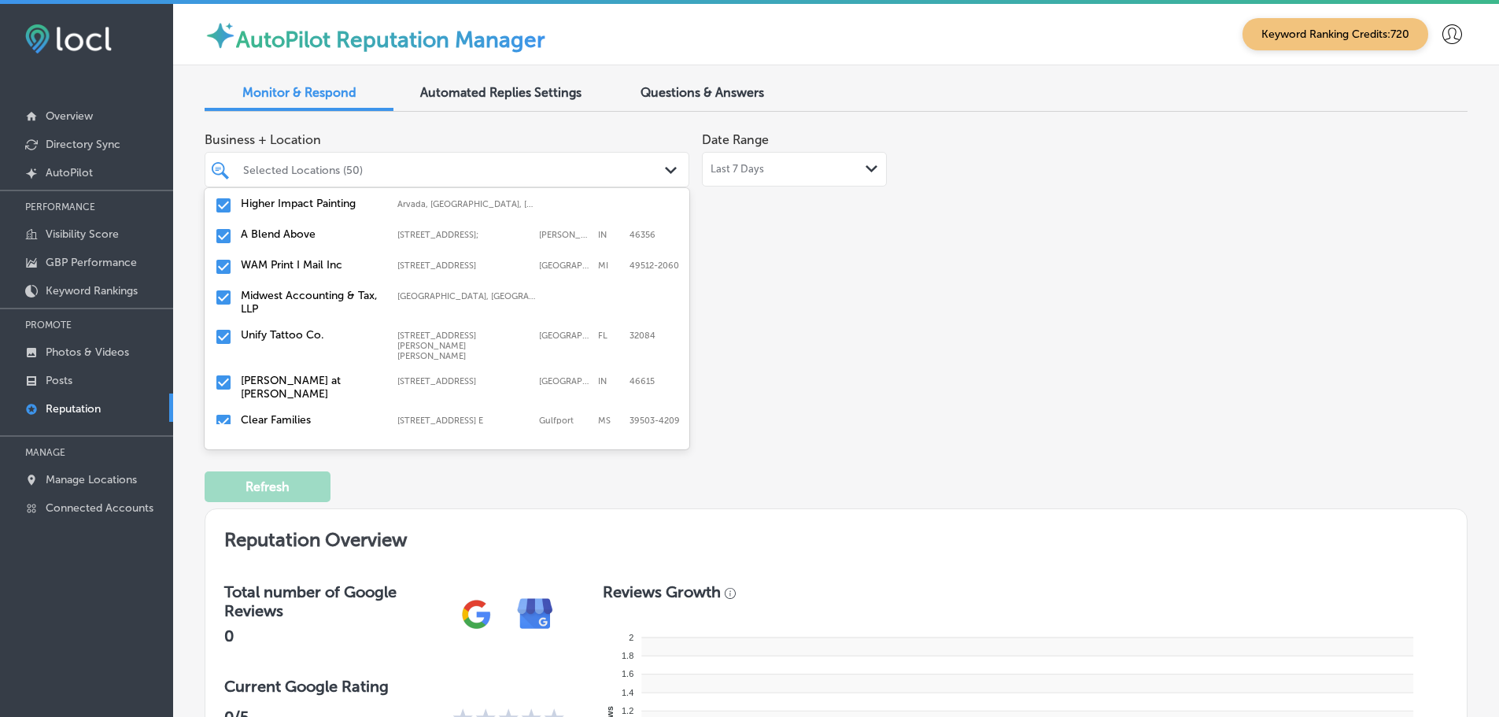
click at [302, 300] on label "Midwest Accounting & Tax, LLP" at bounding box center [311, 302] width 141 height 27
click at [303, 300] on label "Unify Tattoo Co." at bounding box center [311, 295] width 141 height 13
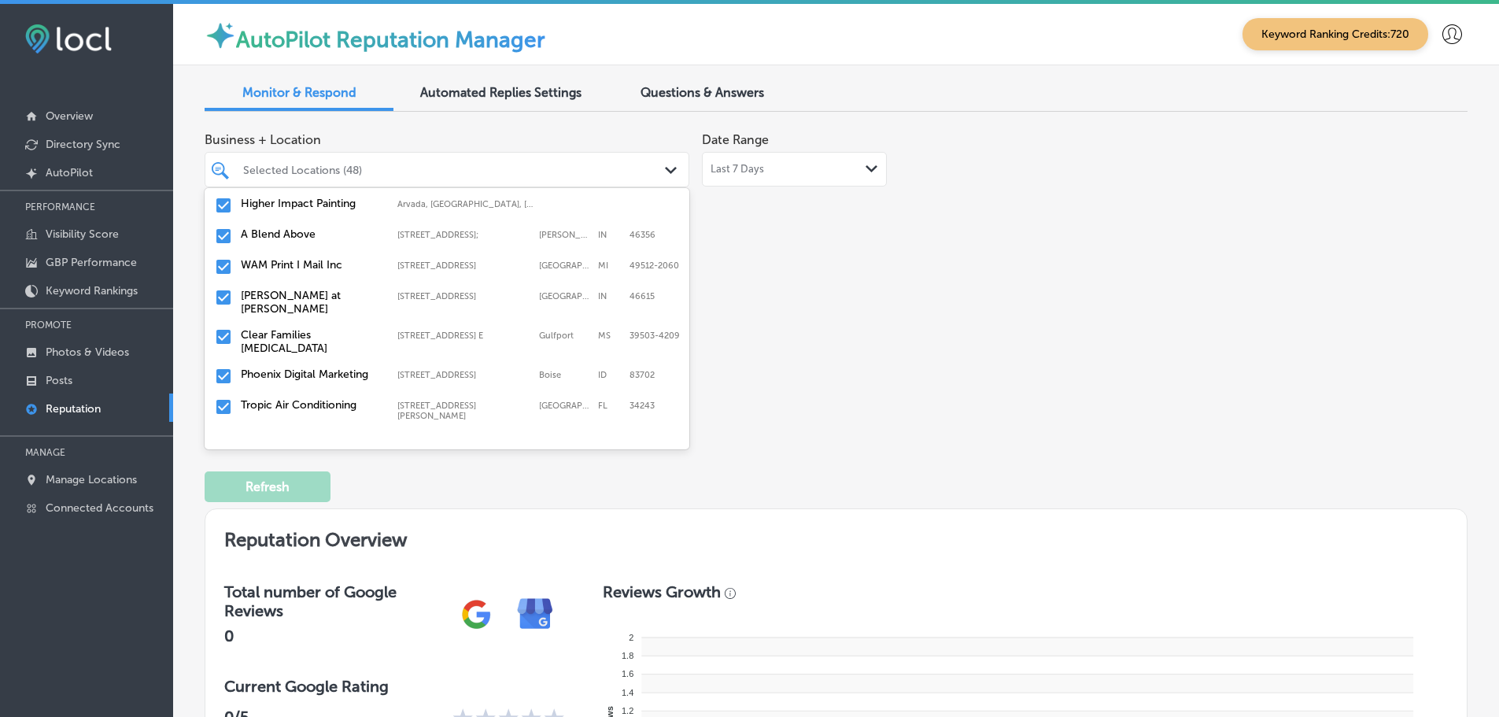
click at [303, 300] on label "[PERSON_NAME] at [PERSON_NAME]" at bounding box center [311, 302] width 141 height 27
click at [303, 300] on label "Clear Families [MEDICAL_DATA]" at bounding box center [311, 302] width 141 height 27
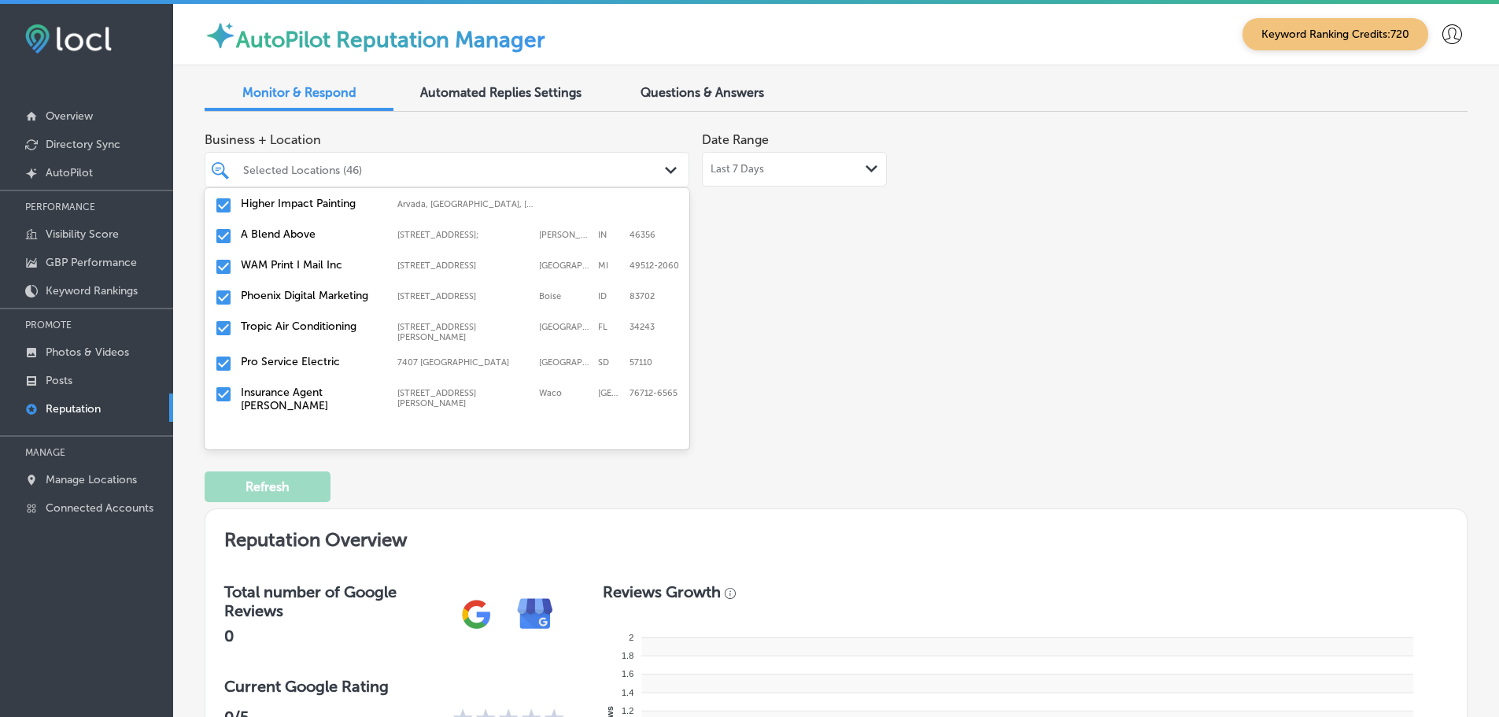
click at [303, 300] on label "Phoenix Digital Marketing" at bounding box center [311, 295] width 141 height 13
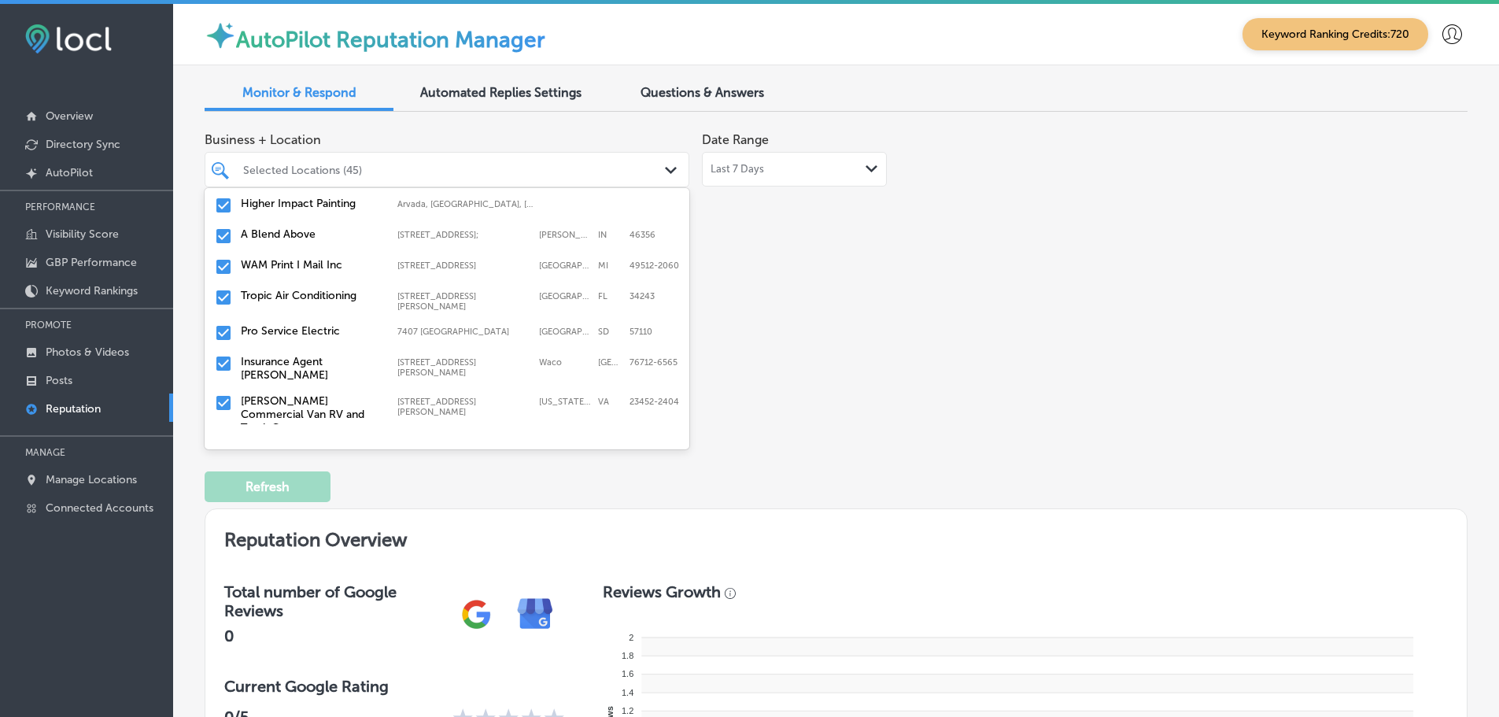
click at [303, 300] on label "Tropic Air Conditioning" at bounding box center [311, 295] width 141 height 13
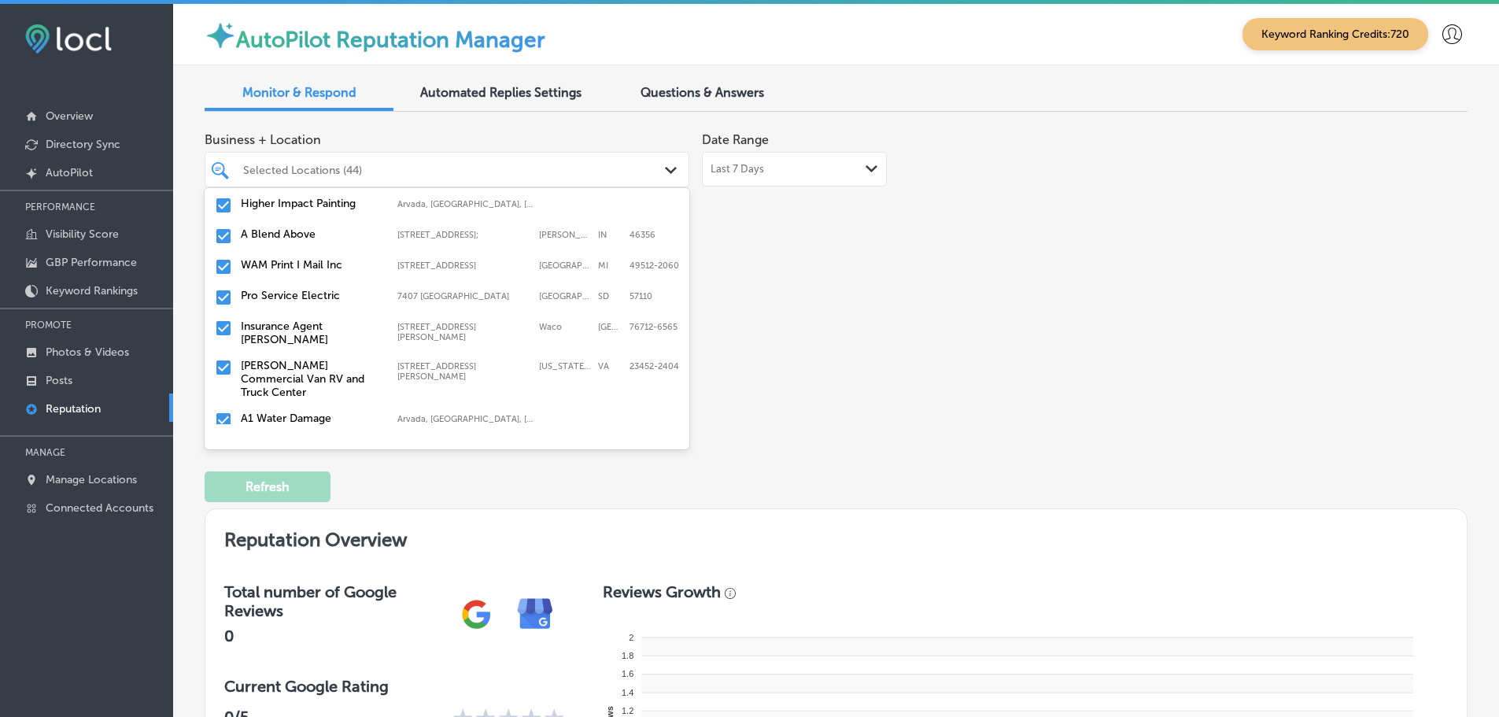
click at [303, 301] on label "Pro Service Electric" at bounding box center [311, 295] width 141 height 13
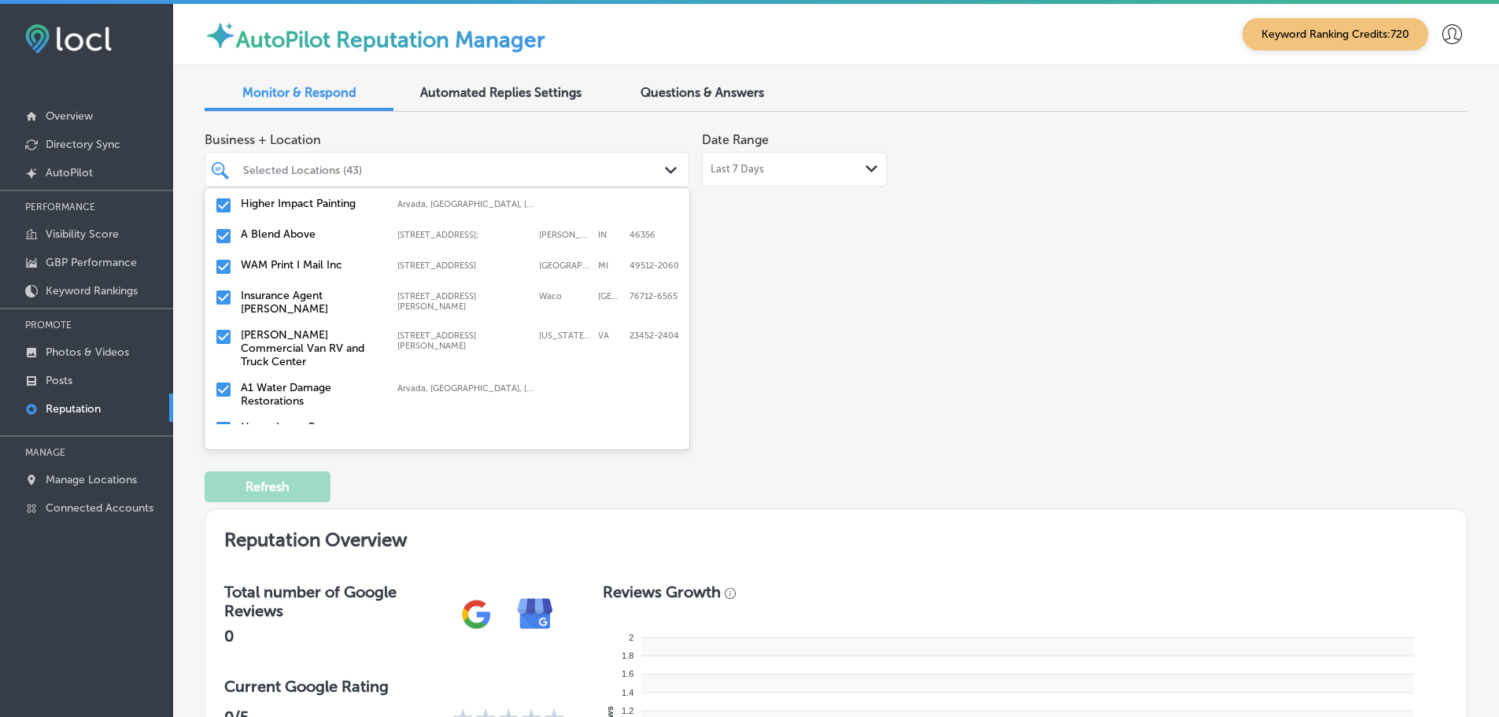
click at [303, 301] on label "Insurance Agent [PERSON_NAME]" at bounding box center [311, 302] width 141 height 27
click at [303, 301] on label "[PERSON_NAME] Commercial Van RV and Truck Center" at bounding box center [311, 309] width 141 height 40
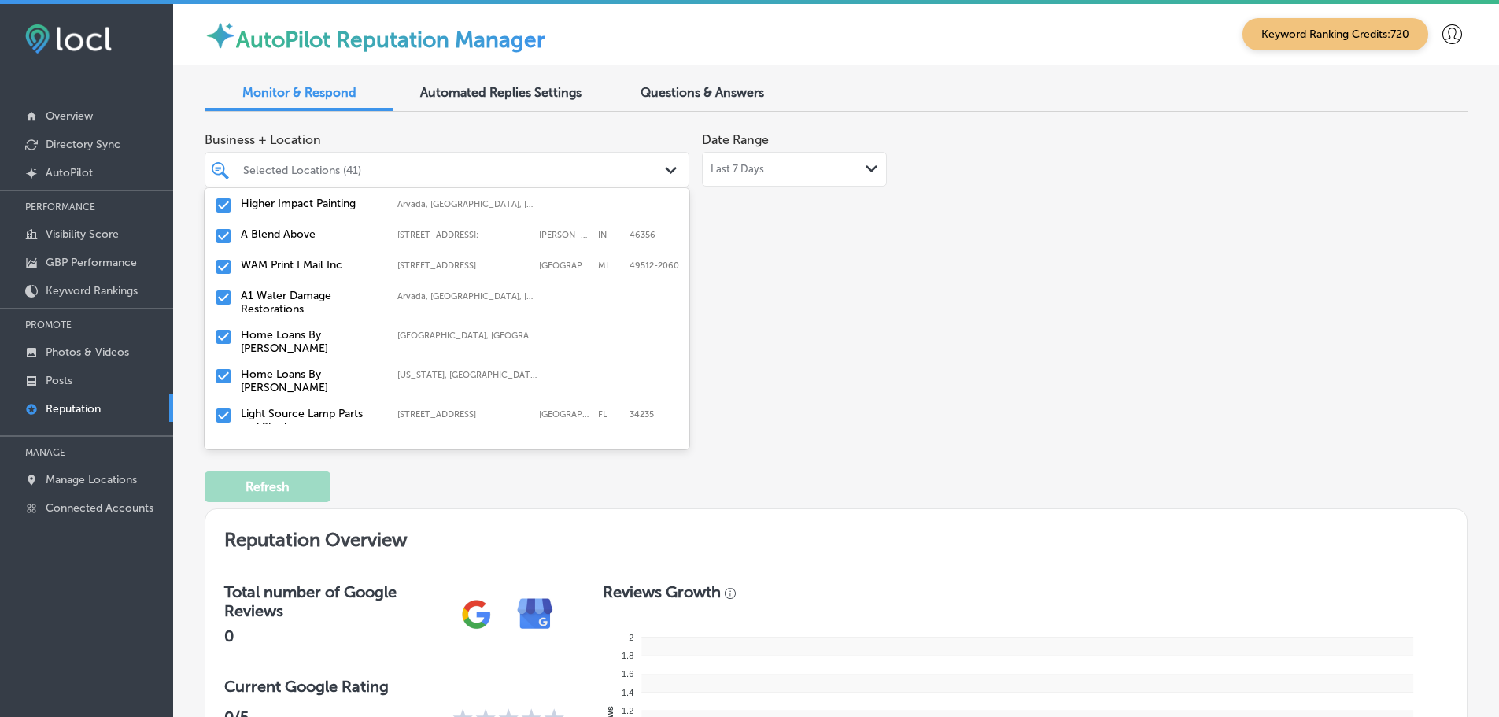
scroll to position [1180, 0]
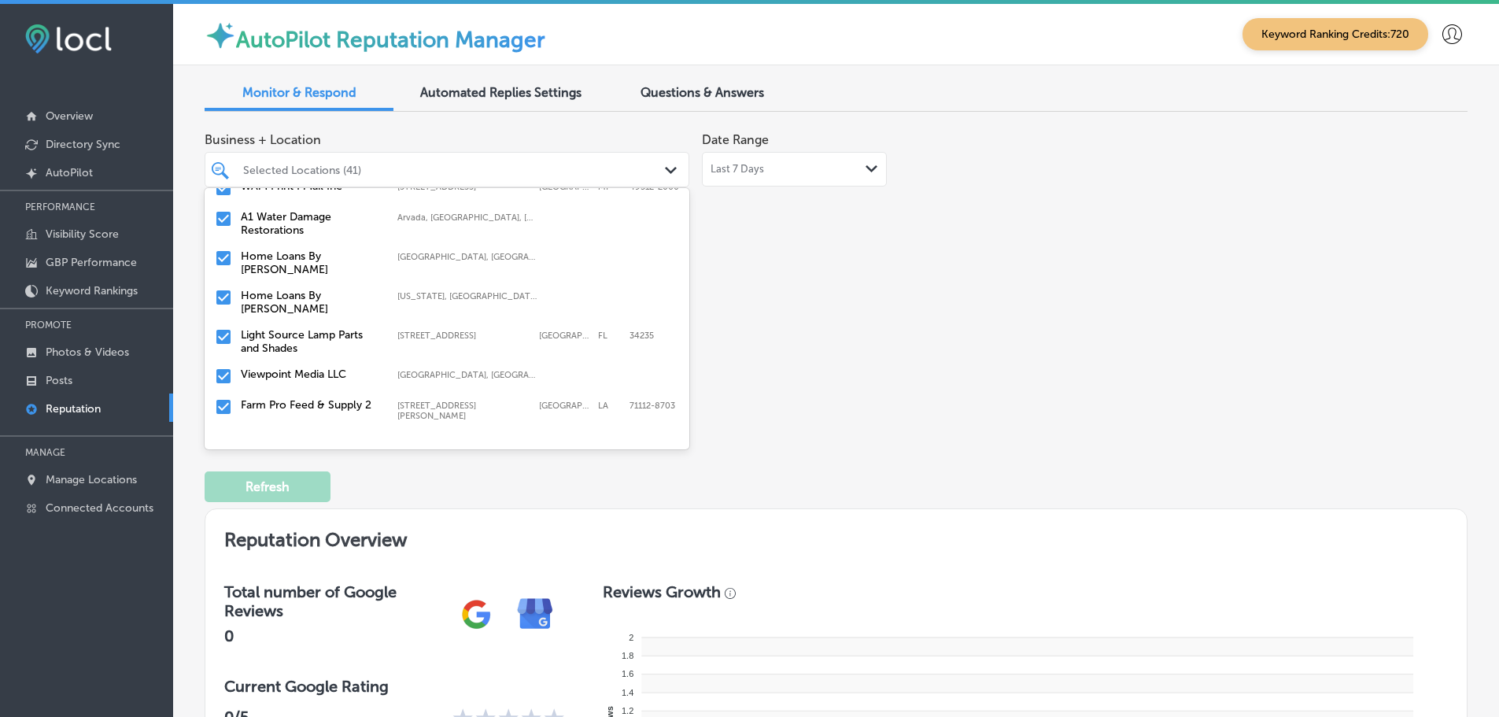
click at [311, 266] on div "Home Loans By [PERSON_NAME], [GEOGRAPHIC_DATA], [GEOGRAPHIC_DATA] | [GEOGRAPHIC…" at bounding box center [447, 262] width 472 height 33
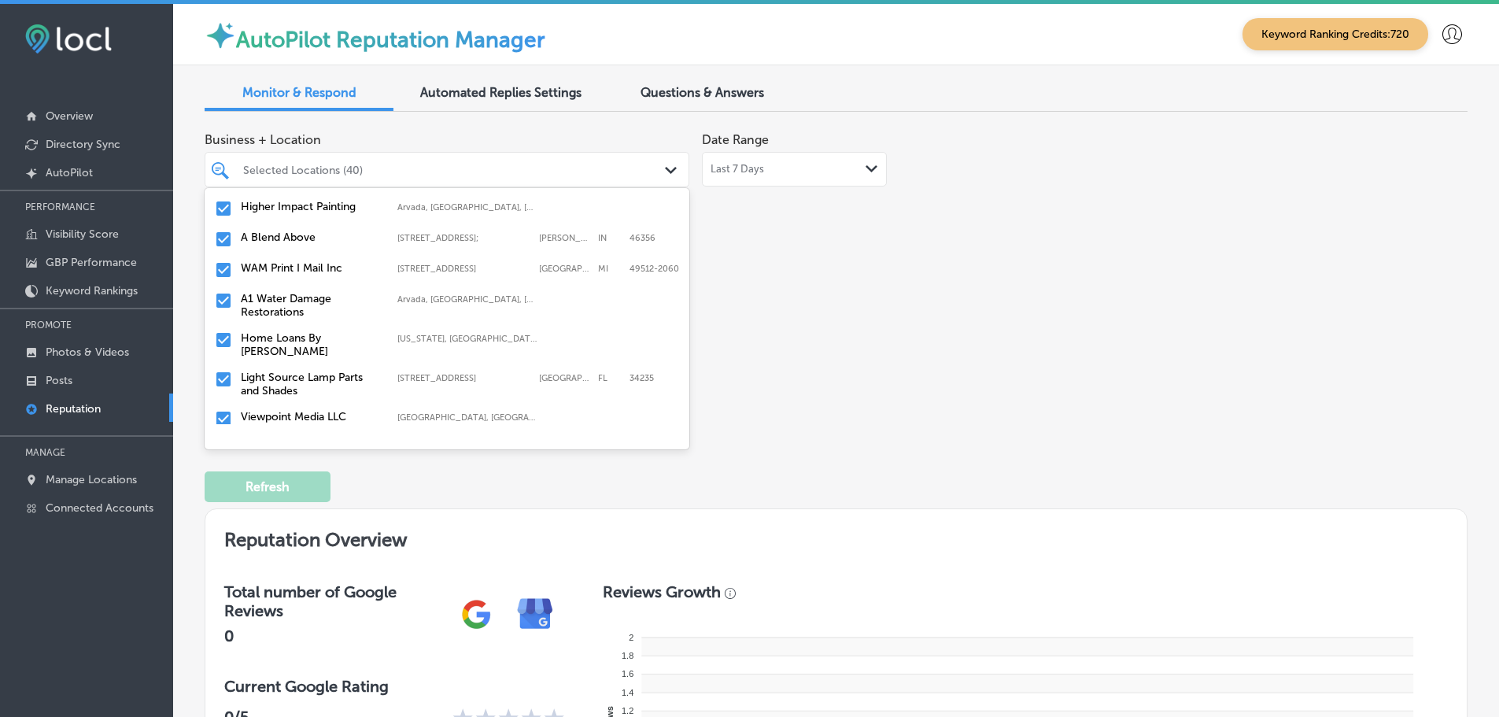
scroll to position [1102, 0]
click at [301, 326] on div "Home Loans By [PERSON_NAME] [US_STATE], [GEOGRAPHIC_DATA] | [GEOGRAPHIC_DATA], …" at bounding box center [447, 341] width 472 height 33
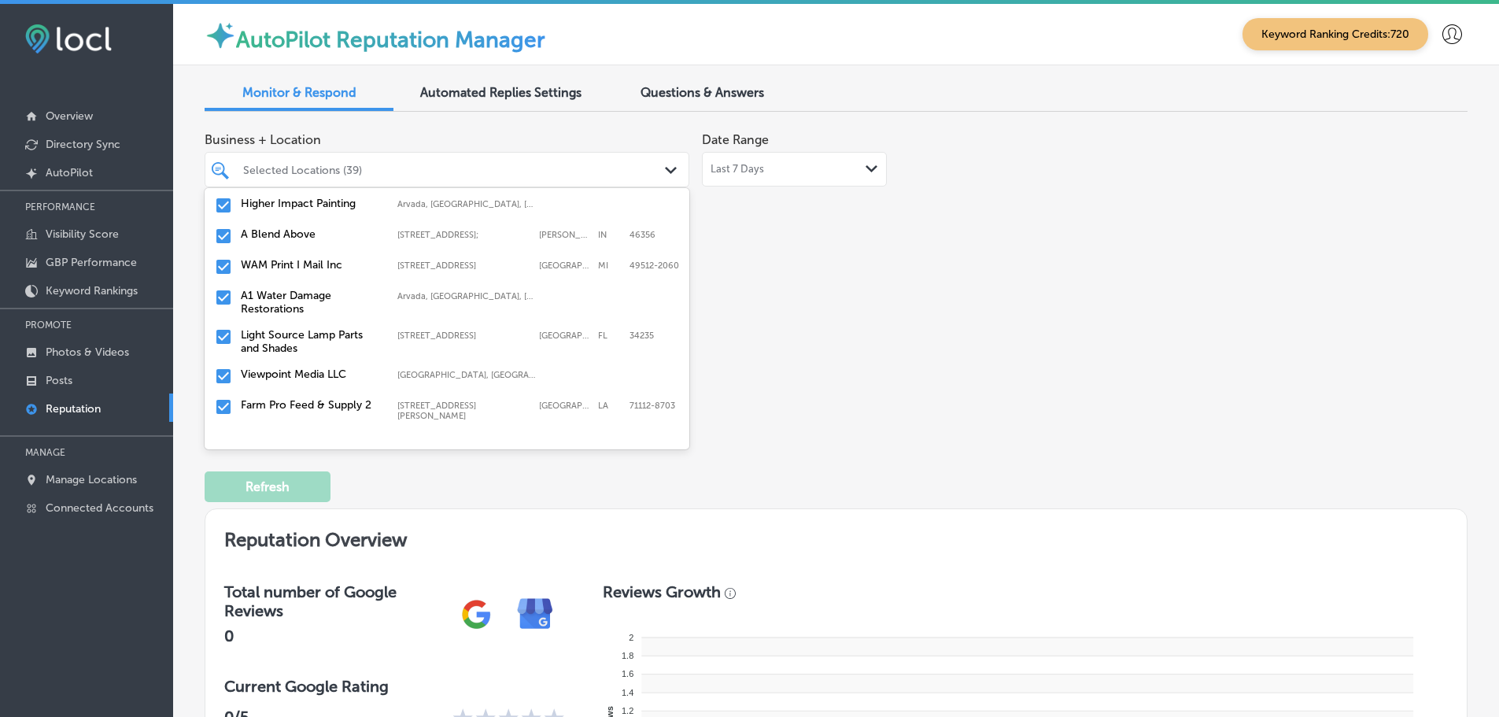
scroll to position [1180, 0]
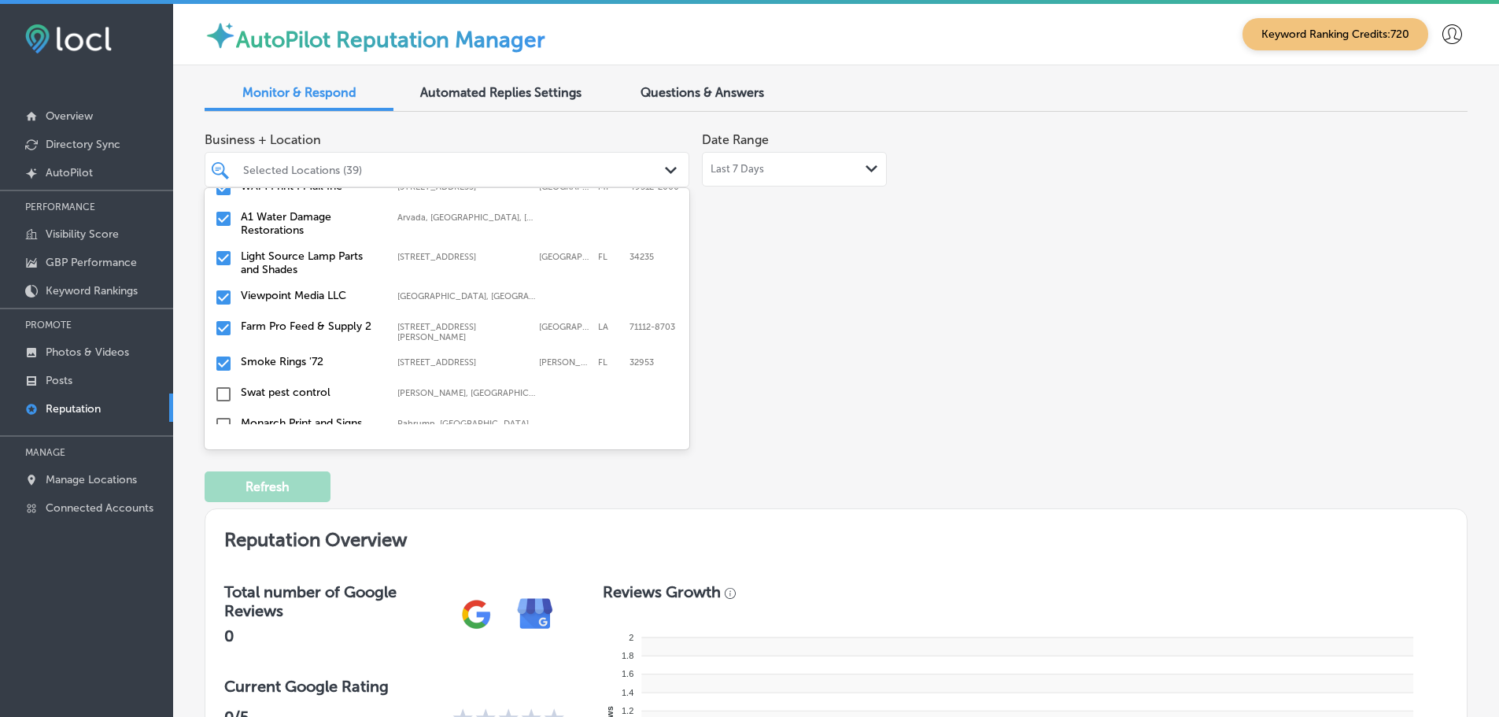
click at [308, 322] on label "Farm Pro Feed & Supply 2" at bounding box center [311, 325] width 141 height 13
click at [308, 321] on label "Smoke Rings '72" at bounding box center [311, 325] width 141 height 13
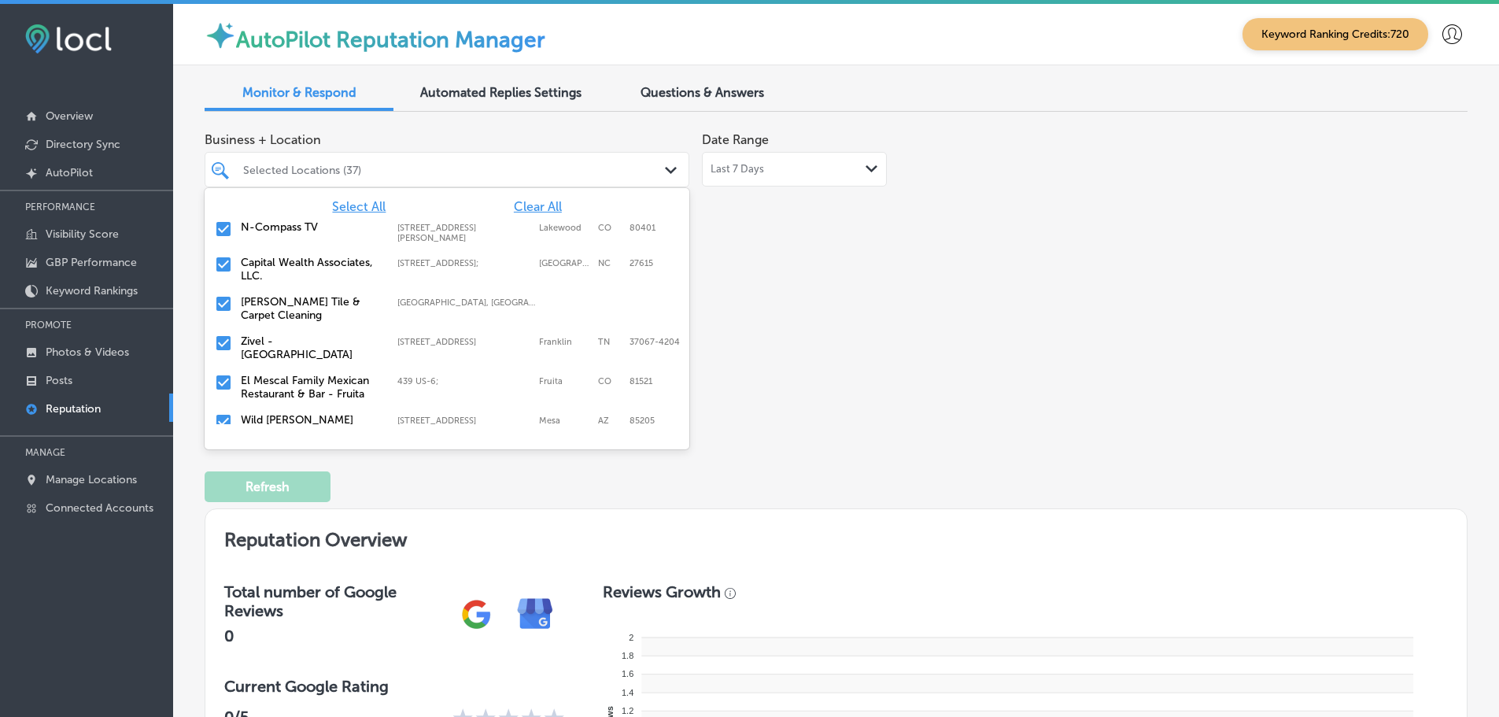
click at [788, 346] on div "Business + Location option [STREET_ADDRESS]. option focused, 4 of 130. 130 resu…" at bounding box center [584, 272] width 758 height 296
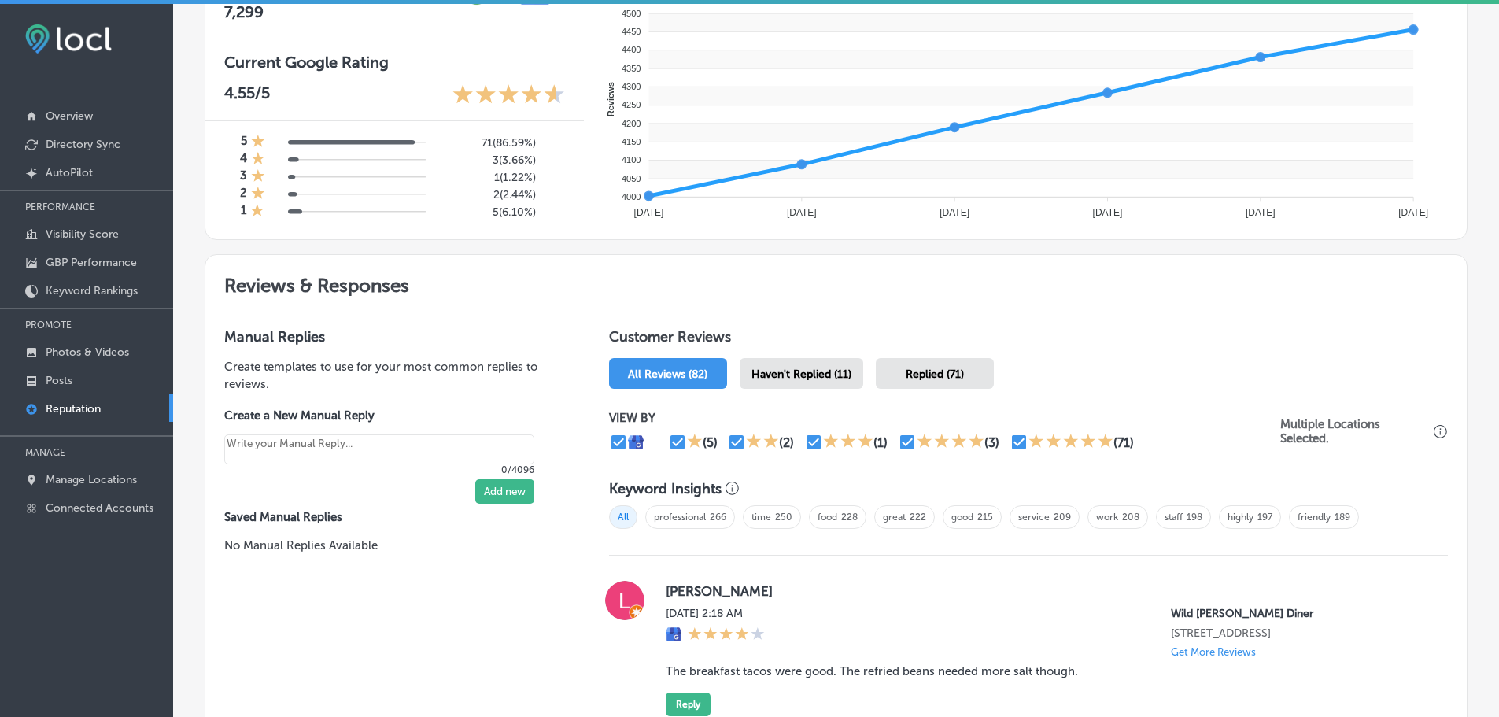
scroll to position [630, 0]
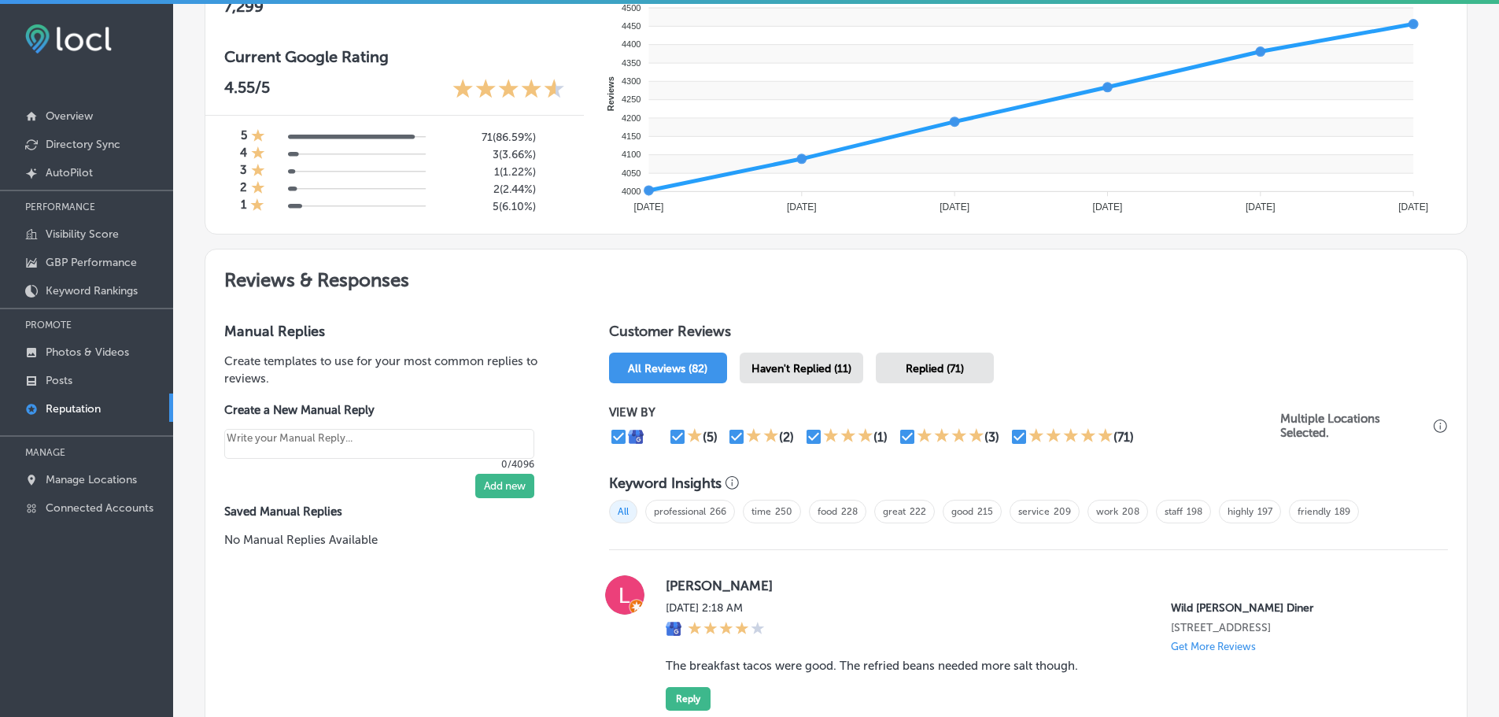
click at [812, 373] on span "Haven't Replied (11)" at bounding box center [802, 368] width 100 height 13
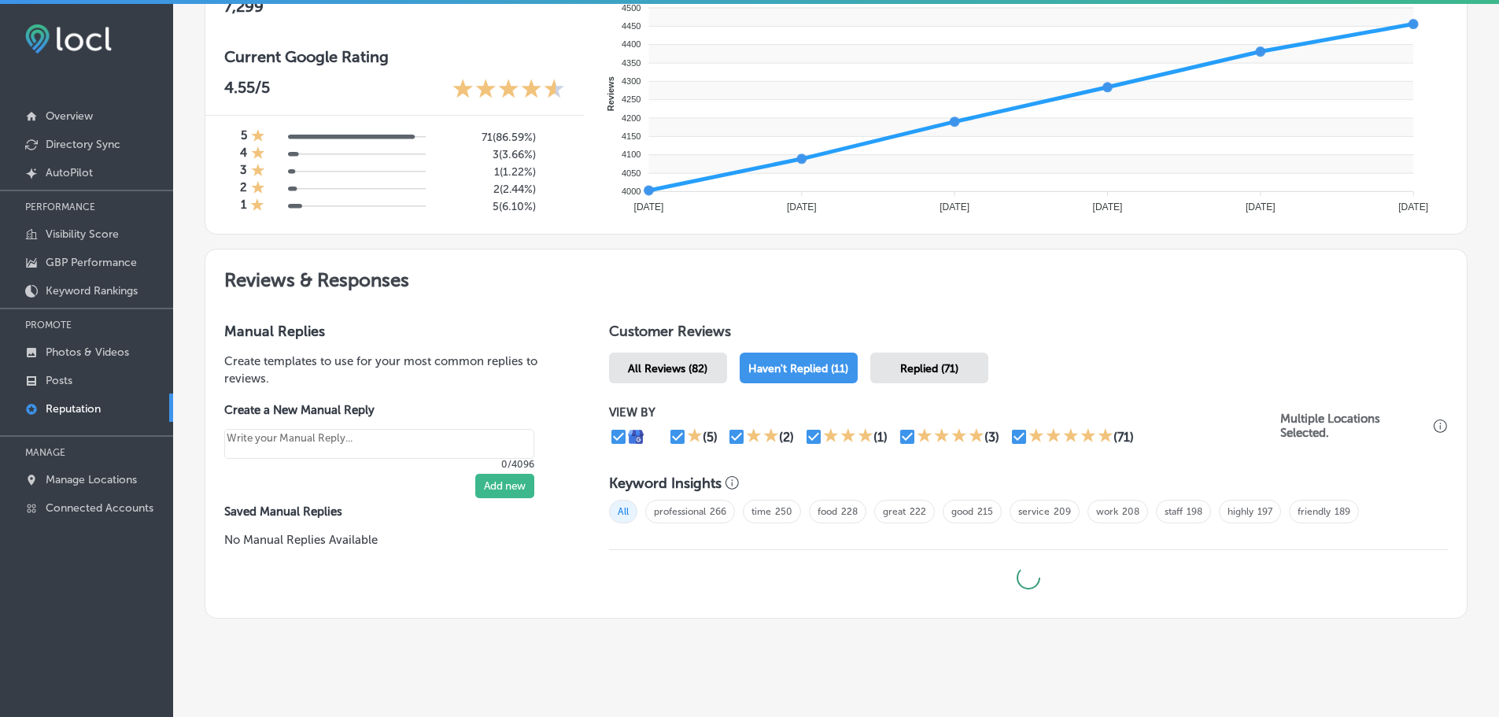
type textarea "x"
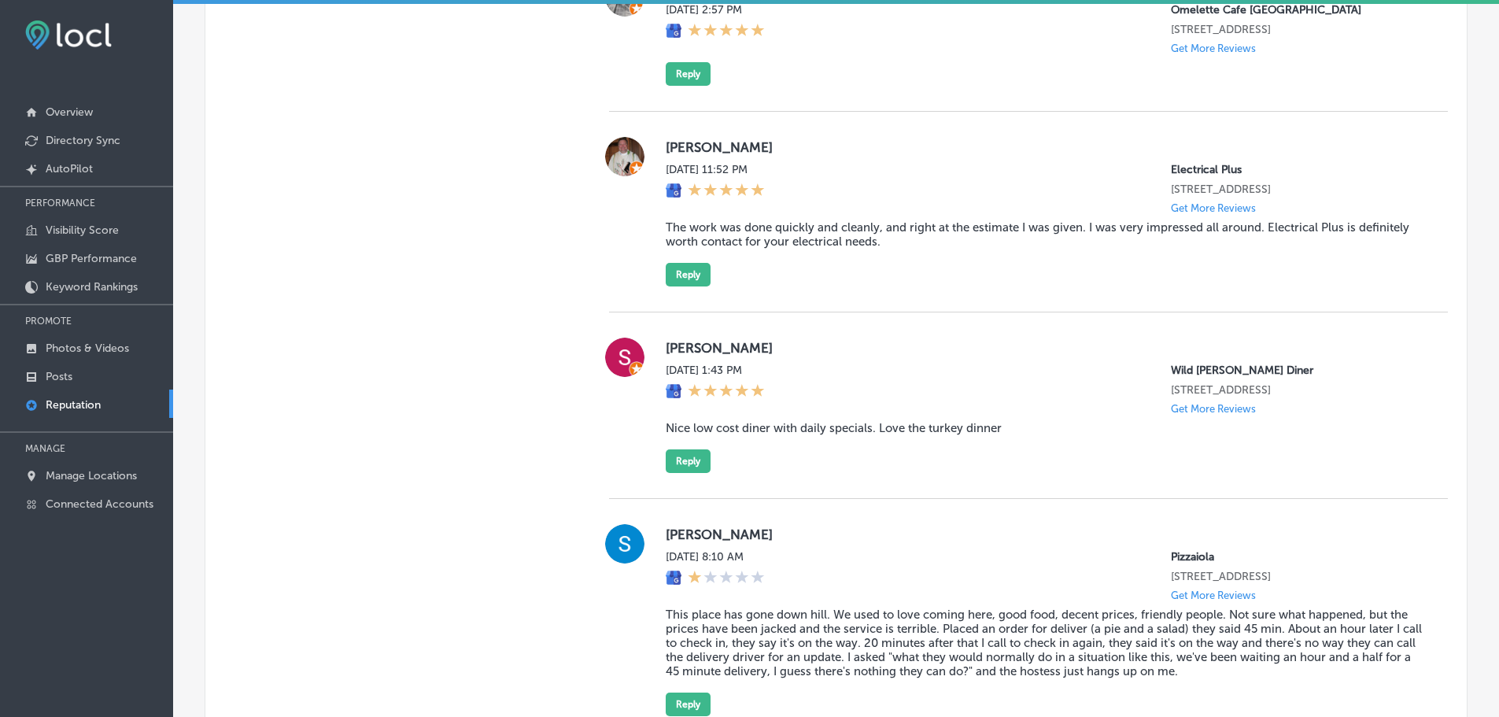
scroll to position [2439, 0]
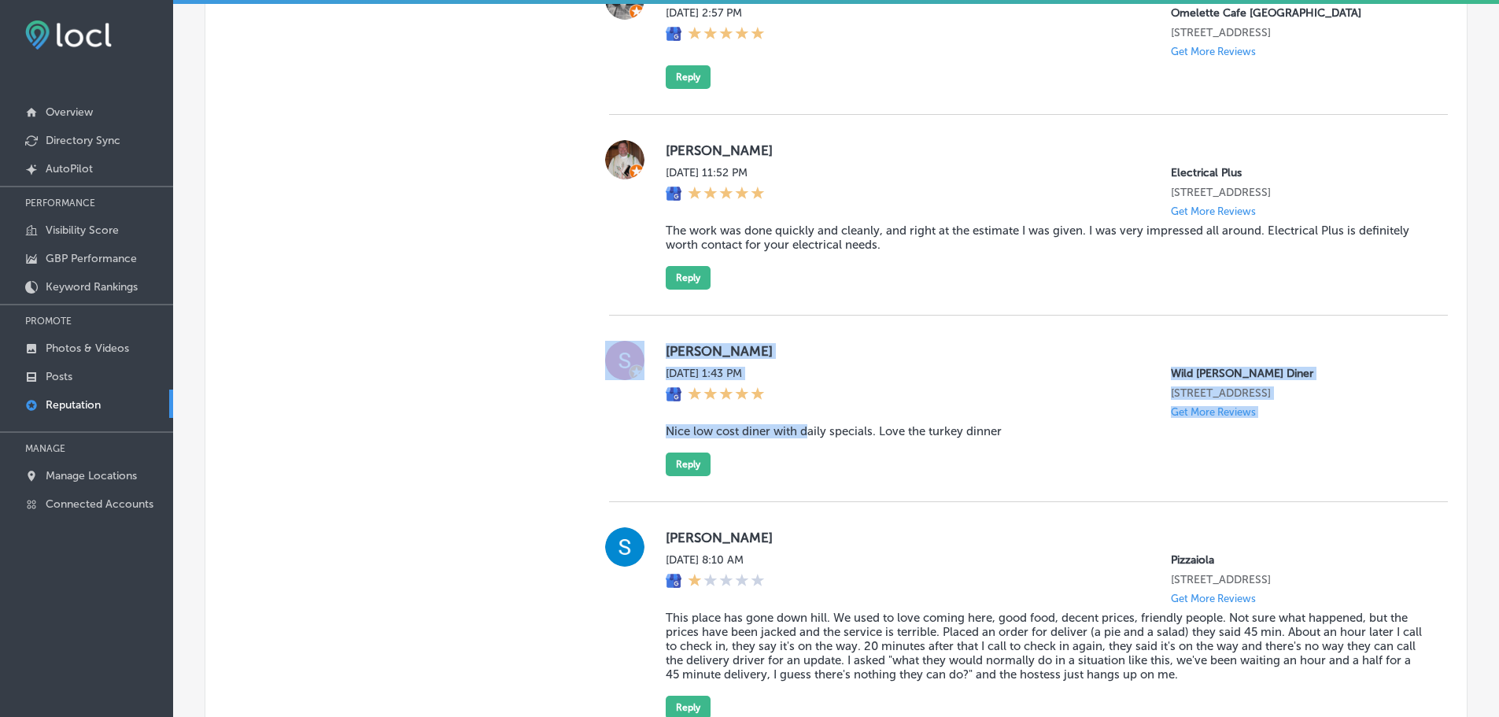
drag, startPoint x: 648, startPoint y: 464, endPoint x: 807, endPoint y: 456, distance: 159.1
click at [804, 460] on div "[PERSON_NAME] [DATE] 1:43 PM Wild [PERSON_NAME] Diner [STREET_ADDRESS] Get More…" at bounding box center [1028, 408] width 839 height 135
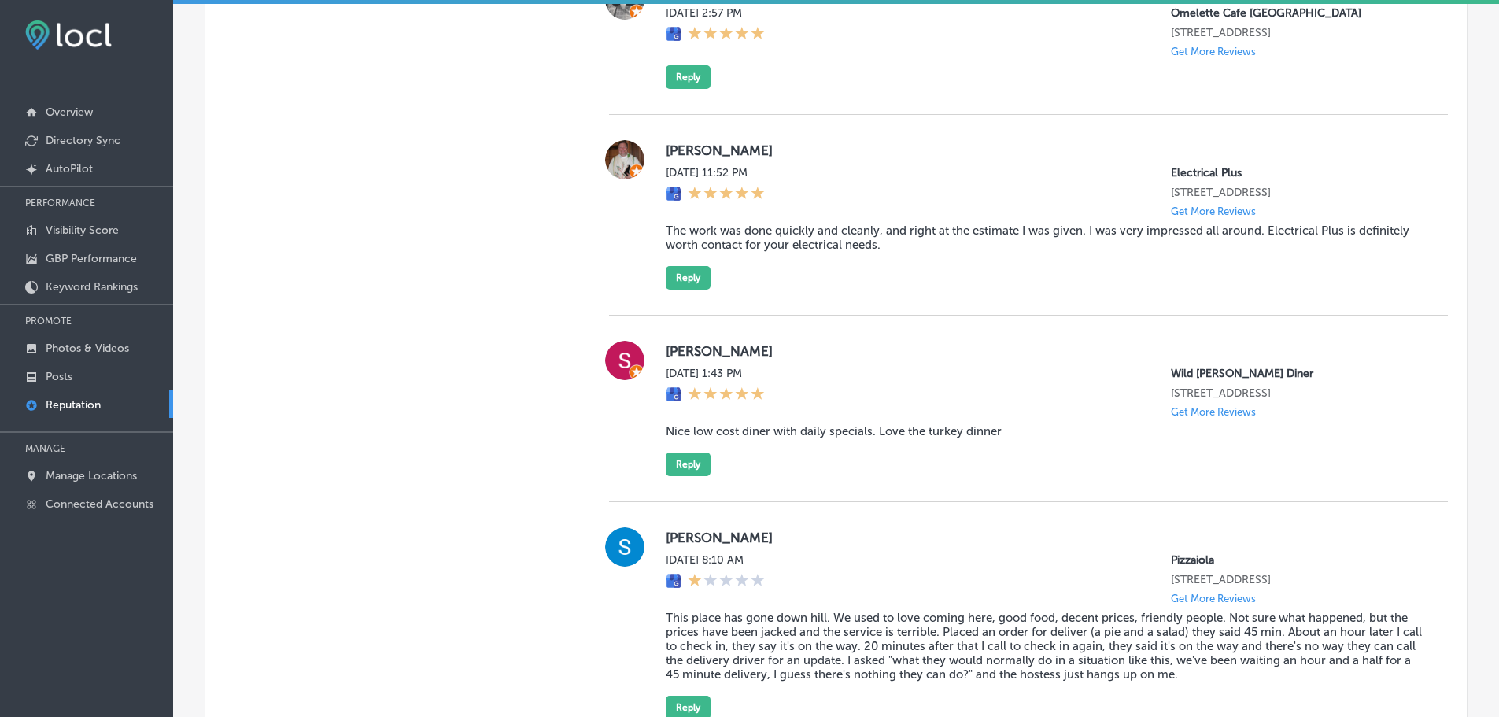
click at [833, 438] on blockquote "Nice low cost diner with daily specials. Love the turkey dinner" at bounding box center [1044, 431] width 757 height 14
drag, startPoint x: 663, startPoint y: 455, endPoint x: 1003, endPoint y: 458, distance: 340.8
click at [1003, 438] on blockquote "Nice low cost diner with daily specials. Love the turkey dinner" at bounding box center [1044, 431] width 757 height 14
copy blockquote "Nice low cost diner with daily specials. Love the turkey dinner"
click at [672, 476] on button "Reply" at bounding box center [688, 464] width 45 height 24
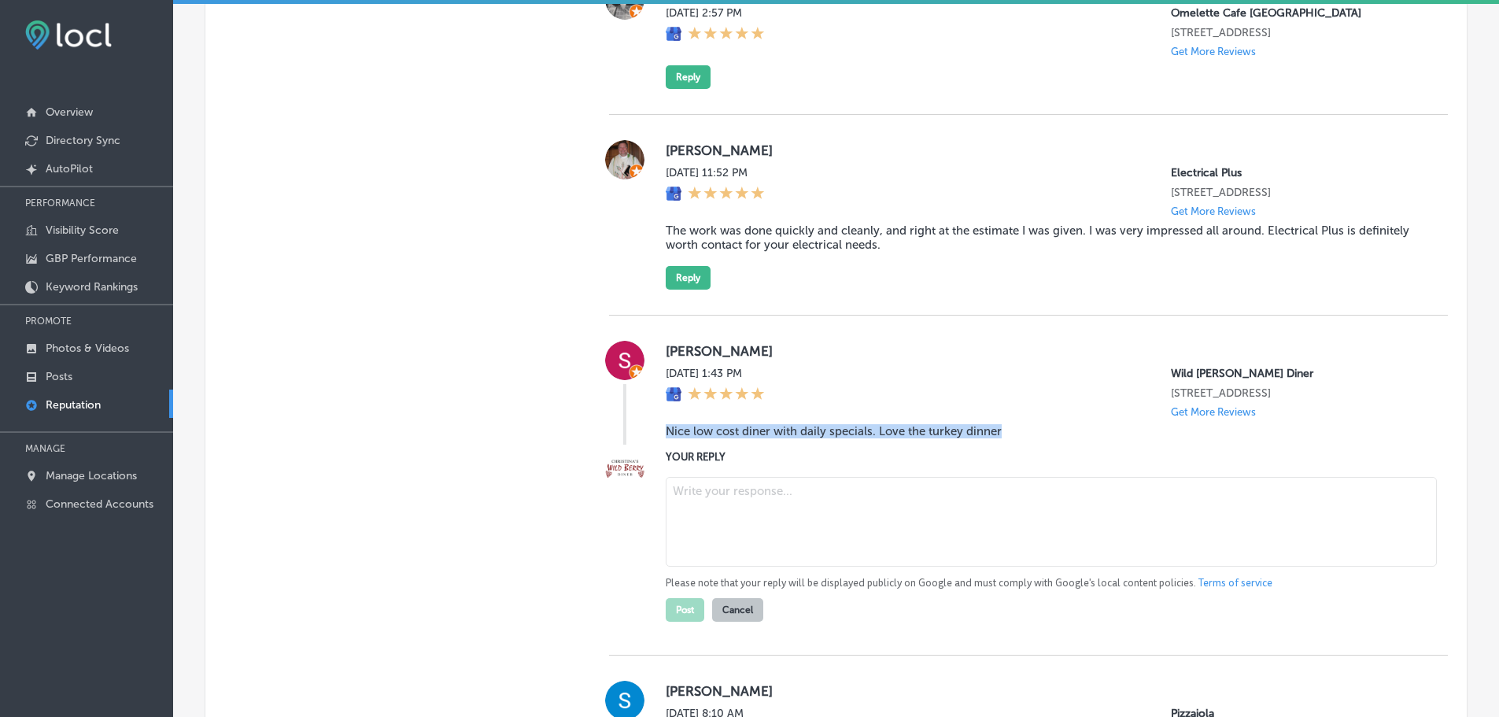
click at [748, 535] on textarea at bounding box center [1051, 522] width 771 height 90
paste textarea "Thank you for the great review! We’re so glad you enjoyed your experience at [P…"
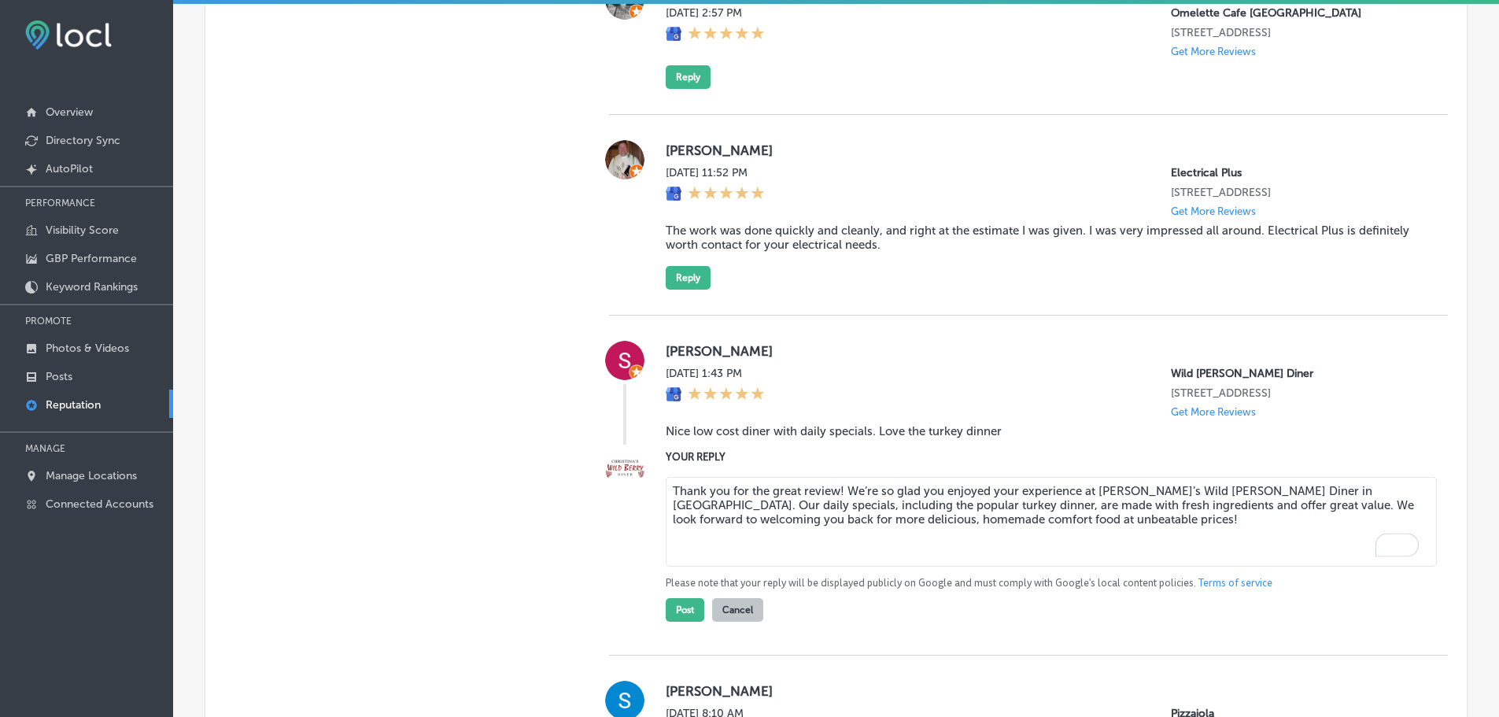
click at [834, 519] on textarea "Thank you for the great review! We’re so glad you enjoyed your experience at [P…" at bounding box center [1051, 522] width 771 height 90
type textarea "Thank you for the great review, [PERSON_NAME]! We’re so glad you enjoyed your e…"
click at [690, 622] on button "Post" at bounding box center [685, 610] width 39 height 24
type textarea "x"
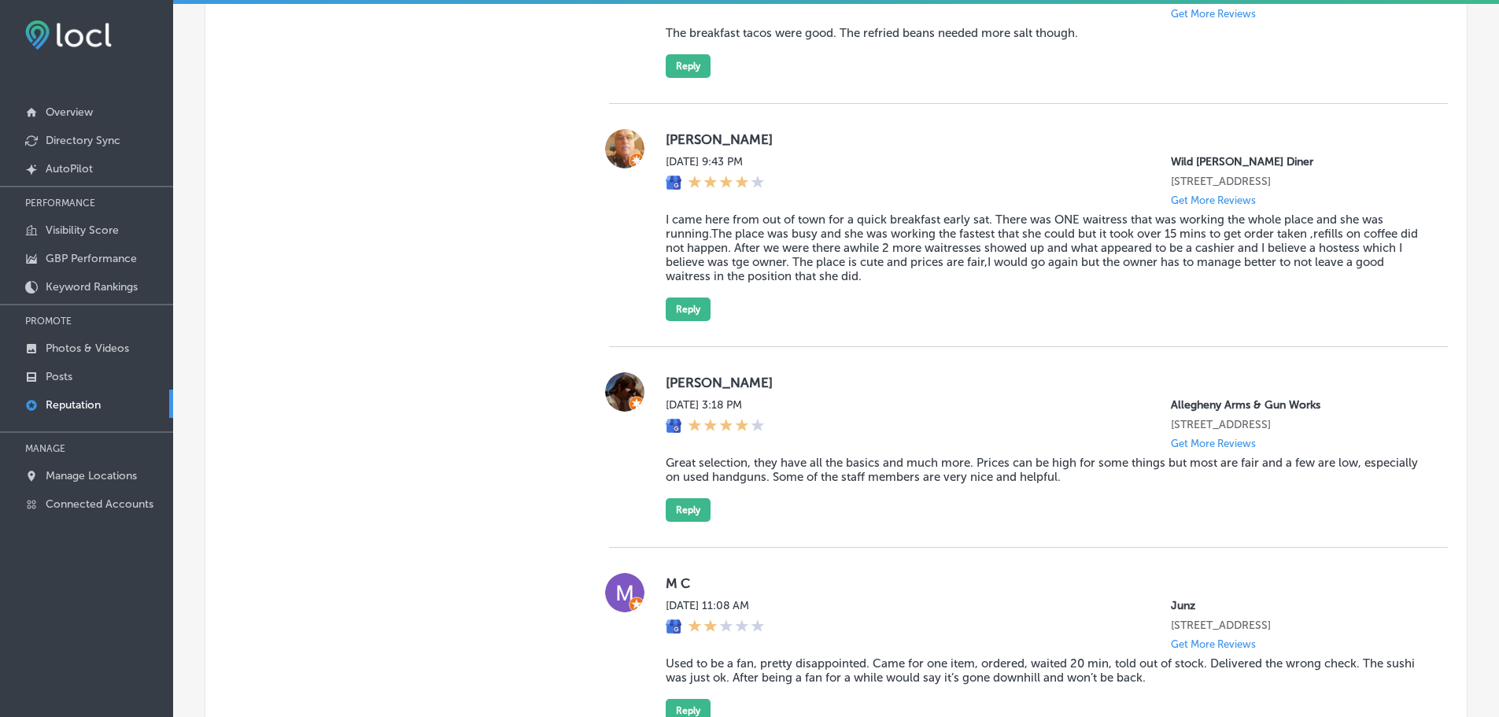
scroll to position [1180, 0]
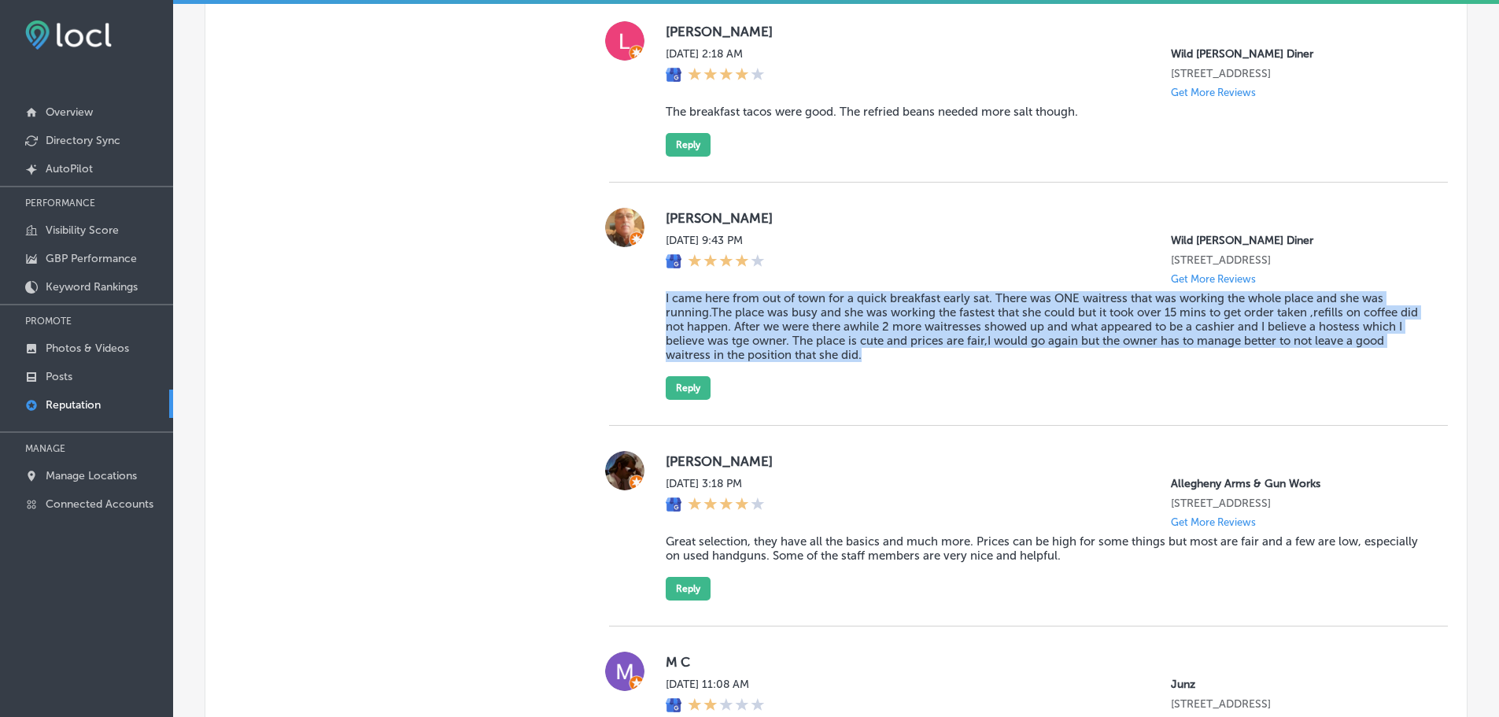
drag, startPoint x: 651, startPoint y: 298, endPoint x: 897, endPoint y: 337, distance: 249.3
click at [907, 349] on div "[PERSON_NAME][DATE] 9:43 PM Wild [PERSON_NAME] Diner [STREET_ADDRESS] Get More …" at bounding box center [1028, 304] width 839 height 192
copy blockquote "I came here from out of town for a quick breakfast early sat. There was ONE wai…"
click at [688, 387] on button "Reply" at bounding box center [688, 388] width 45 height 24
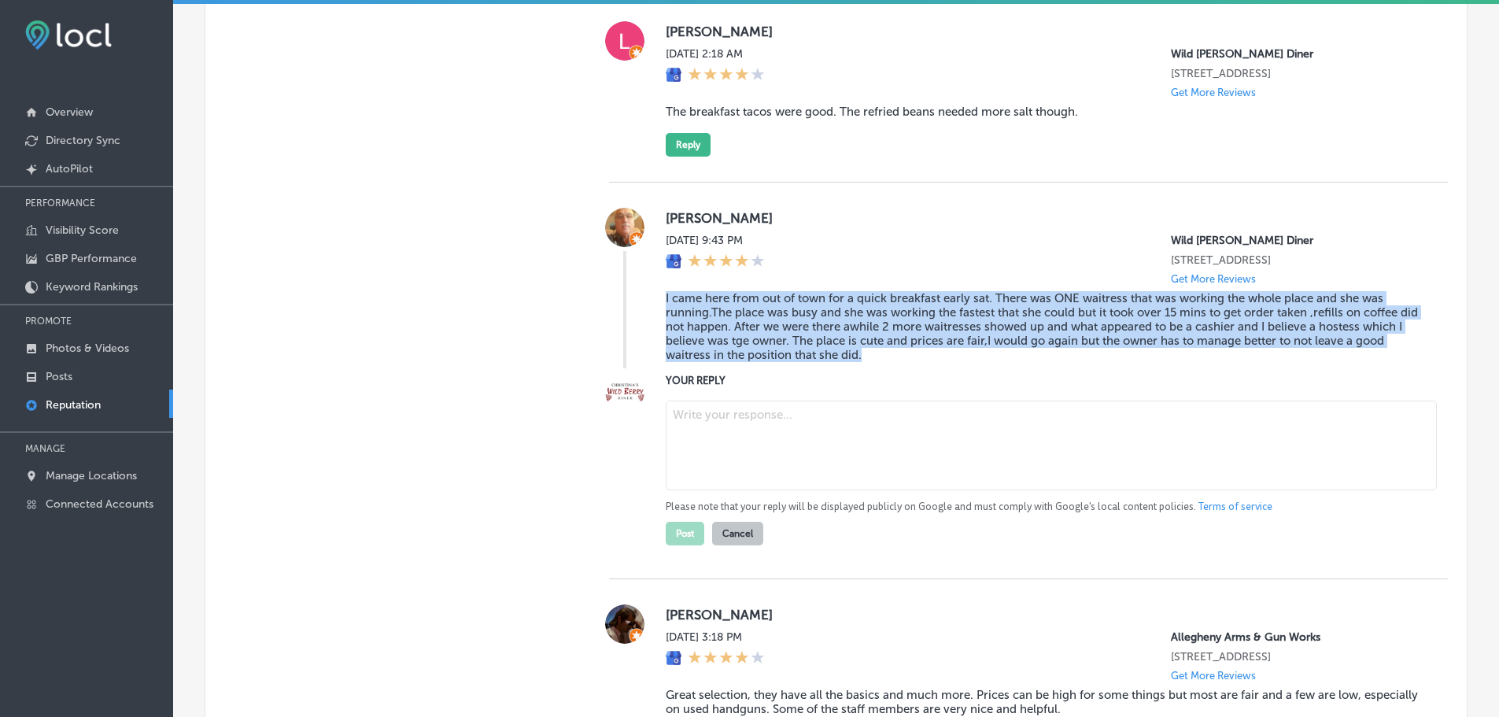
click at [734, 428] on textarea at bounding box center [1051, 446] width 771 height 90
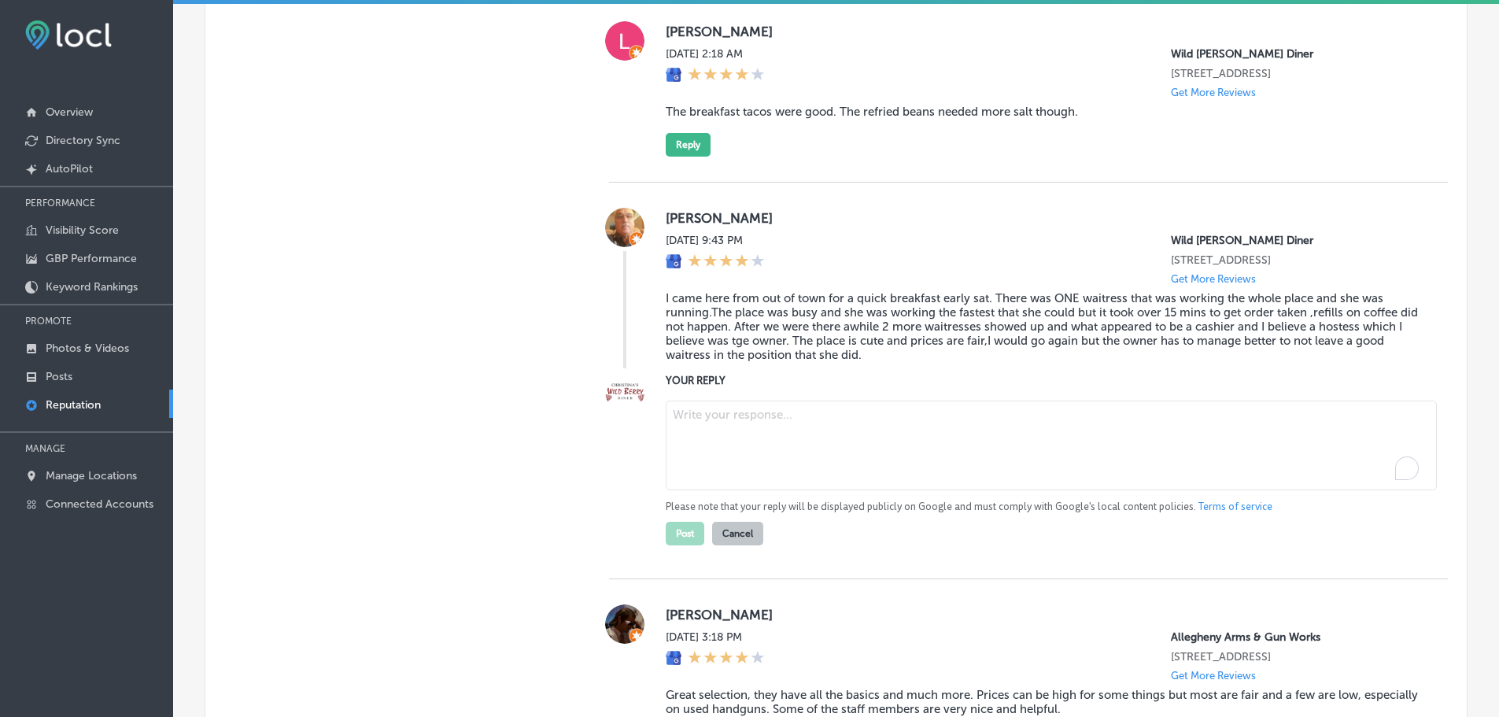
paste textarea "Thank you for taking the time to share your feedback! We’re happy to hear that …"
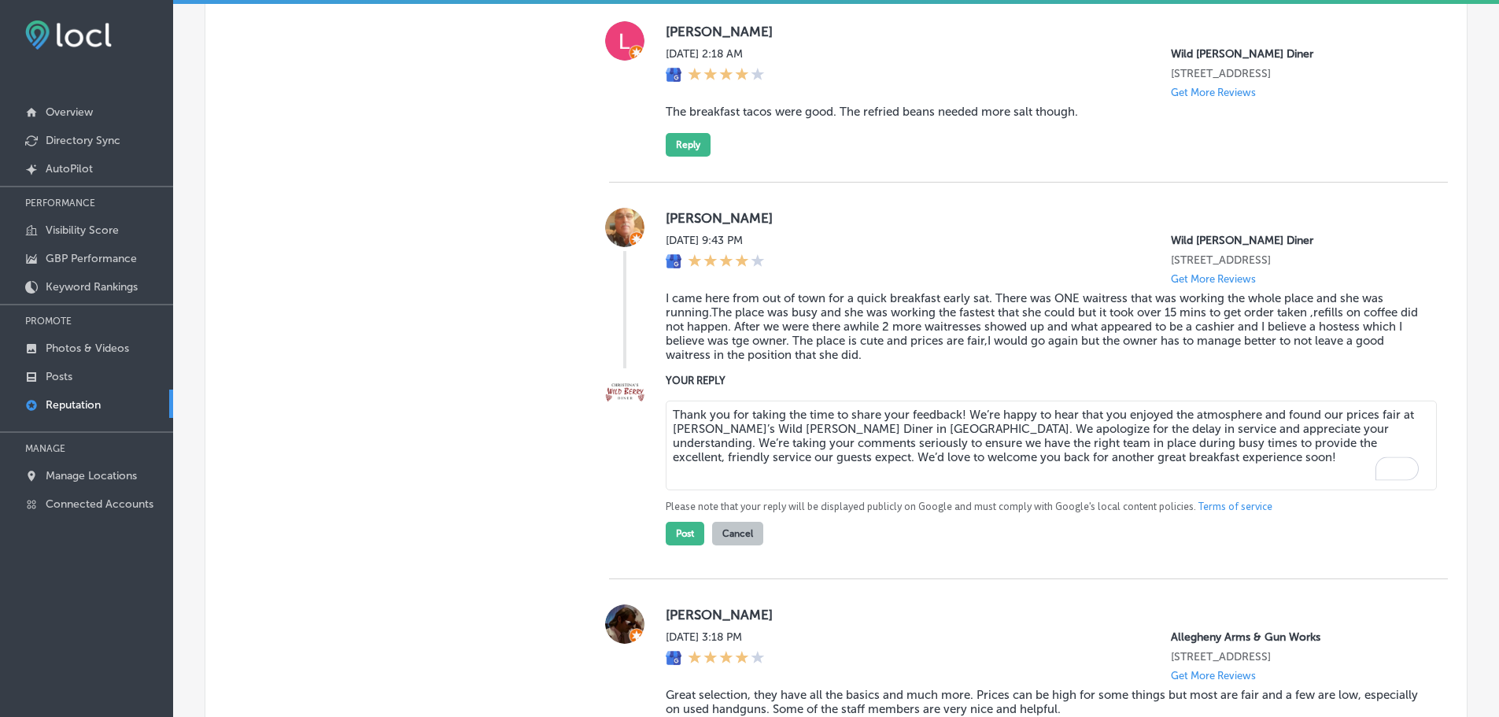
click at [958, 413] on textarea "Thank you for taking the time to share your feedback! We’re happy to hear that …" at bounding box center [1051, 446] width 771 height 90
type textarea "Thank you for taking the time to share your feedback, [PERSON_NAME]! We’re happ…"
click at [685, 534] on button "Post" at bounding box center [685, 534] width 39 height 24
type textarea "x"
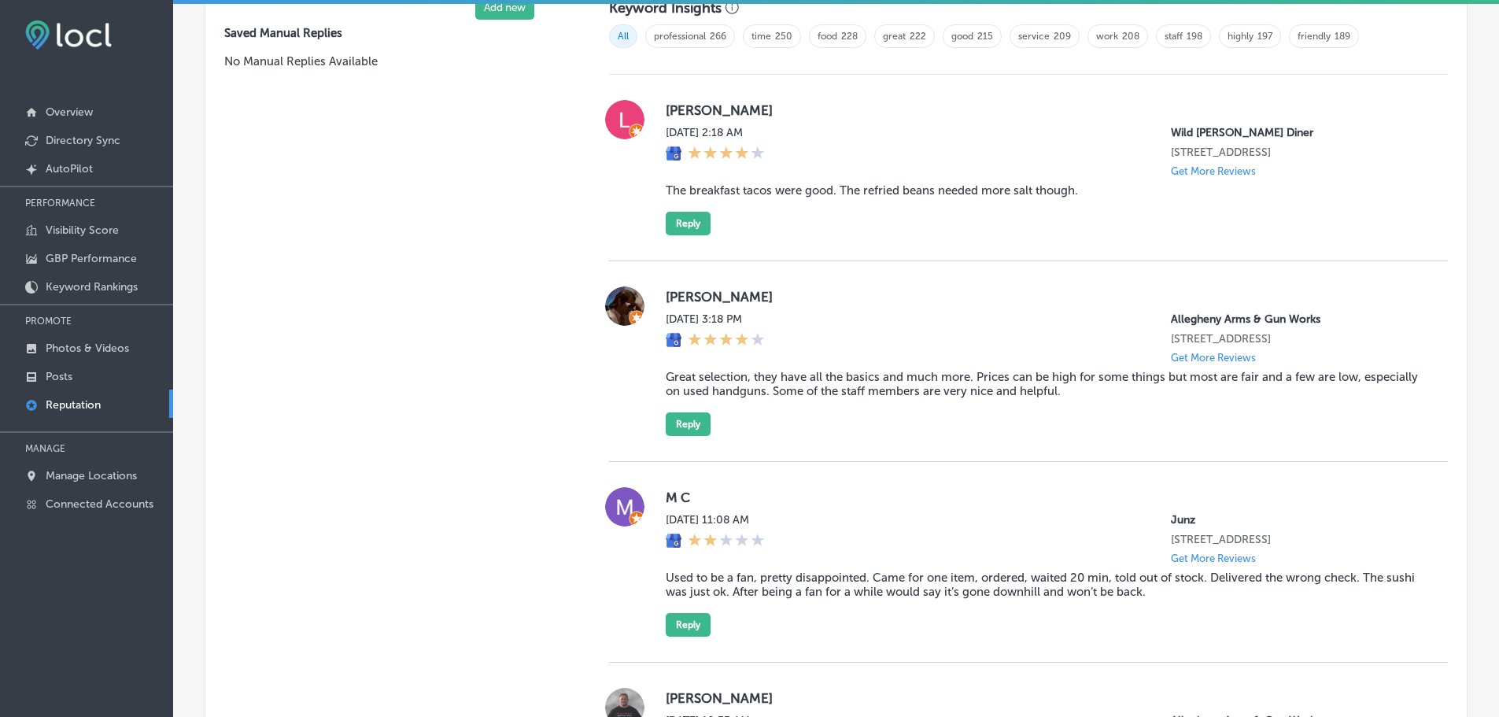
scroll to position [1022, 0]
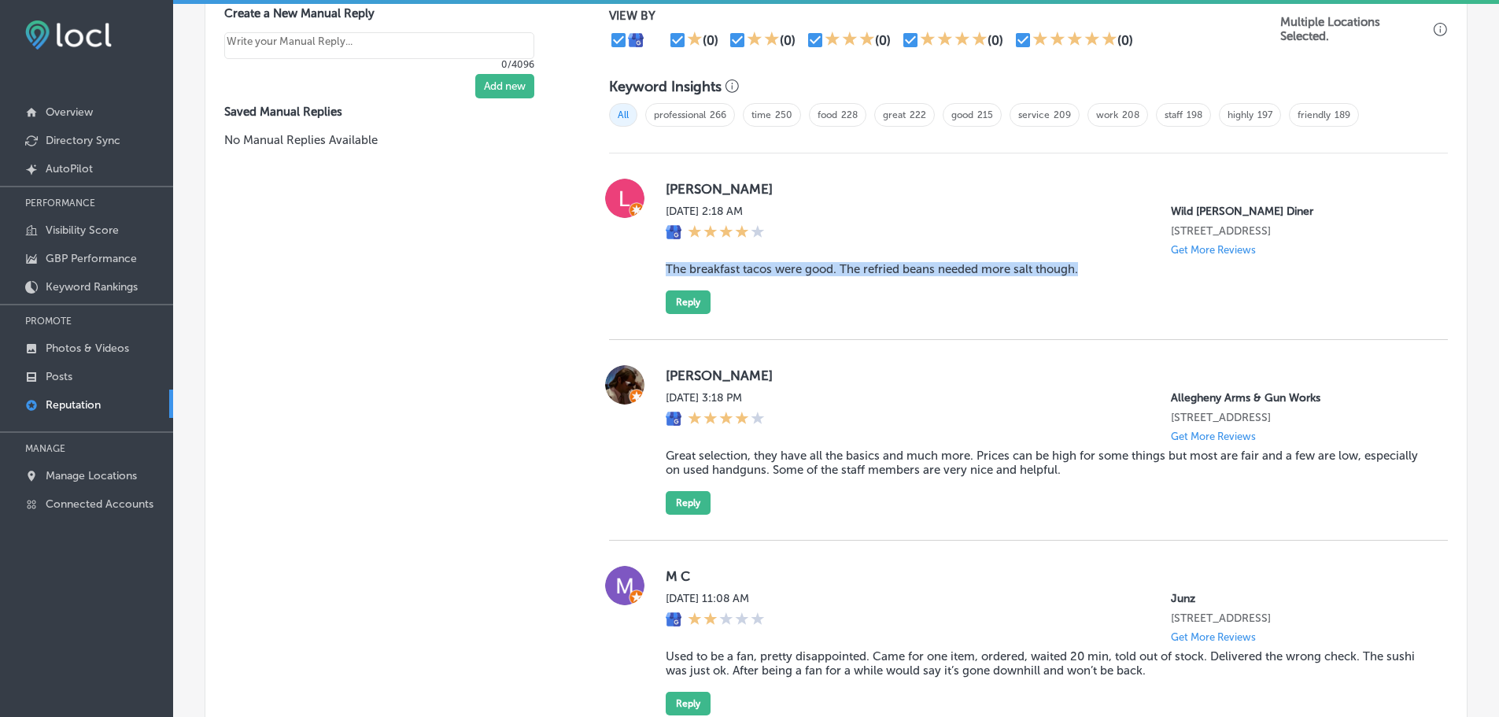
drag, startPoint x: 654, startPoint y: 265, endPoint x: 1078, endPoint y: 274, distance: 424.2
click at [1078, 274] on div "[PERSON_NAME][DATE] 2:18 AM Wild [PERSON_NAME] Diner [STREET_ADDRESS] Get More …" at bounding box center [1028, 246] width 839 height 135
copy blockquote "The breakfast tacos were good. The refried beans needed more salt though."
click at [673, 300] on button "Reply" at bounding box center [688, 302] width 45 height 24
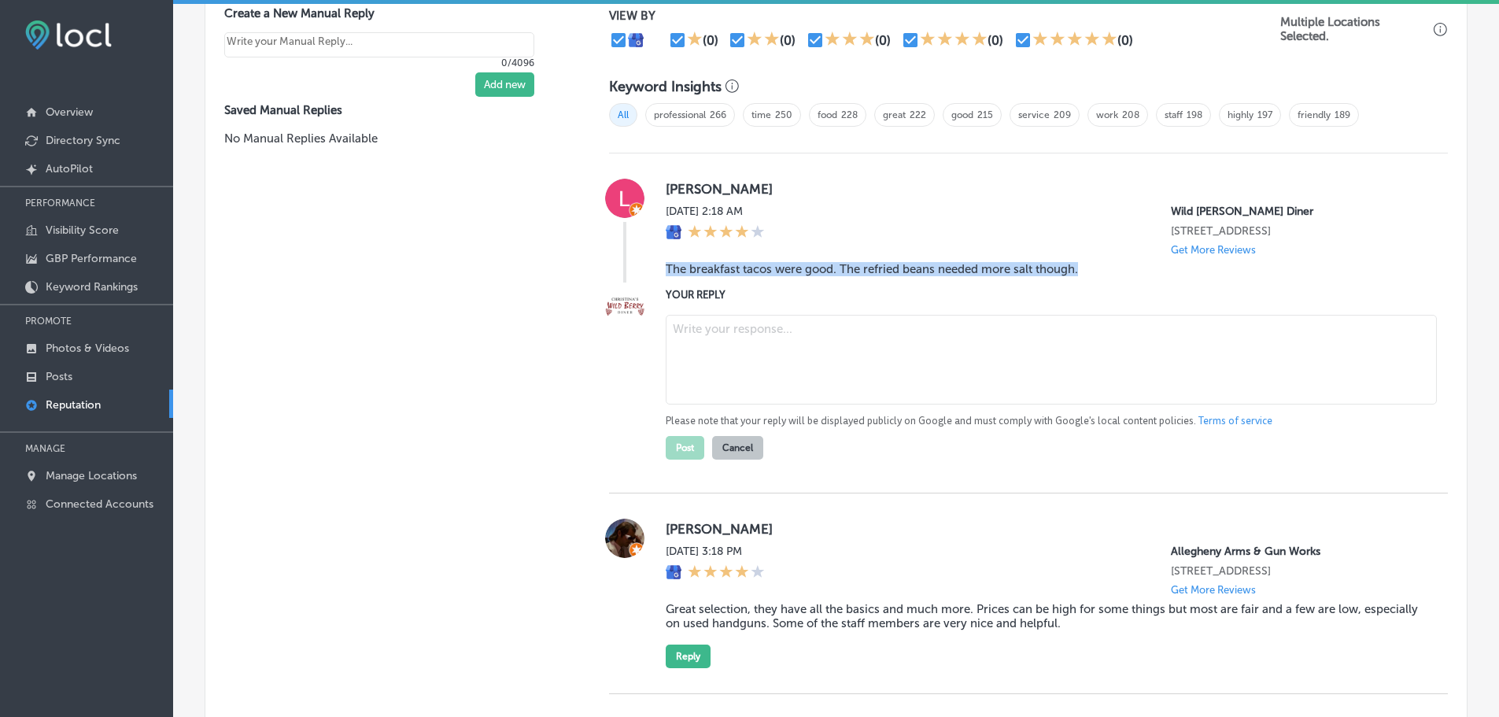
click at [771, 365] on textarea at bounding box center [1051, 360] width 771 height 90
paste textarea "Thank you for your feedback! We’re glad you enjoyed the breakfast tacos at [PER…"
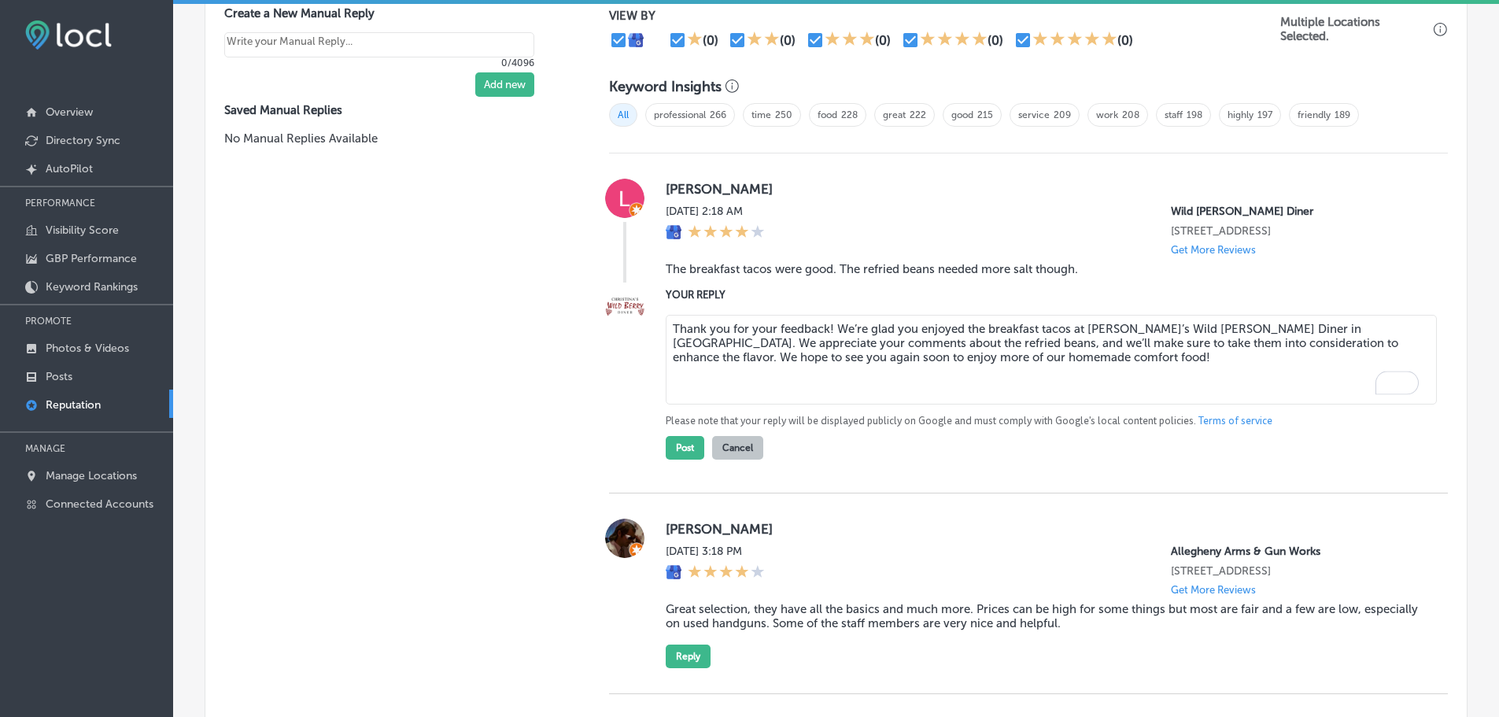
click at [824, 328] on textarea "Thank you for your feedback! We’re glad you enjoyed the breakfast tacos at [PER…" at bounding box center [1051, 360] width 771 height 90
type textarea "Thank you for your feedback, [PERSON_NAME]! We’re glad you enjoyed the breakfas…"
click at [693, 446] on button "Post" at bounding box center [685, 448] width 39 height 24
type textarea "x"
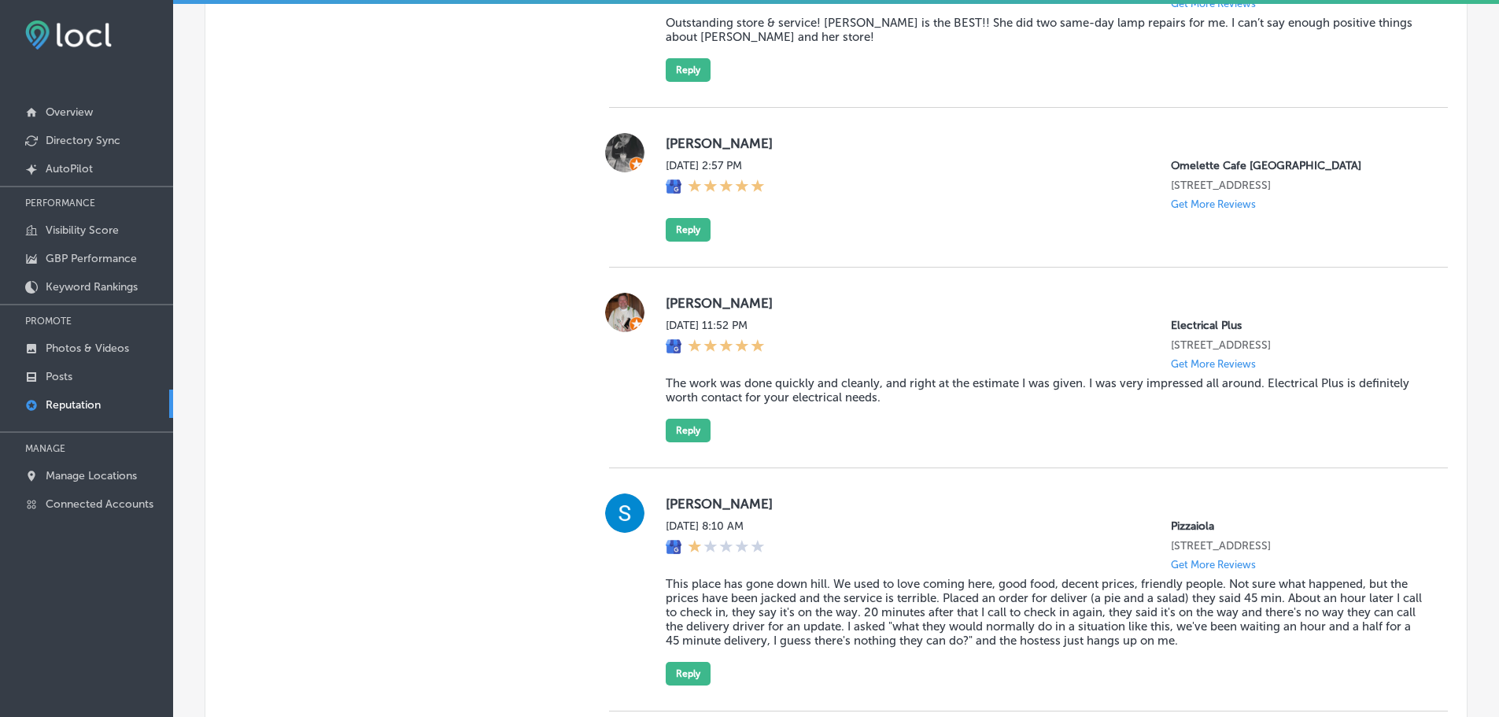
scroll to position [1888, 0]
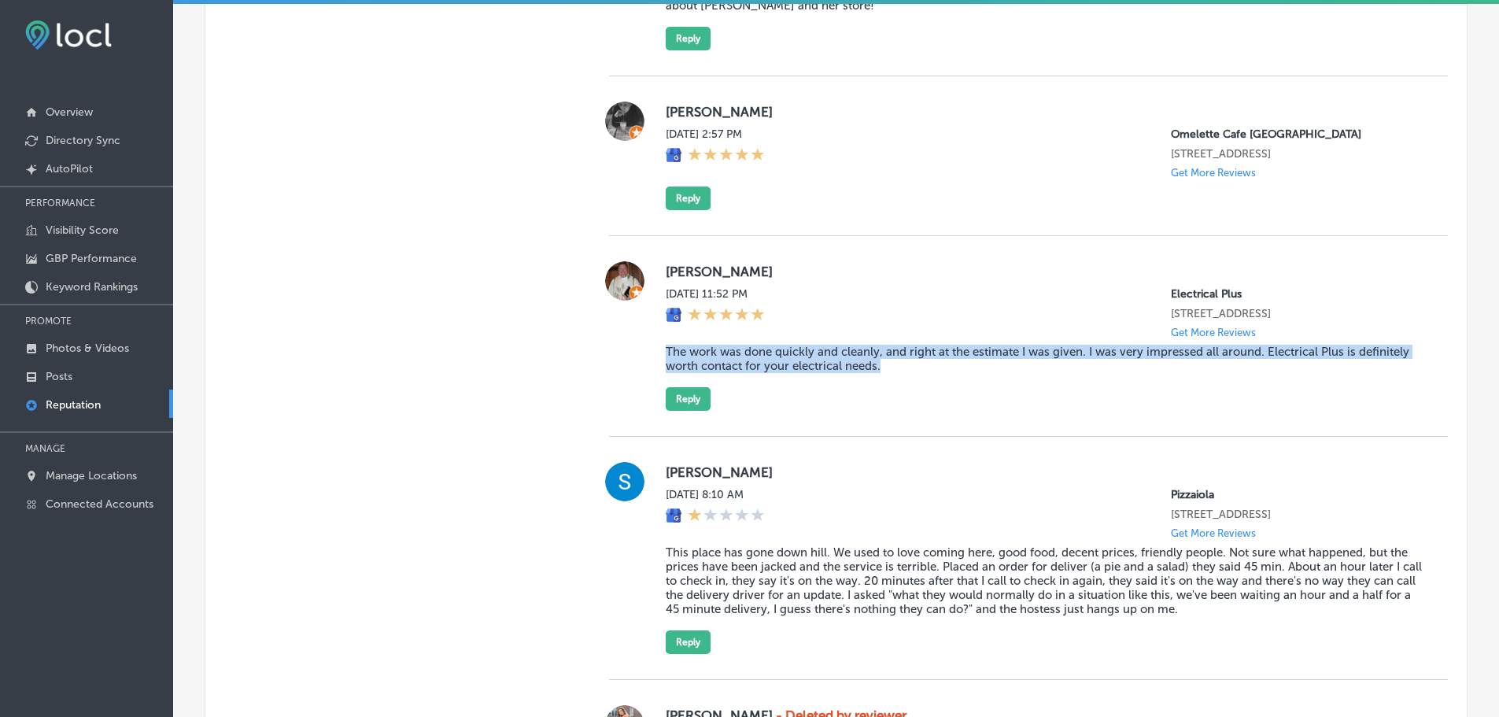
drag, startPoint x: 656, startPoint y: 380, endPoint x: 885, endPoint y: 393, distance: 230.2
click at [885, 393] on div "[PERSON_NAME][DATE] 11:52 PM Electrical Plus [STREET_ADDRESS] Get More Reviews …" at bounding box center [1028, 336] width 839 height 150
copy blockquote "The work was done quickly and cleanly, and right at the estimate I was given. I…"
click at [688, 411] on button "Reply" at bounding box center [688, 399] width 45 height 24
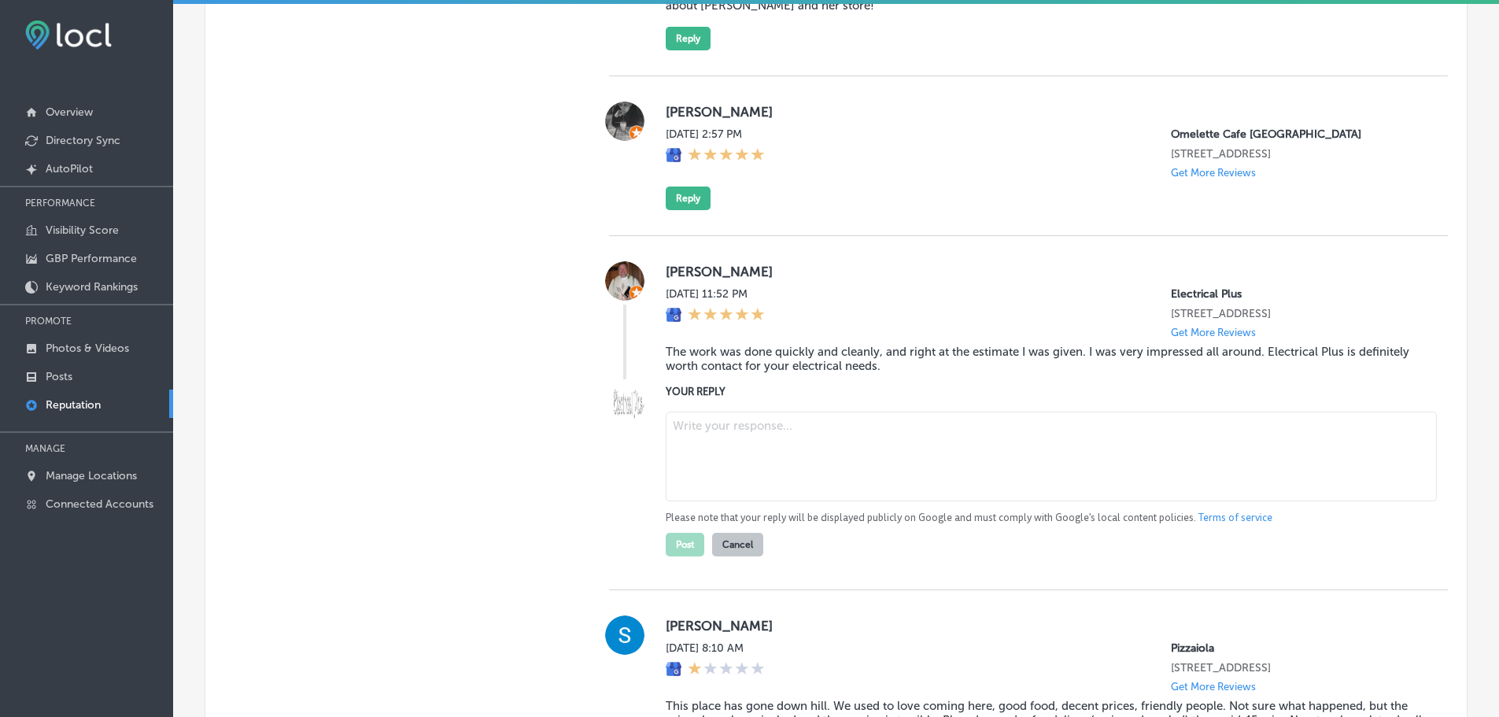
drag, startPoint x: 732, startPoint y: 461, endPoint x: 753, endPoint y: 466, distance: 21.8
click at [733, 461] on textarea at bounding box center [1051, 457] width 771 height 90
paste textarea "Thank you, [[PERSON_NAME]’s Name], for the wonderful 5-star review! We're so gl…"
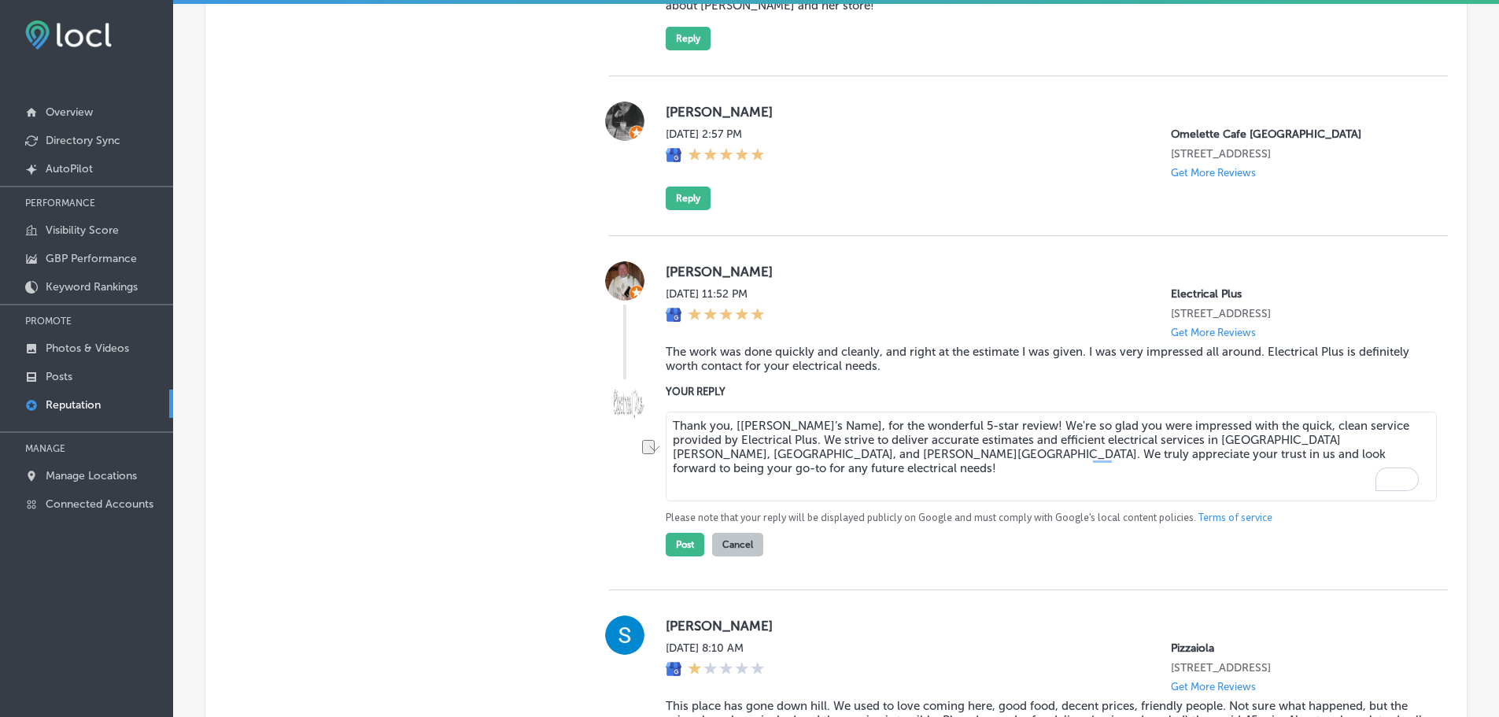
drag, startPoint x: 834, startPoint y: 454, endPoint x: 724, endPoint y: 449, distance: 110.3
click at [724, 449] on textarea "Thank you, [[PERSON_NAME]’s Name], for the wonderful 5-star review! We're so gl…" at bounding box center [1051, 457] width 771 height 90
drag, startPoint x: 899, startPoint y: 452, endPoint x: 923, endPoint y: 451, distance: 23.6
click at [899, 452] on textarea "Thank you for the wonderful 5-star review! We're so glad you were impressed wit…" at bounding box center [1051, 457] width 771 height 90
drag, startPoint x: 824, startPoint y: 450, endPoint x: 774, endPoint y: 447, distance: 49.7
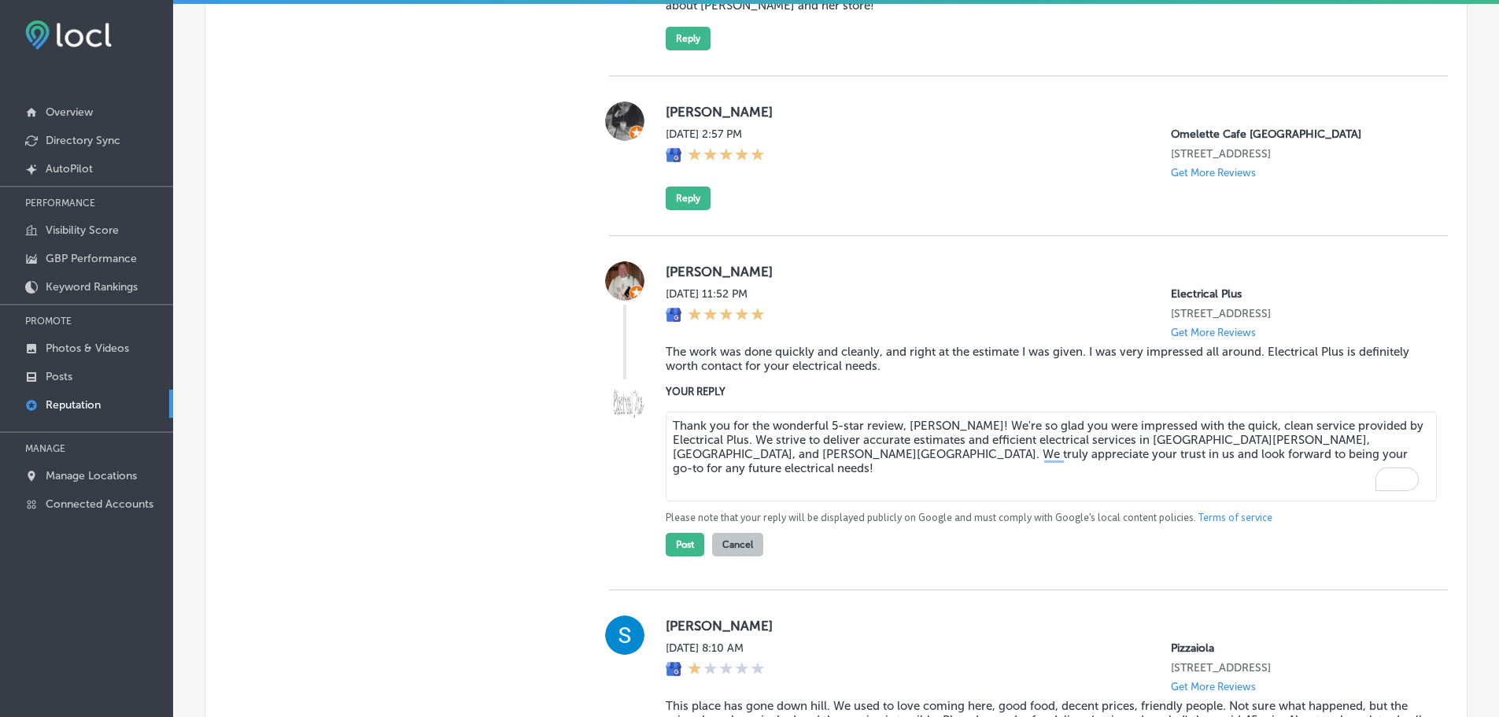
click at [771, 451] on textarea "Thank you for the wonderful 5-star review, [PERSON_NAME]! We're so glad you wer…" at bounding box center [1051, 457] width 771 height 90
type textarea "Thank you for the 5-star review, [PERSON_NAME]! We're so glad you were impresse…"
click at [682, 556] on button "Post" at bounding box center [685, 545] width 39 height 24
type textarea "x"
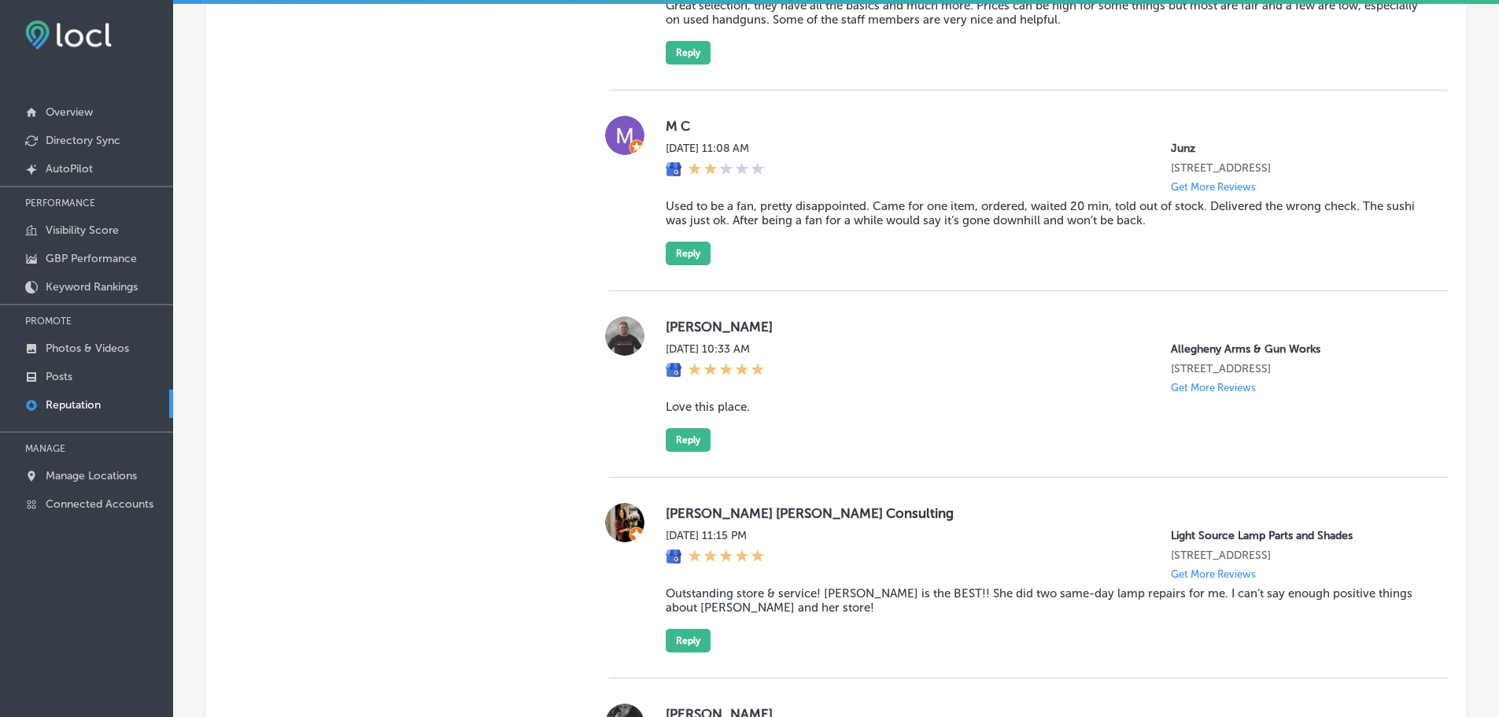
scroll to position [1337, 0]
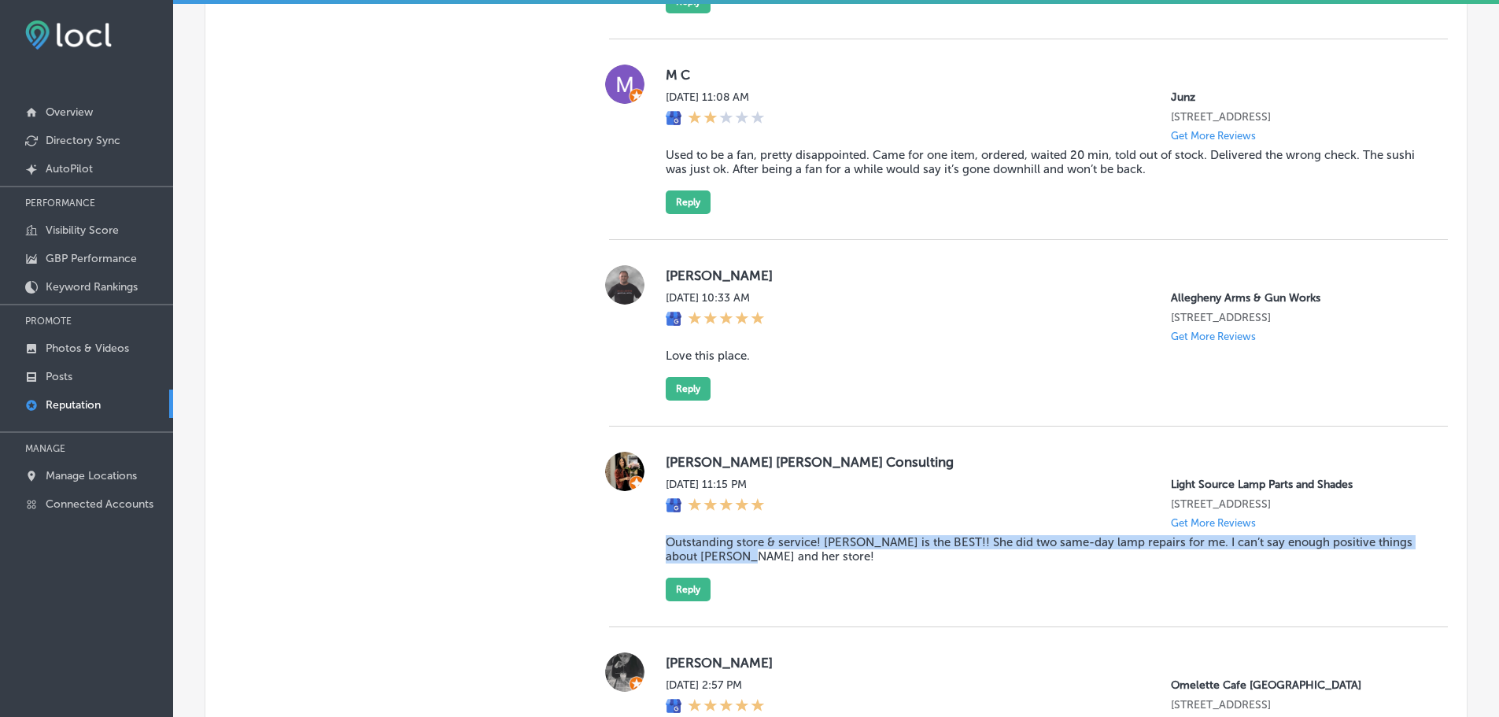
drag, startPoint x: 659, startPoint y: 557, endPoint x: 731, endPoint y: 567, distance: 73.0
click at [731, 567] on div "[PERSON_NAME] [PERSON_NAME] Consulting [DATE] 11:15 PM Light Source Lamp Parts …" at bounding box center [1028, 527] width 839 height 150
copy blockquote "Outstanding store & service! [PERSON_NAME] is the BEST!! She did two same-day l…"
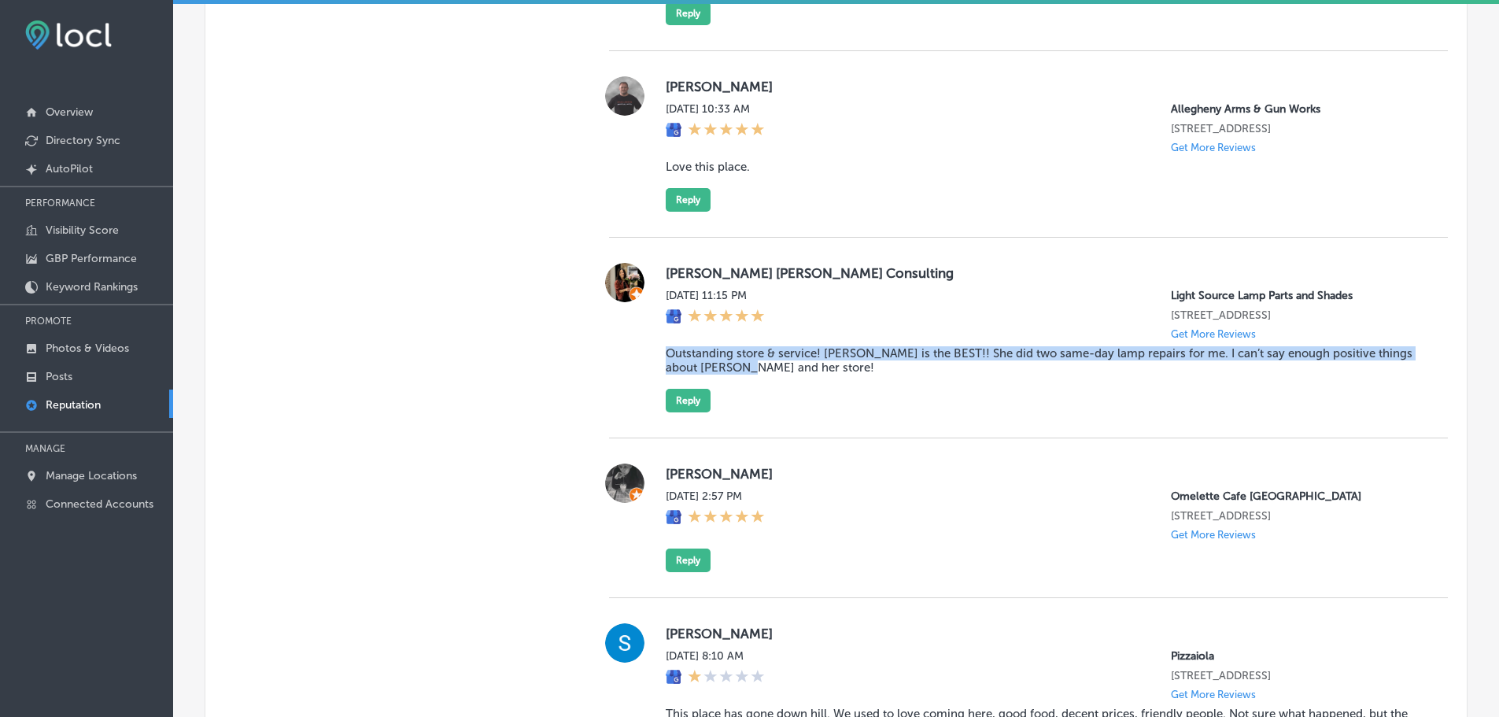
scroll to position [1573, 0]
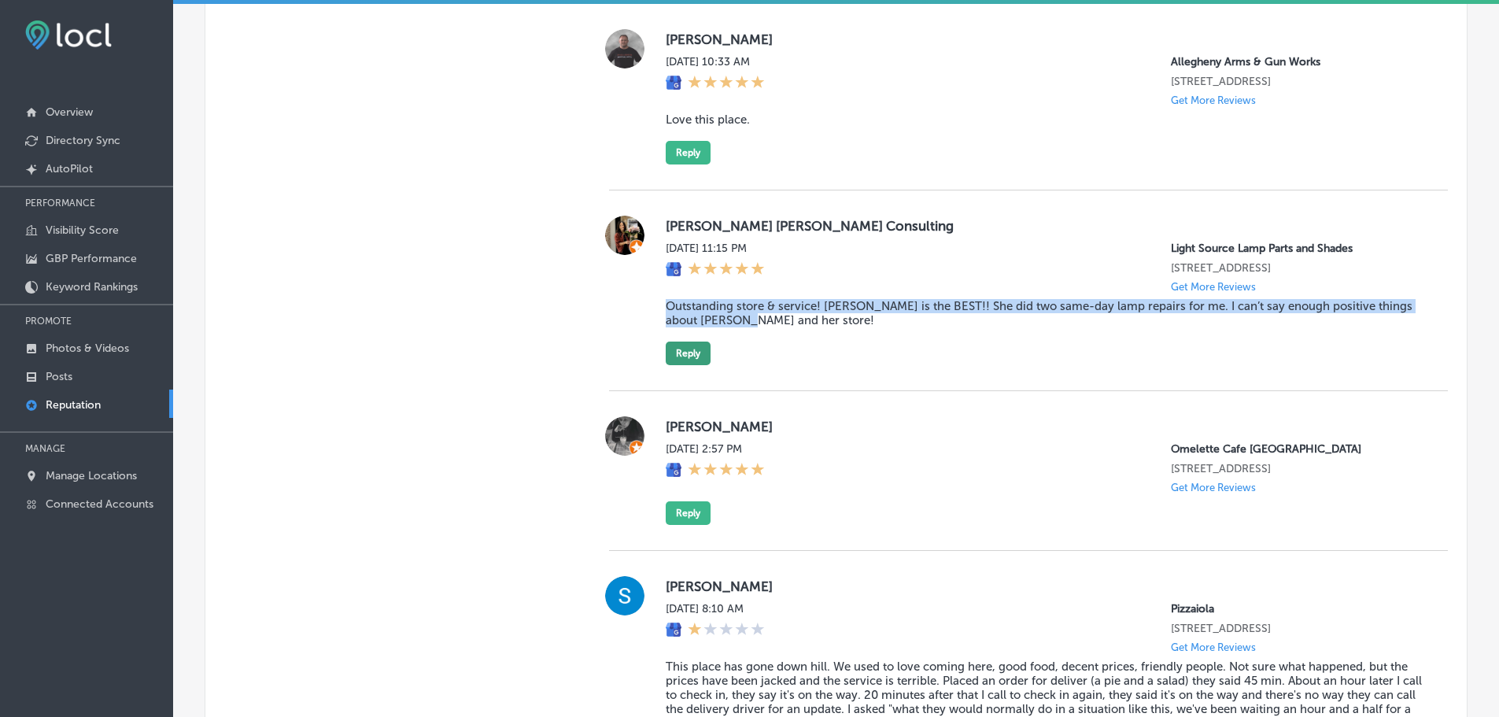
click at [679, 365] on button "Reply" at bounding box center [688, 354] width 45 height 24
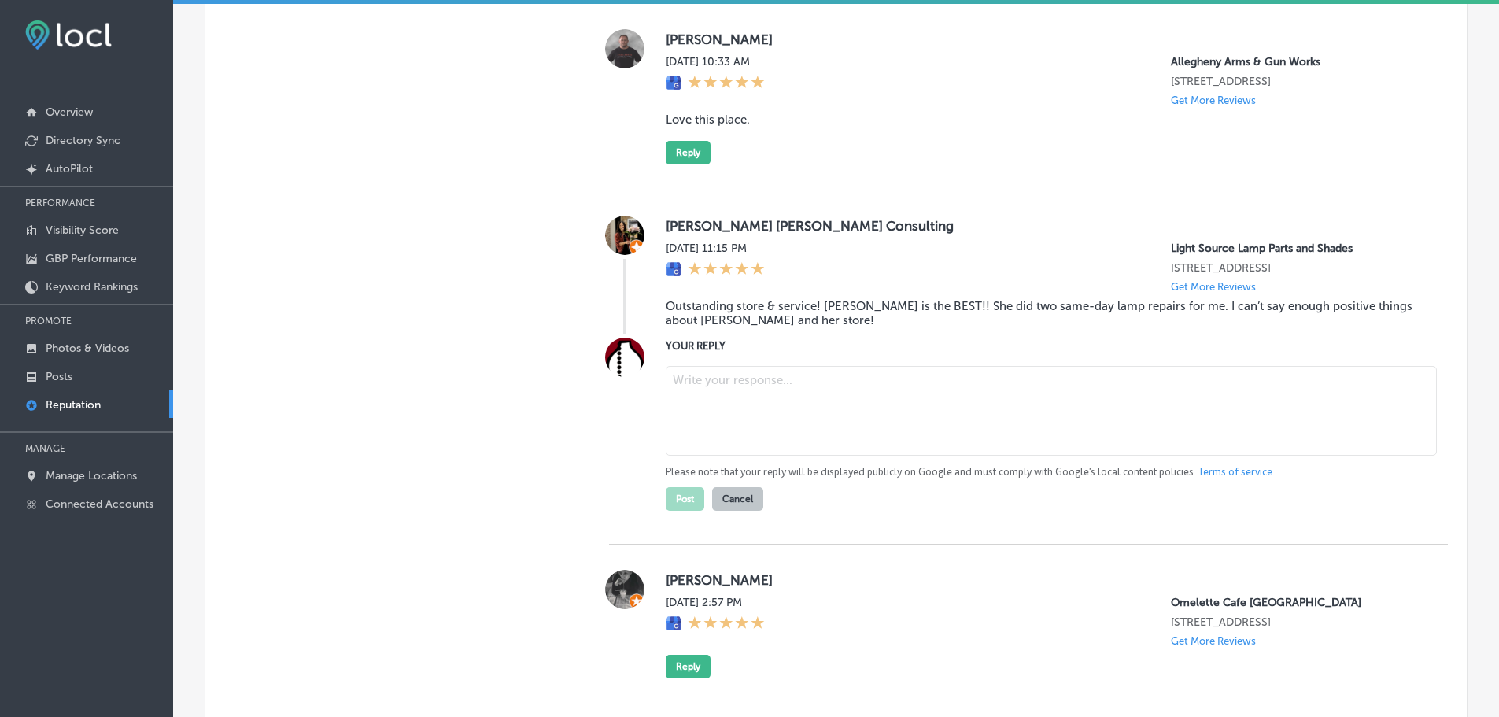
click at [730, 412] on textarea at bounding box center [1051, 411] width 771 height 90
paste textarea "Thank you for the wonderful review! We're so glad to hear that [PERSON_NAME] wa…"
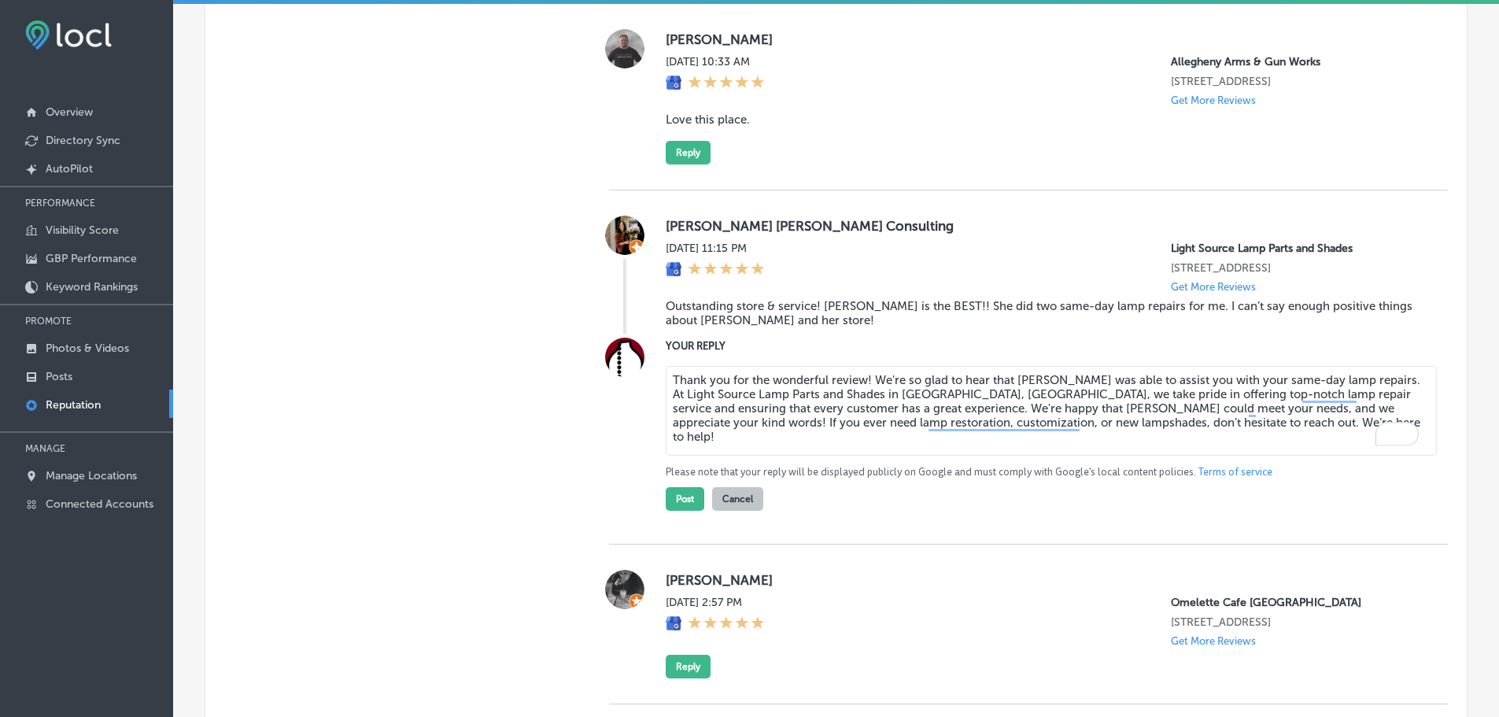
click at [864, 395] on textarea "Thank you for the wonderful review! We're so glad to hear that [PERSON_NAME] wa…" at bounding box center [1051, 411] width 771 height 90
type textarea "Thank you for the wonderful review, [PERSON_NAME]! We're so glad to hear that […"
click at [681, 511] on button "Post" at bounding box center [685, 499] width 39 height 24
type textarea "x"
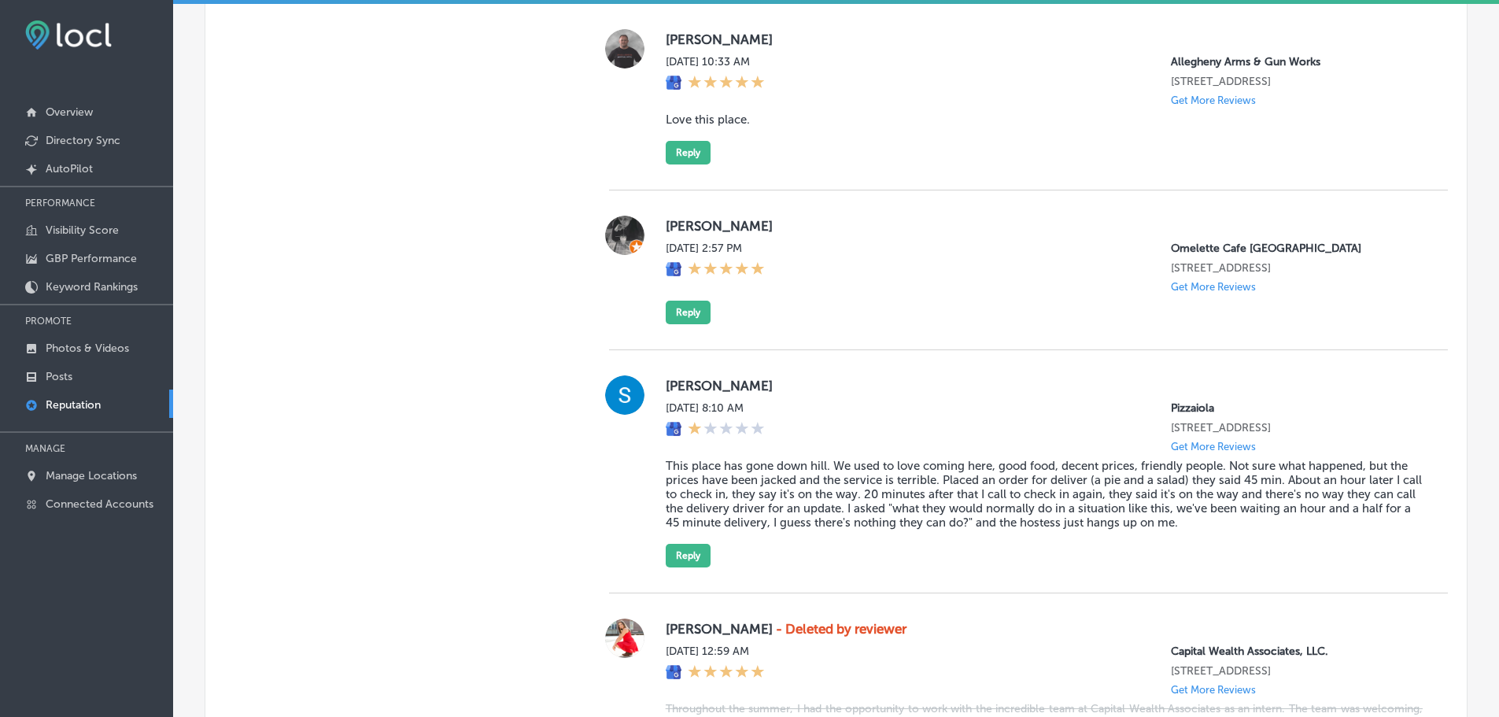
scroll to position [1494, 0]
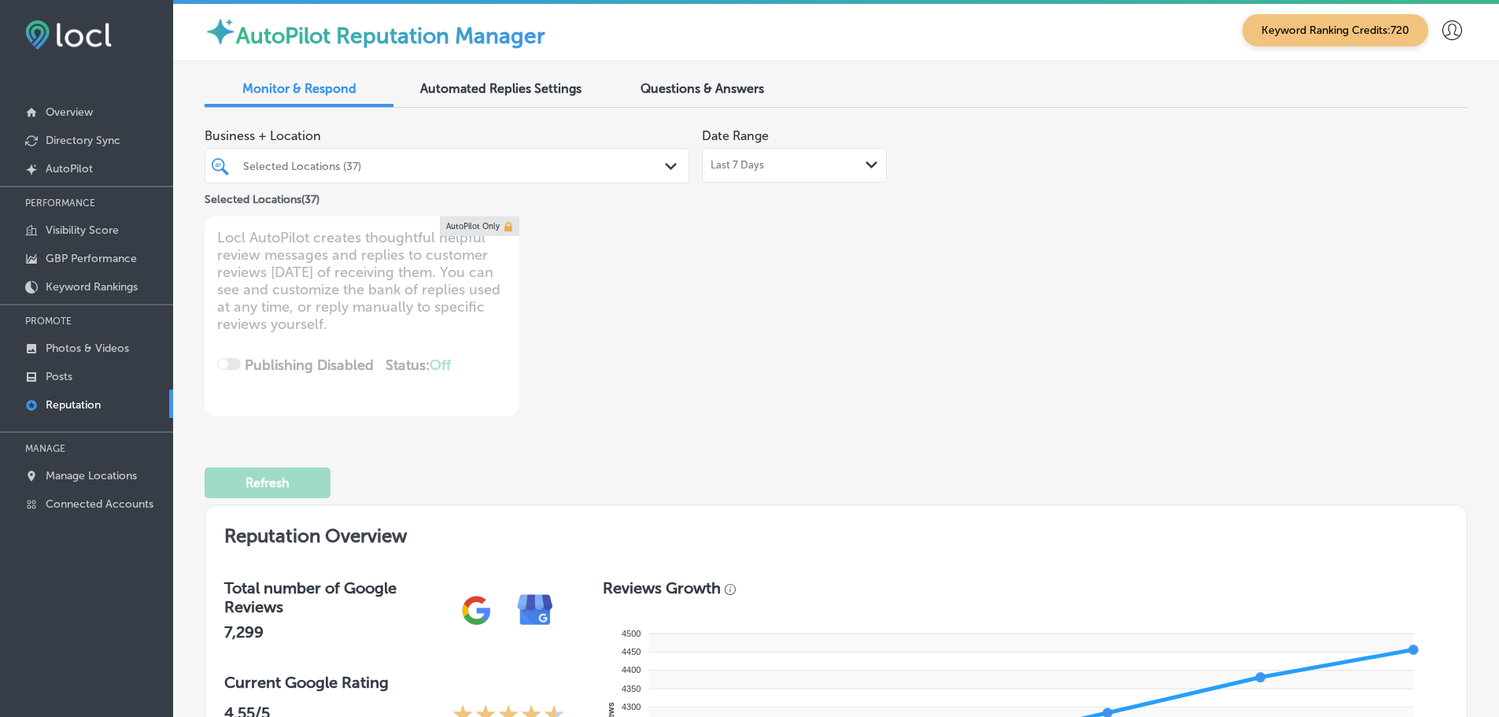
scroll to position [1494, 0]
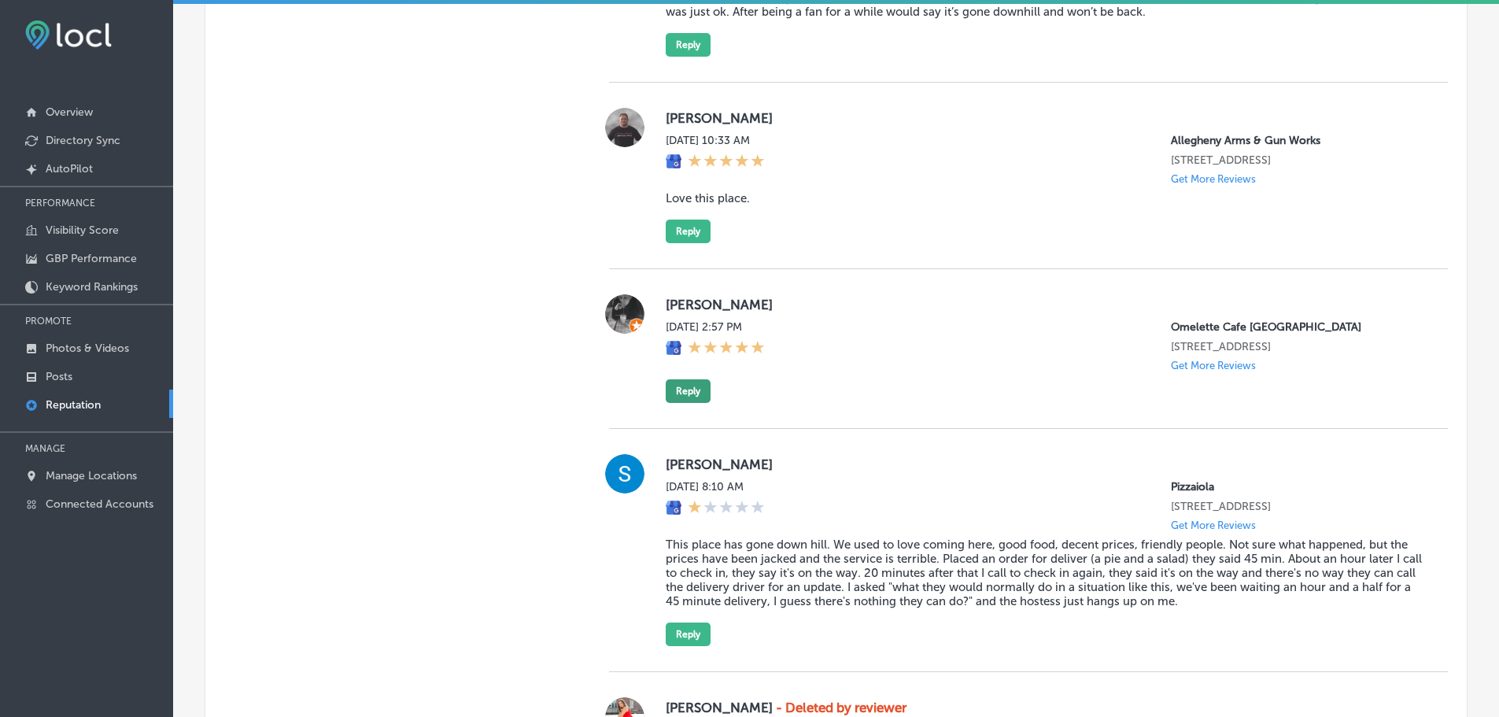
click at [685, 403] on button "Reply" at bounding box center [688, 391] width 45 height 24
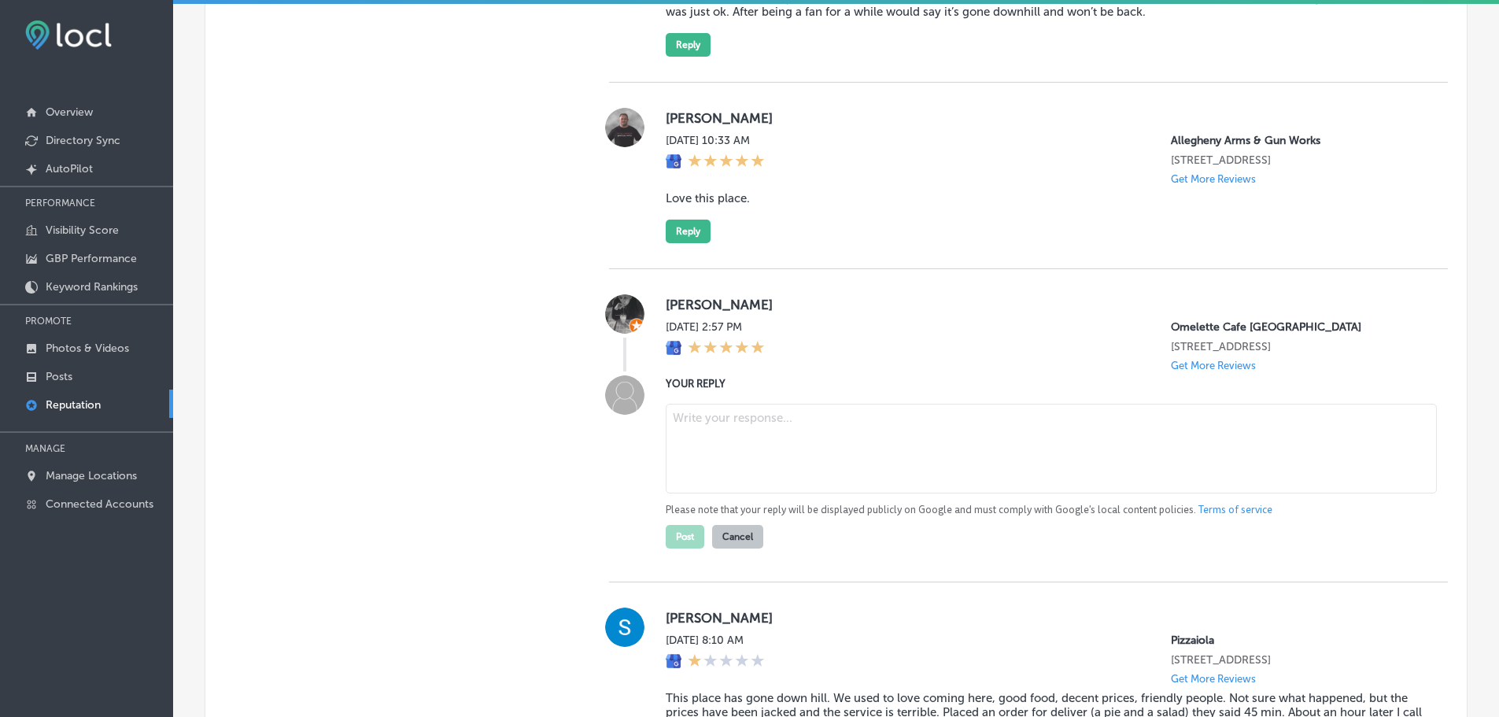
click at [726, 467] on textarea at bounding box center [1051, 449] width 771 height 90
paste textarea "Thank you for the amazing 5-star review! We’re so glad you had a great experien…"
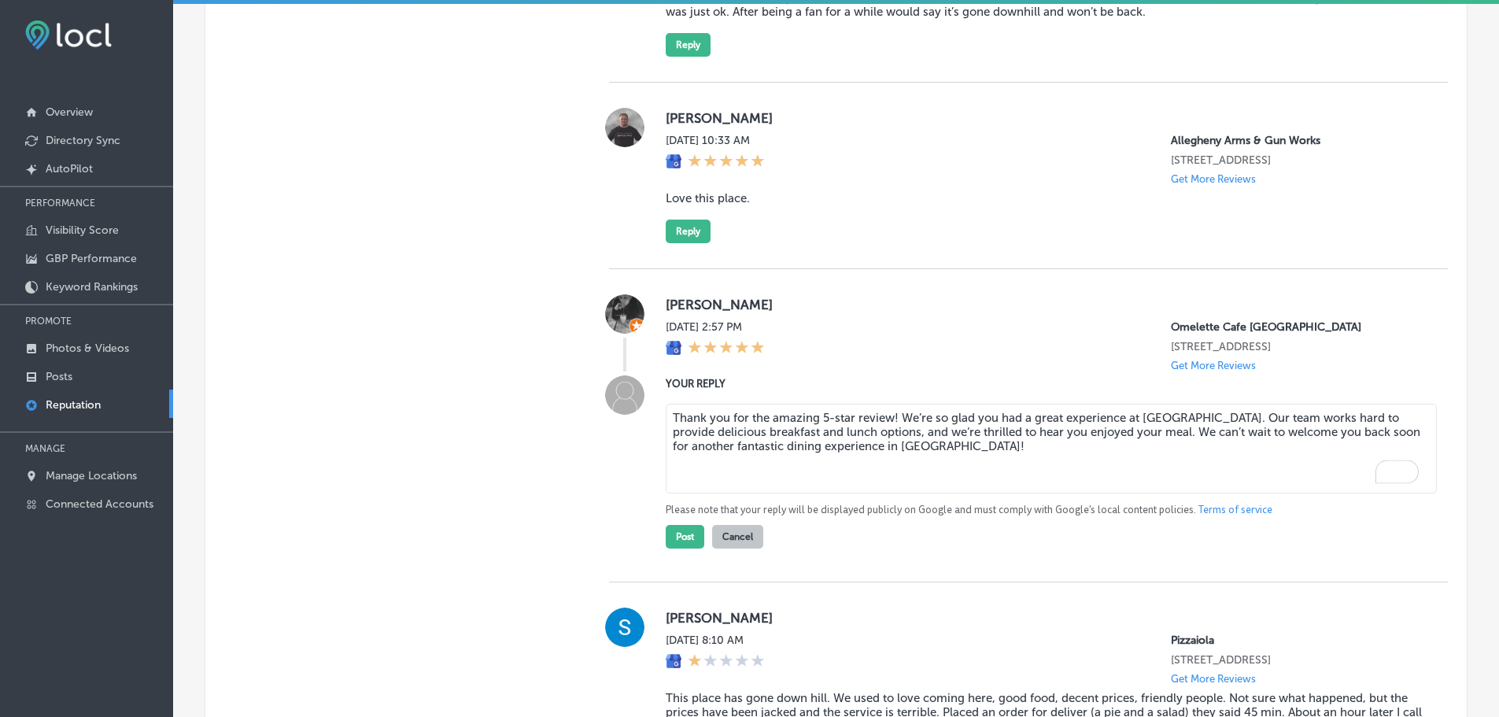
click at [886, 446] on textarea "Thank you for the amazing 5-star review! We’re so glad you had a great experien…" at bounding box center [1051, 449] width 771 height 90
type textarea "Thank you for the amazing 5-star review, Arsha! We’re so glad you had a great e…"
click at [689, 548] on button "Post" at bounding box center [685, 537] width 39 height 24
type textarea "x"
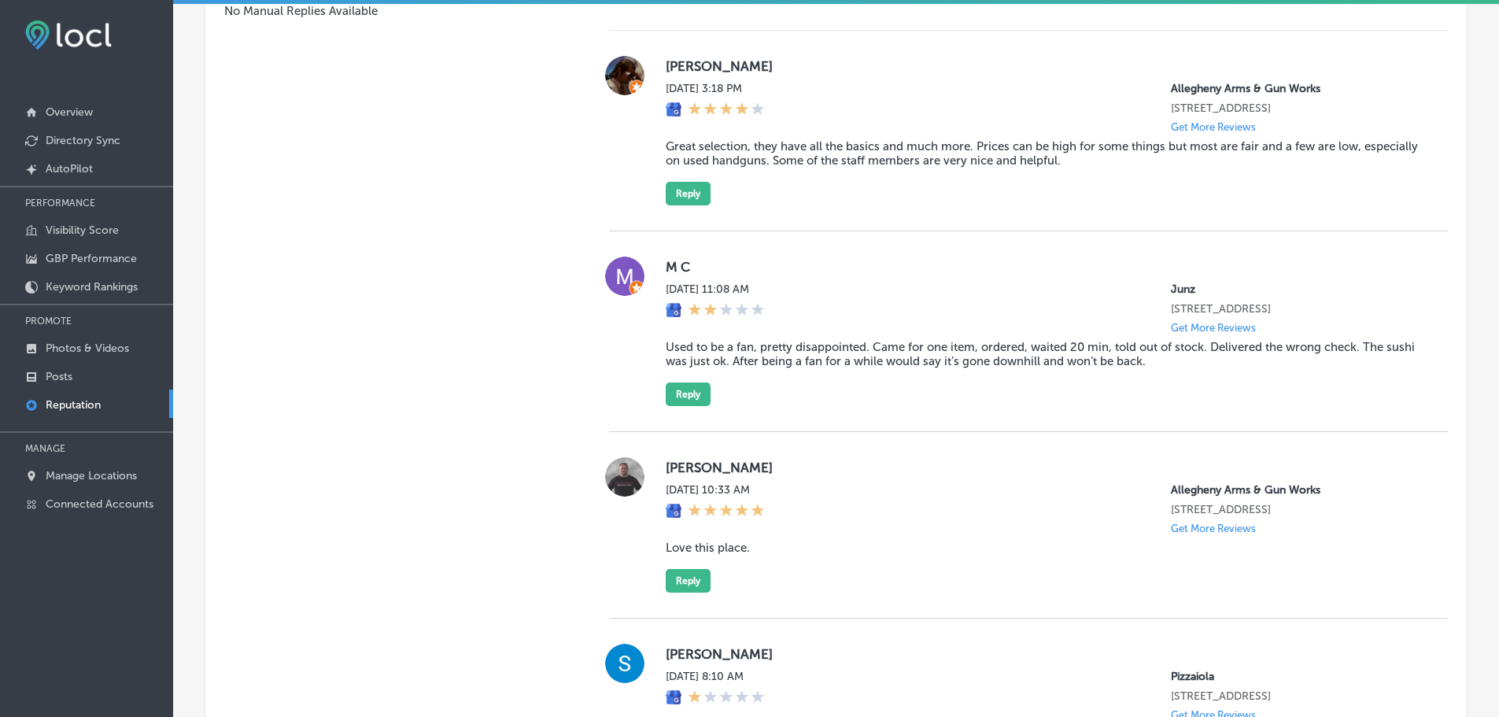
scroll to position [1101, 0]
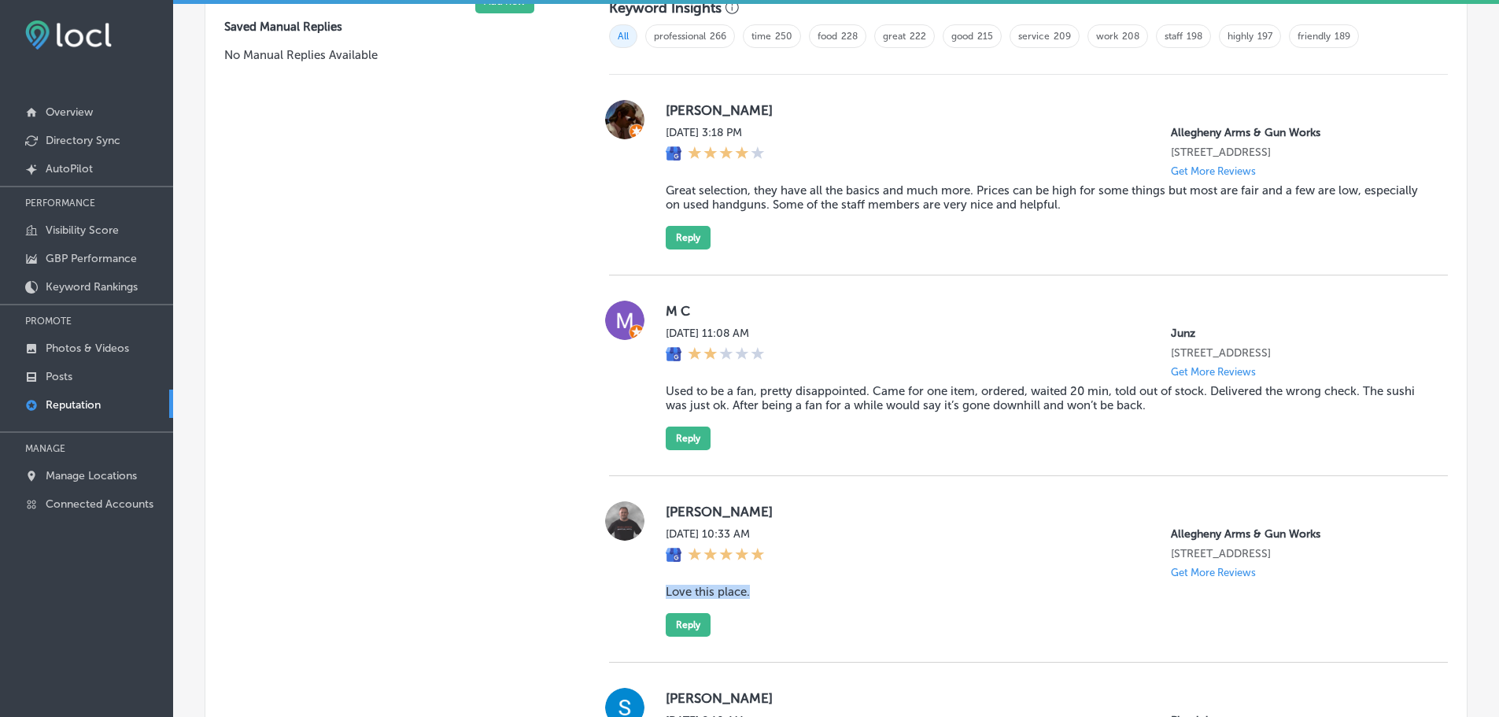
drag, startPoint x: 665, startPoint y: 607, endPoint x: 747, endPoint y: 607, distance: 81.8
click at [747, 607] on div "Duane Breisinger Sun, Aug 24, 2025 10:33 AM Allegheny Arms & Gun Works 4603 Lib…" at bounding box center [1028, 568] width 839 height 135
drag, startPoint x: 737, startPoint y: 604, endPoint x: 789, endPoint y: 367, distance: 242.7
click at [765, 367] on div "[DATE] 11:08 AM" at bounding box center [715, 352] width 99 height 51
drag, startPoint x: 659, startPoint y: 604, endPoint x: 749, endPoint y: 604, distance: 90.5
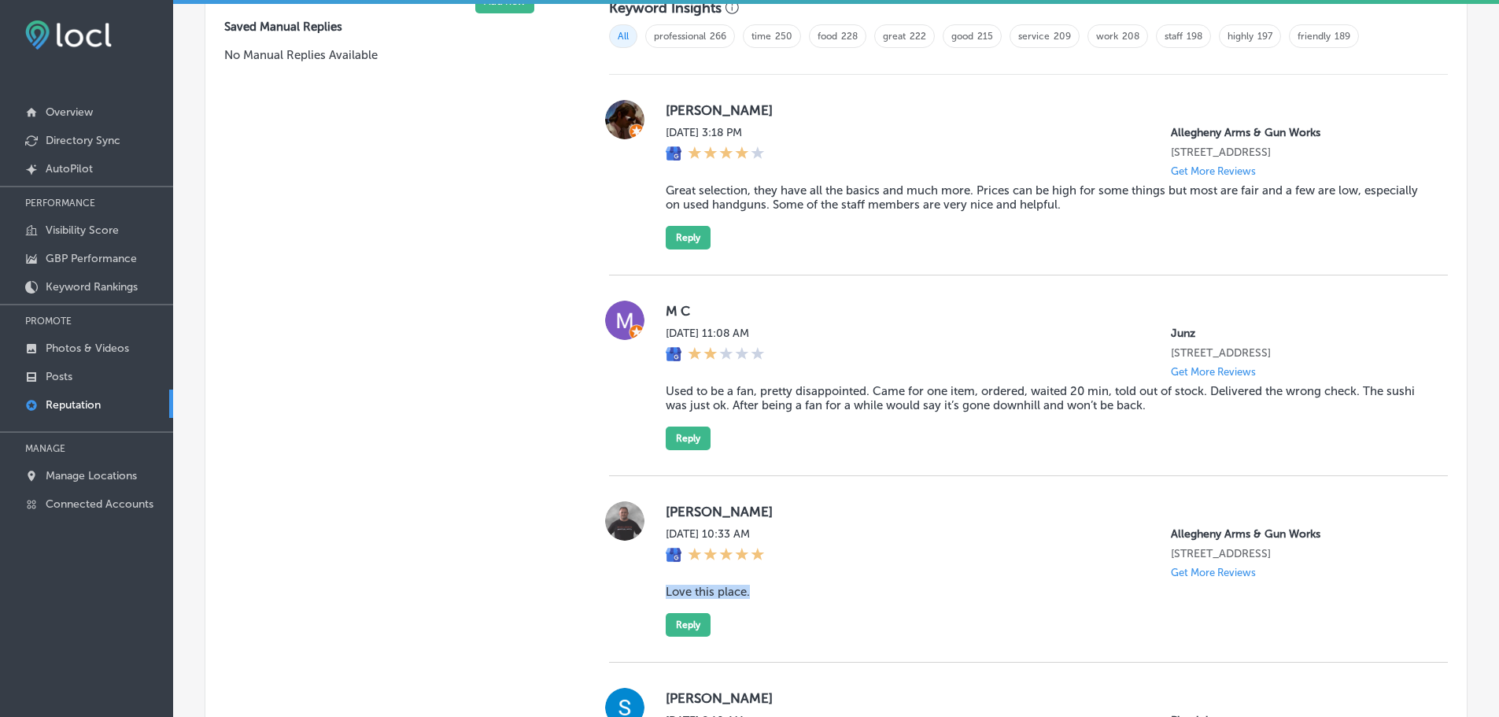
click at [749, 604] on div "Duane Breisinger Sun, Aug 24, 2025 10:33 AM Allegheny Arms & Gun Works 4603 Lib…" at bounding box center [1028, 568] width 839 height 135
copy blockquote "Love this place."
click at [687, 637] on button "Reply" at bounding box center [688, 625] width 45 height 24
click at [752, 673] on textarea at bounding box center [1051, 684] width 771 height 90
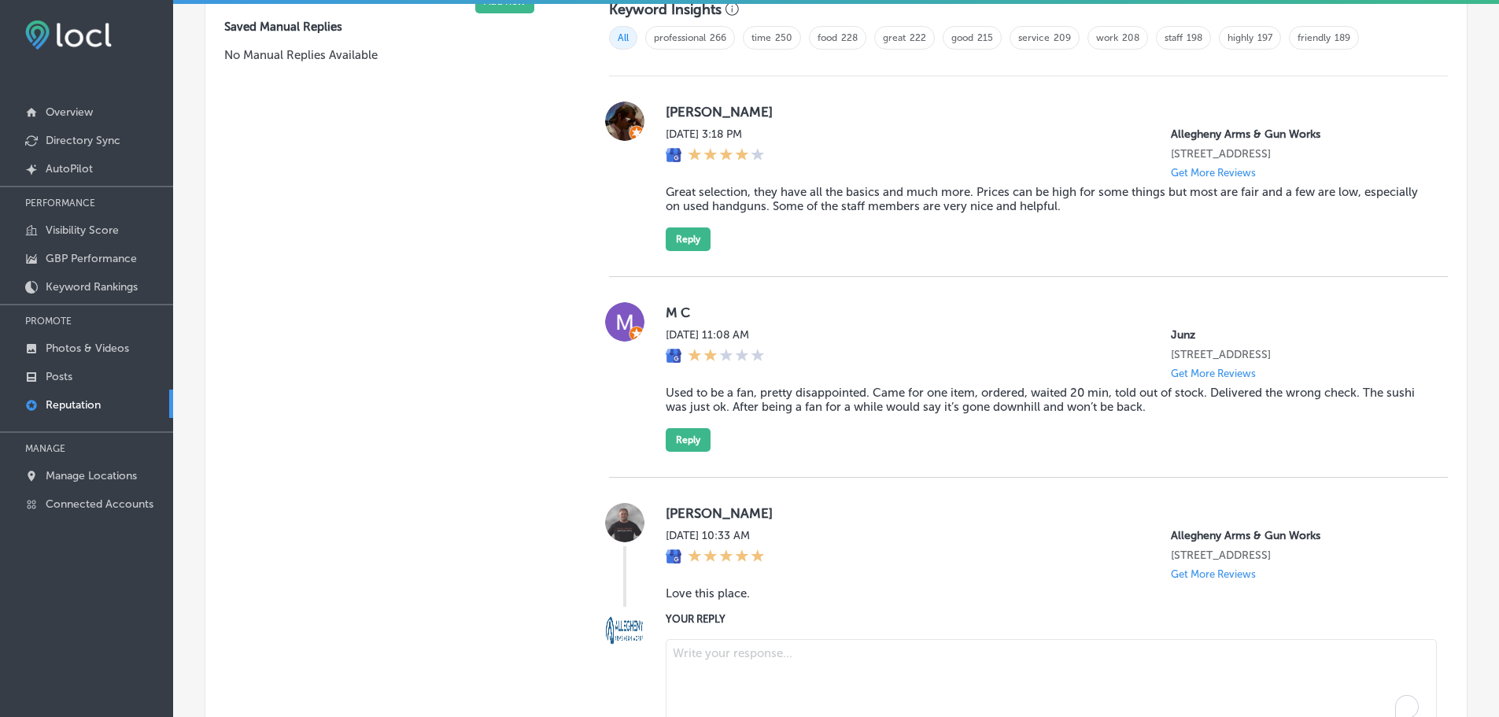
paste textarea "Thank you for the great 5-star review! We’re so glad you love Allegheny Arms & …"
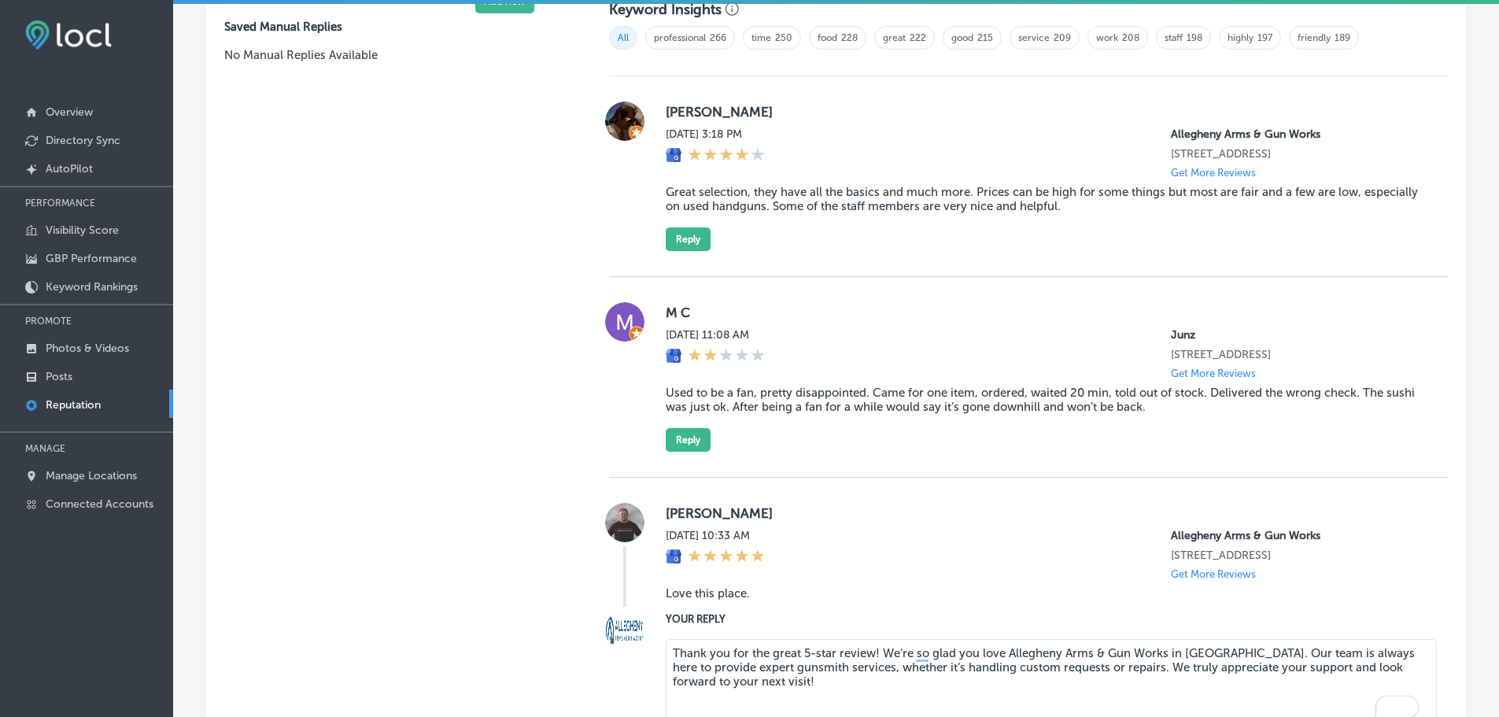
click at [872, 667] on textarea "Thank you for the great 5-star review! We’re so glad you love Allegheny Arms & …" at bounding box center [1051, 684] width 771 height 90
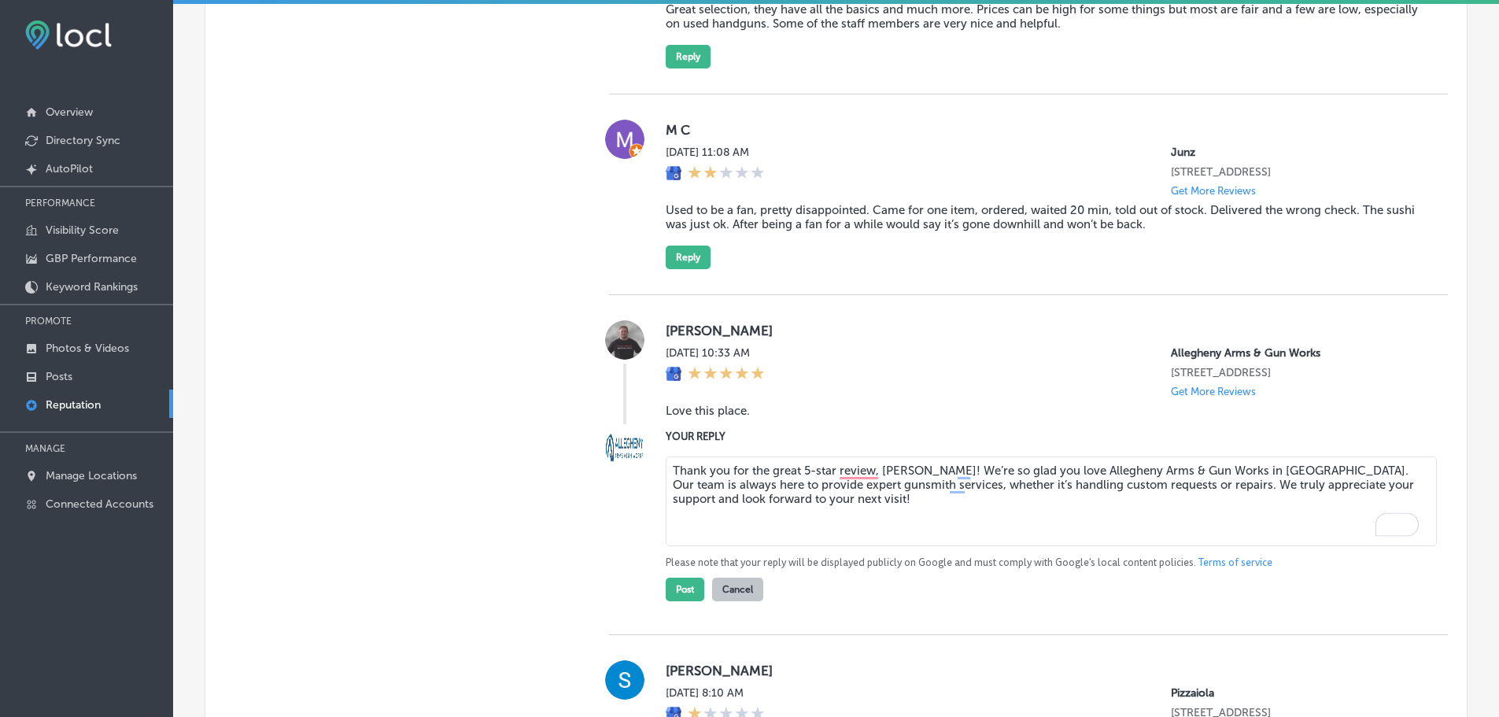
scroll to position [1335, 0]
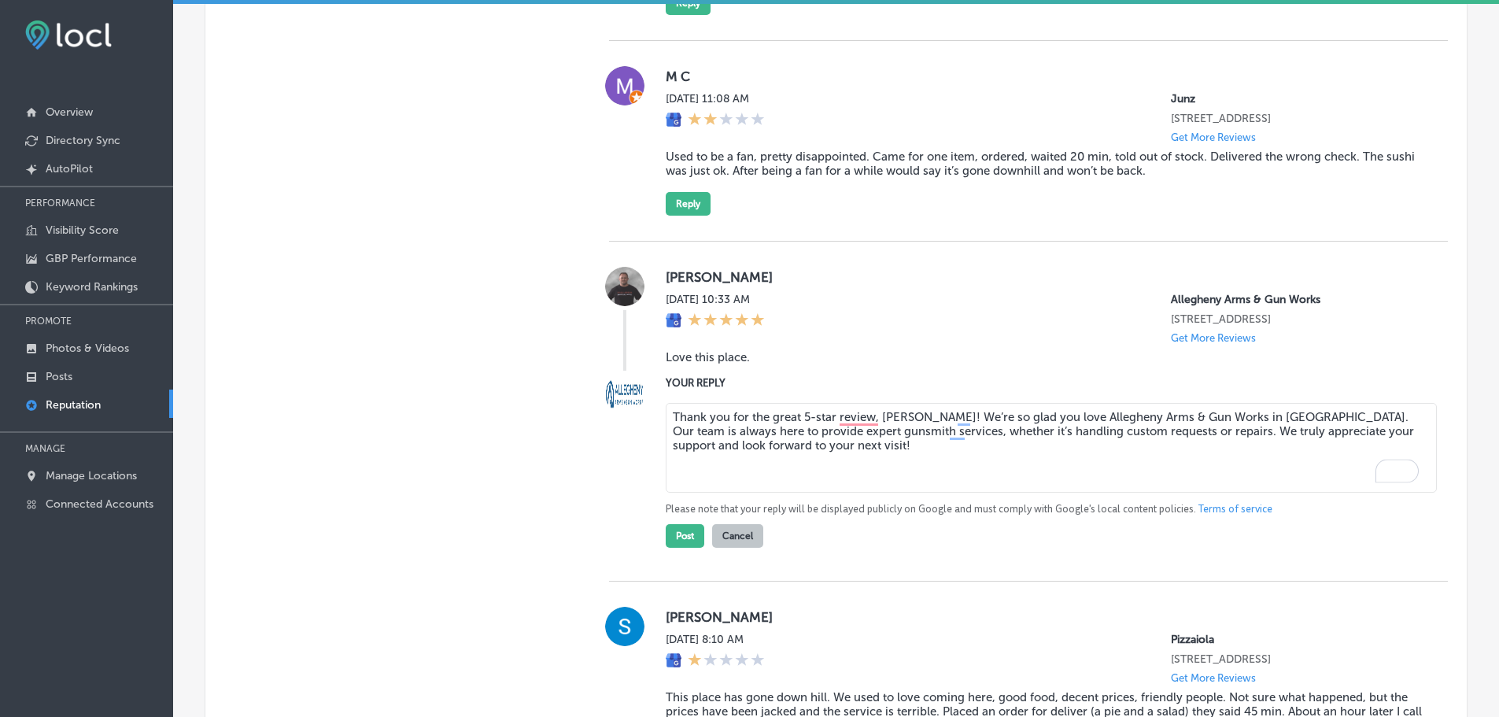
type textarea "Thank you for the great 5-star review, Duane! We’re so glad you love Allegheny …"
click at [659, 548] on div "YOUR REPLY Thank you for the great 5-star review, Duane! We’re so glad you love…" at bounding box center [1028, 461] width 839 height 173
click at [669, 548] on button "Post" at bounding box center [685, 536] width 39 height 24
type textarea "x"
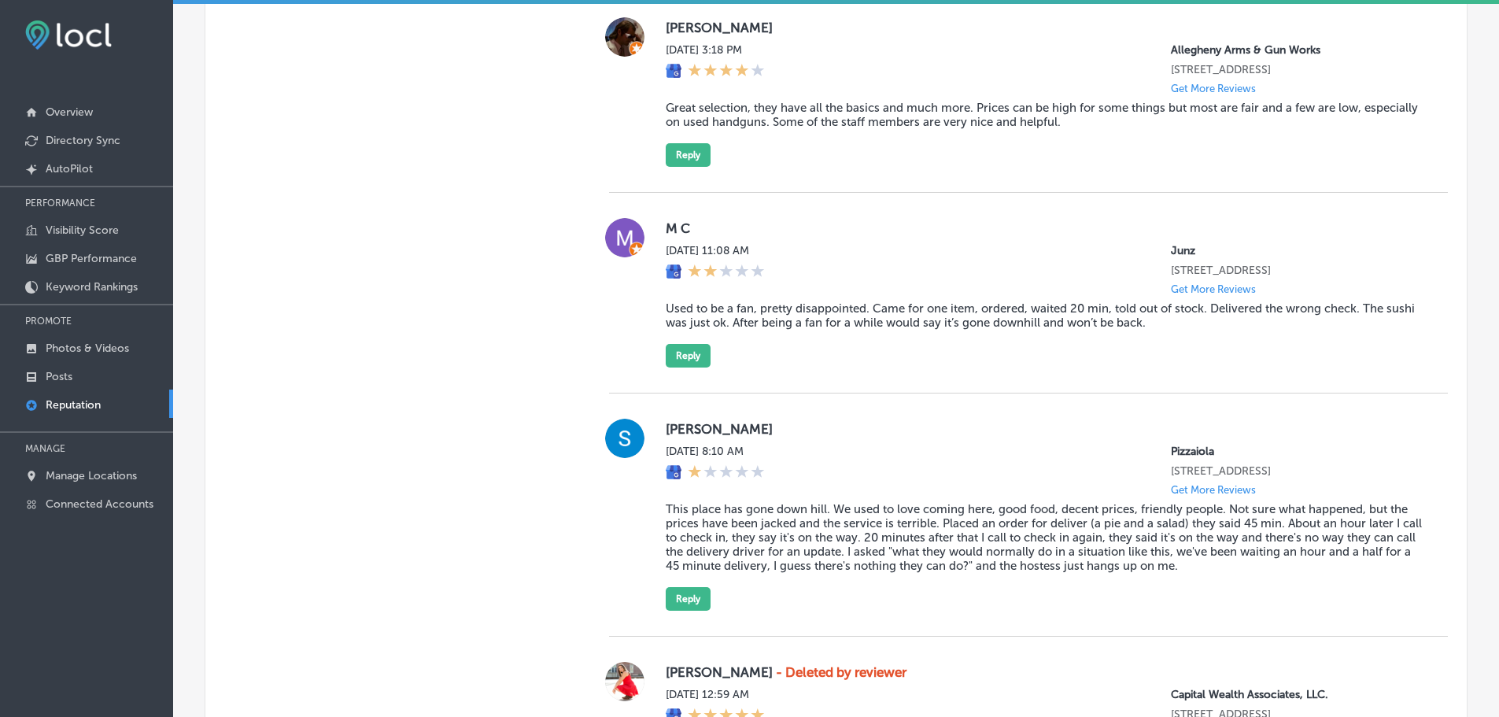
scroll to position [1099, 0]
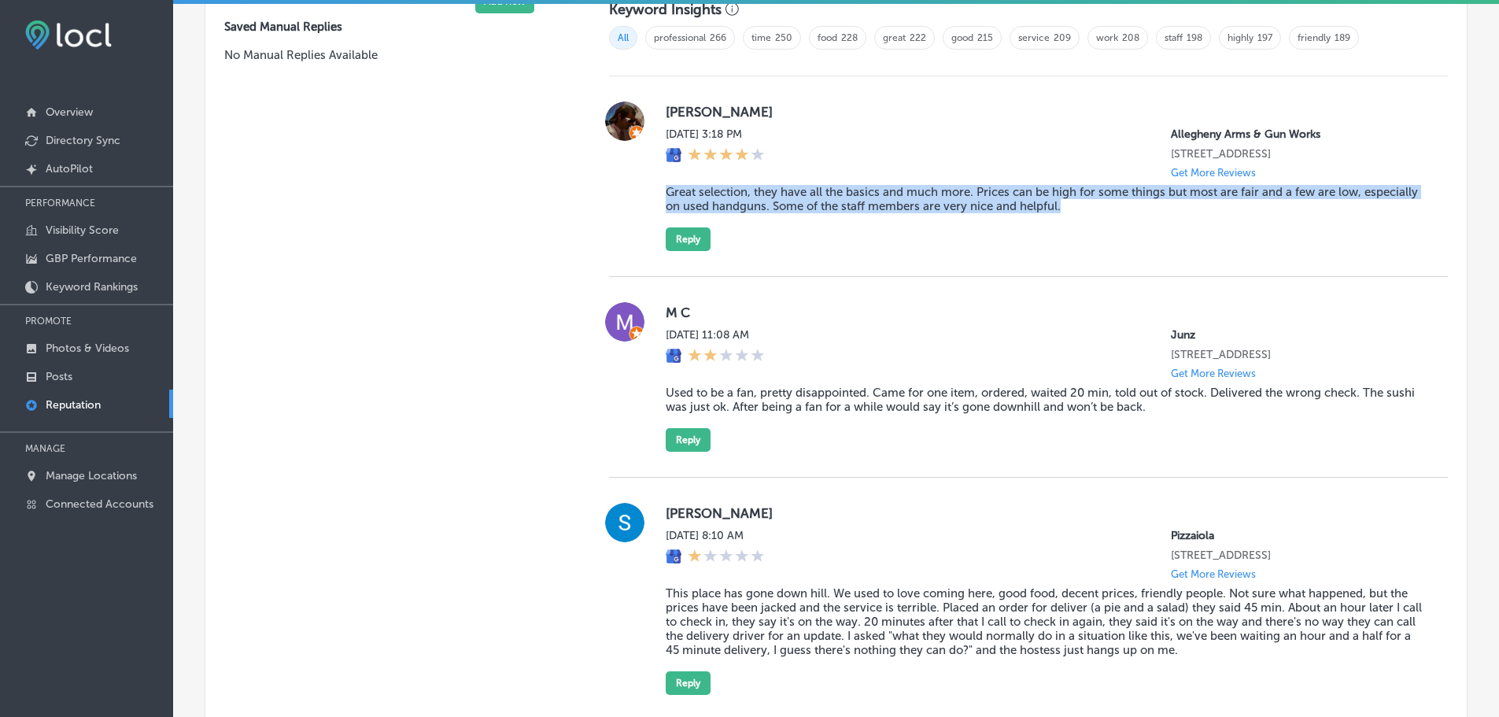
drag, startPoint x: 663, startPoint y: 188, endPoint x: 1132, endPoint y: 209, distance: 469.5
click at [1132, 209] on blockquote "Great selection, they have all the basics and much more. Prices can be high for…" at bounding box center [1044, 199] width 757 height 28
copy blockquote "Great selection, they have all the basics and much more. Prices can be high for…"
click at [668, 242] on button "Reply" at bounding box center [688, 239] width 45 height 24
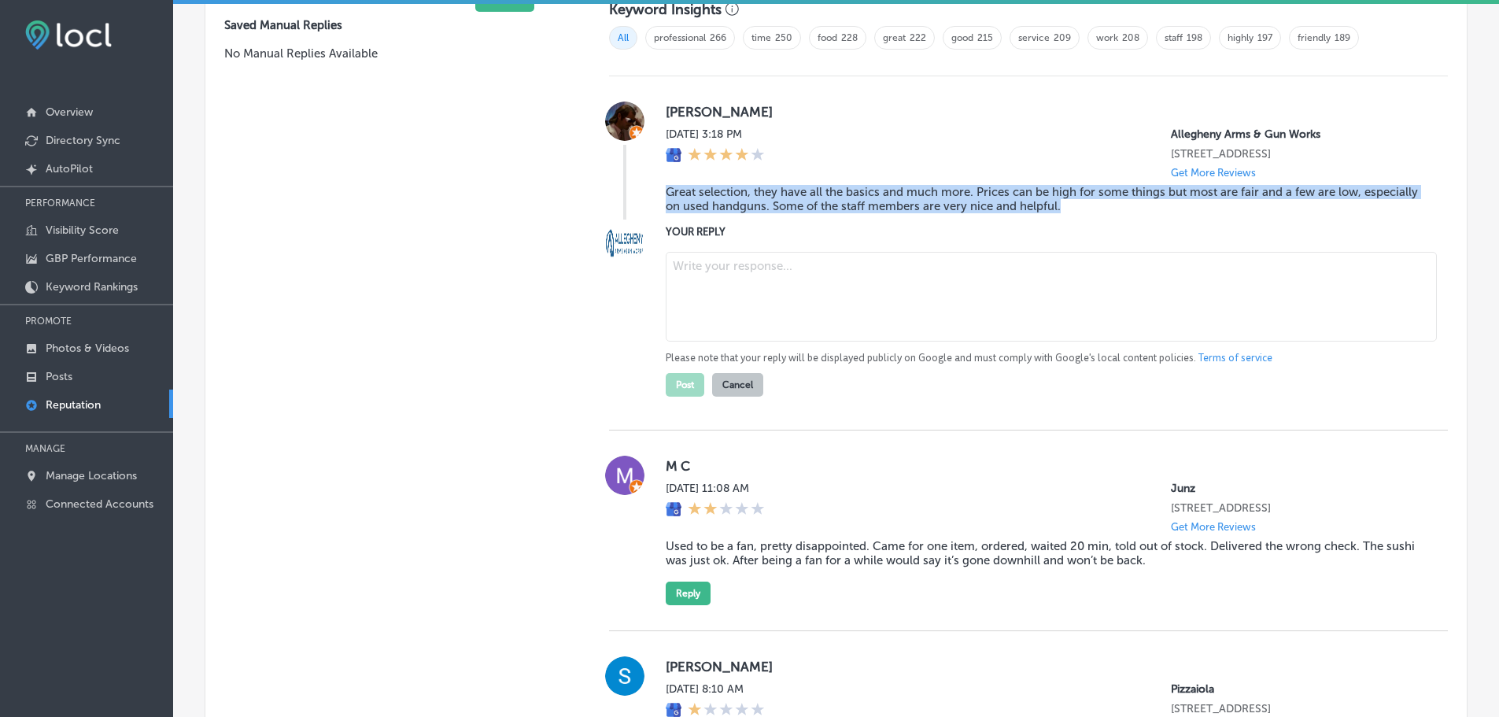
scroll to position [1098, 0]
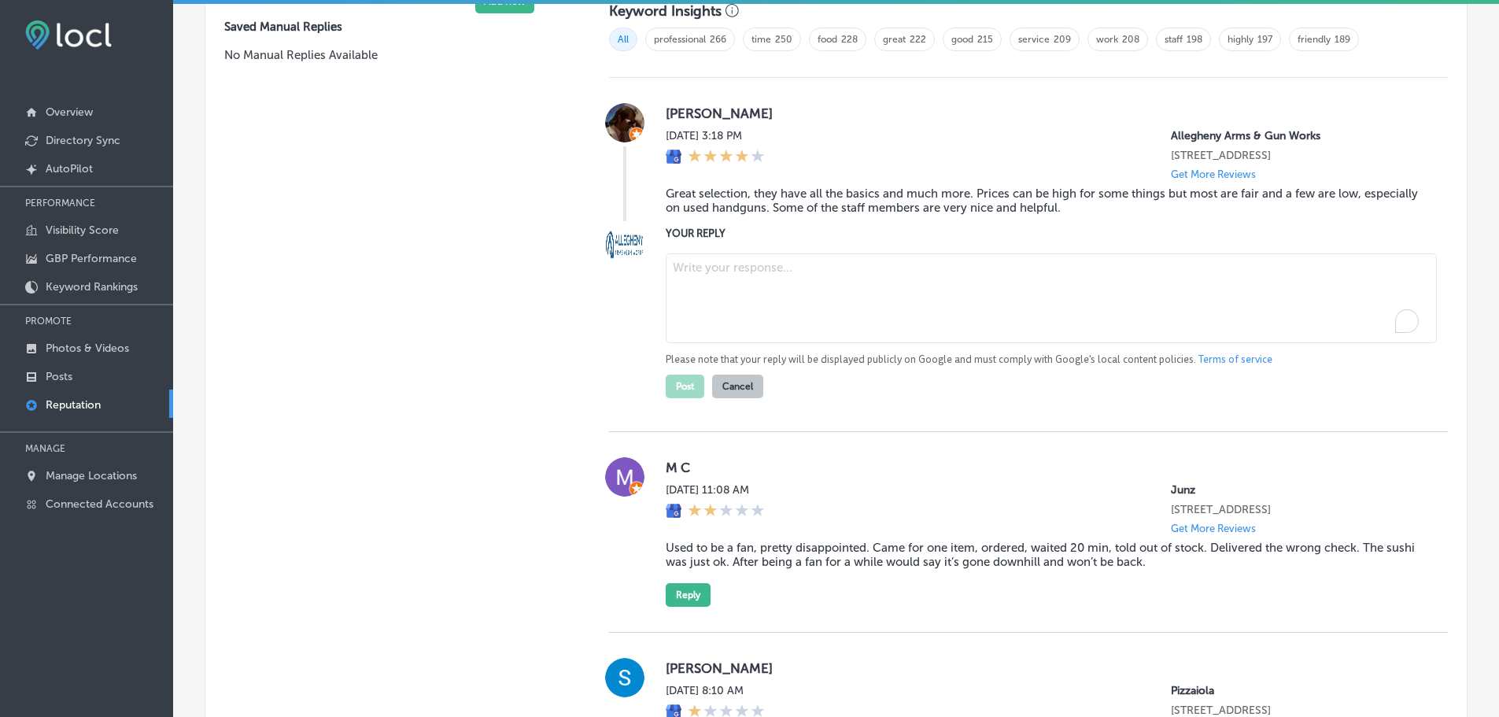
drag, startPoint x: 711, startPoint y: 291, endPoint x: 725, endPoint y: 278, distance: 19.5
click at [711, 291] on textarea "To enrich screen reader interactions, please activate Accessibility in Grammarl…" at bounding box center [1051, 298] width 771 height 90
paste textarea "Thank you for the thoughtful 4-star review! We’re glad you found our selection …"
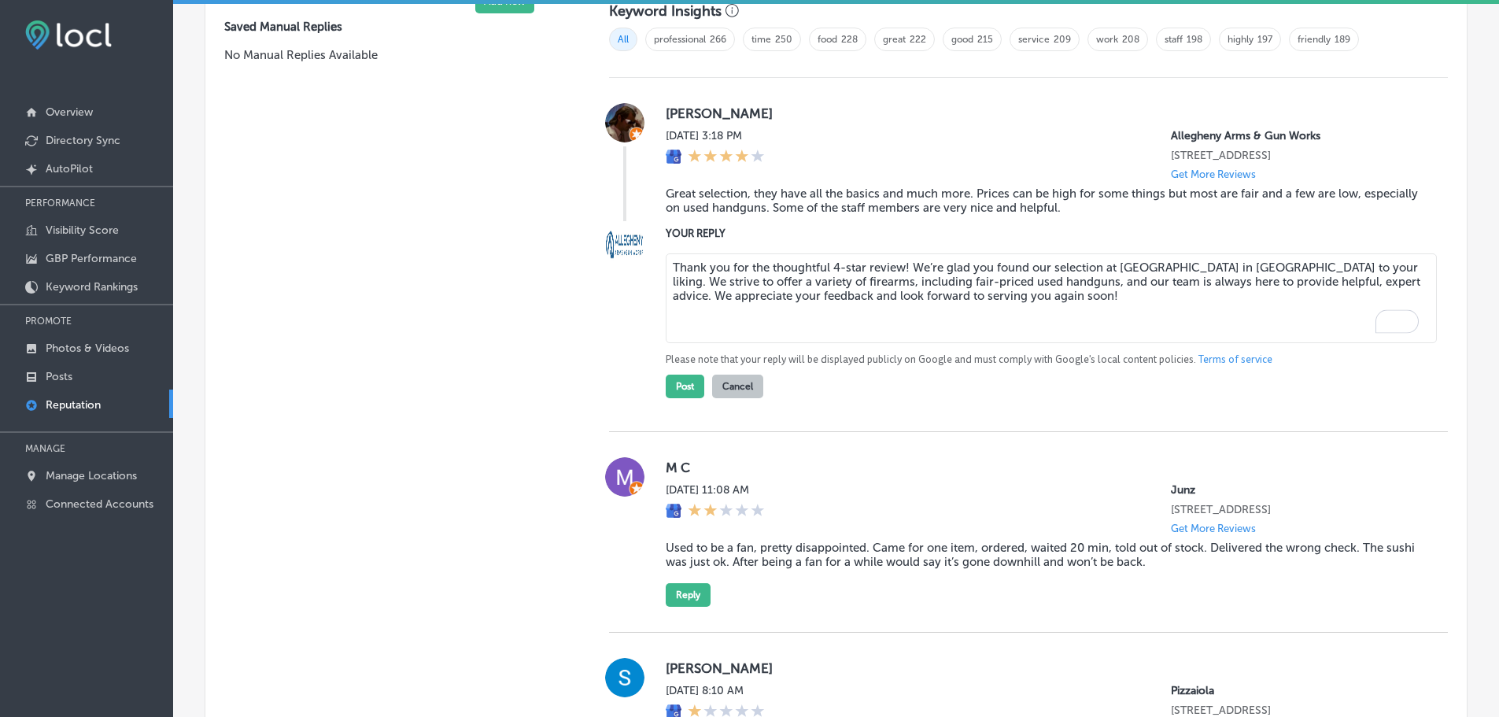
click at [901, 268] on textarea "Thank you for the thoughtful 4-star review! We’re glad you found our selection …" at bounding box center [1051, 298] width 771 height 90
type textarea "Thank you for the thoughtful 4-star review, Weston! We’re glad you found our se…"
click at [682, 392] on button "Post" at bounding box center [685, 387] width 39 height 24
type textarea "x"
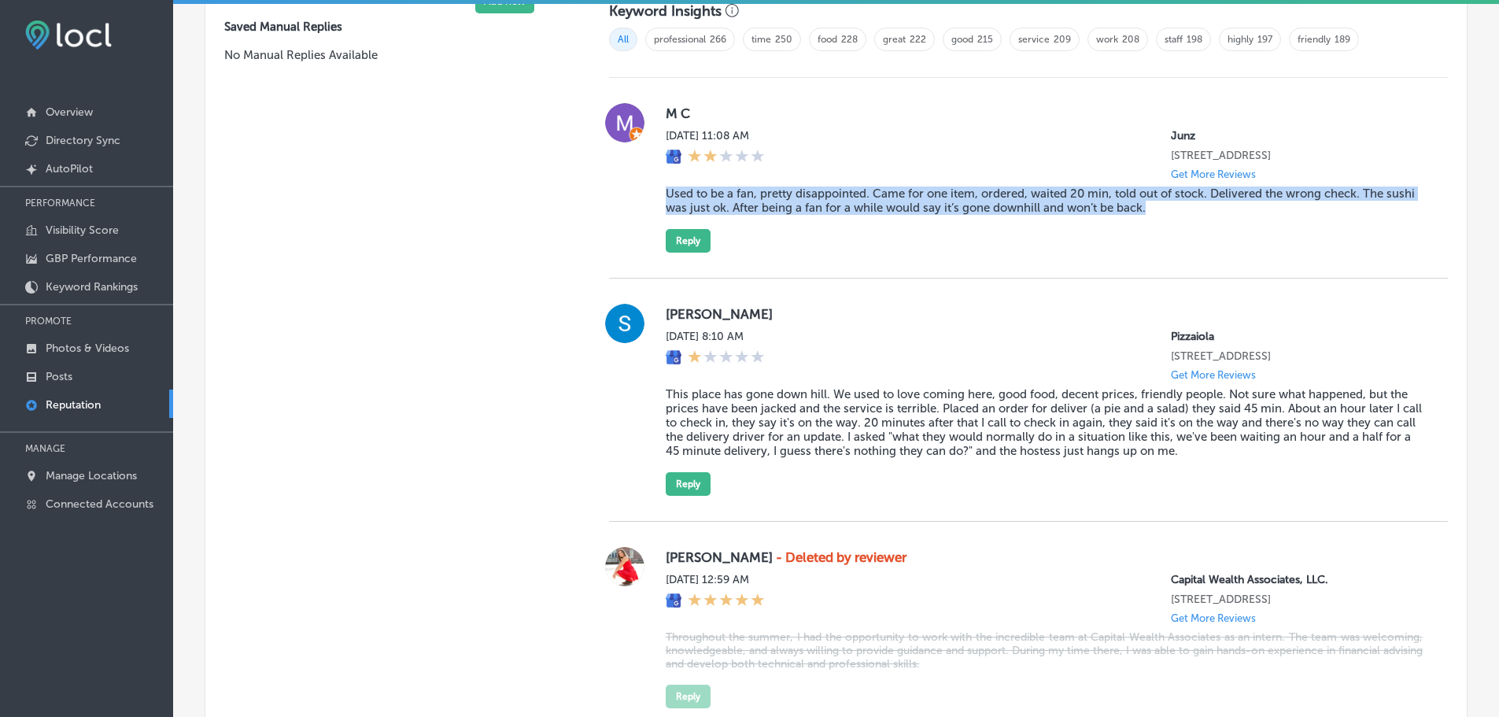
drag, startPoint x: 656, startPoint y: 208, endPoint x: 1210, endPoint y: 220, distance: 554.1
click at [1210, 220] on div "M C Sun, Aug 24, 2025 11:08 AM Junz 11211 Dransfeldt Road # 100 Parker, CO 8013…" at bounding box center [1028, 178] width 839 height 150
copy blockquote "Used to be a fan, pretty disappointed. Came for one item, ordered, waited 20 mi…"
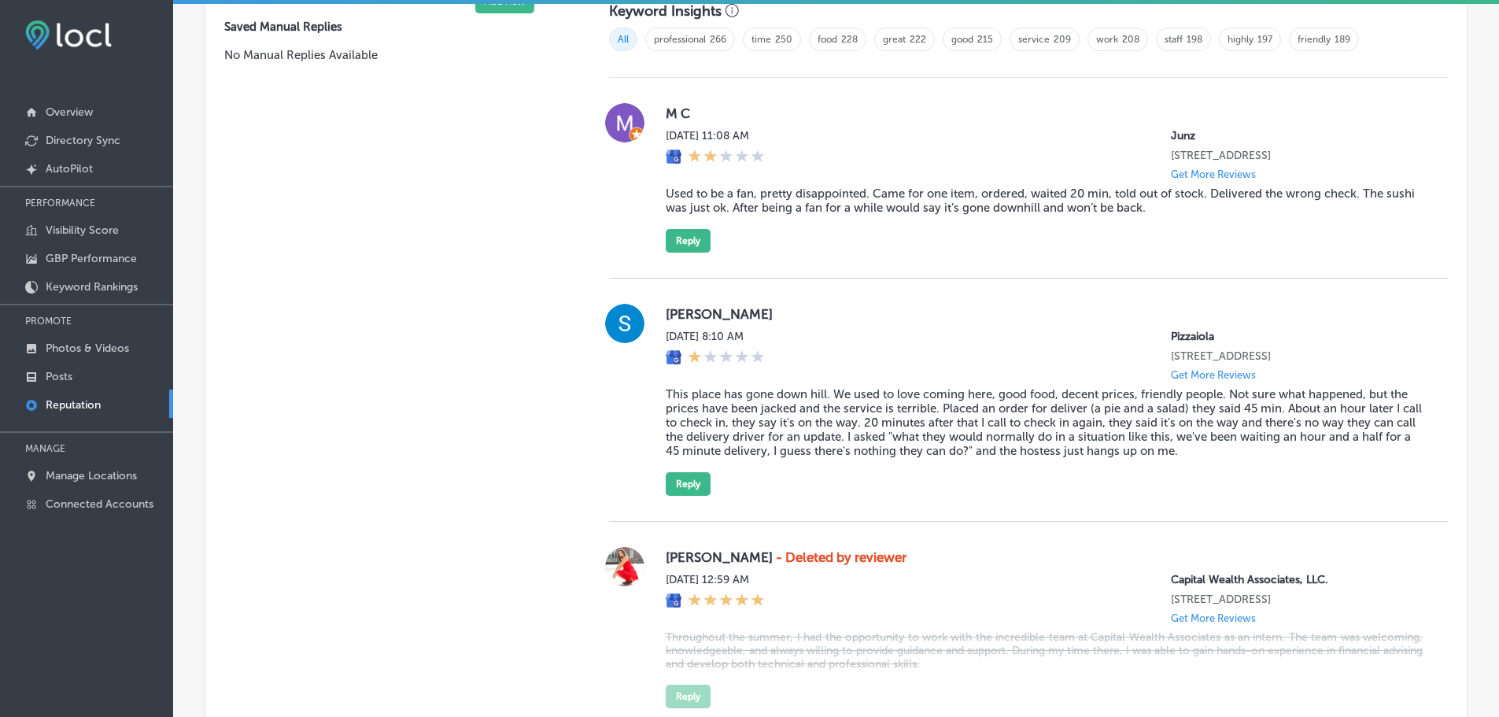
click at [465, 211] on div "Manual Replies Create templates to use for your most common replies to reviews.…" at bounding box center [391, 600] width 372 height 1537
